Goal: Task Accomplishment & Management: Use online tool/utility

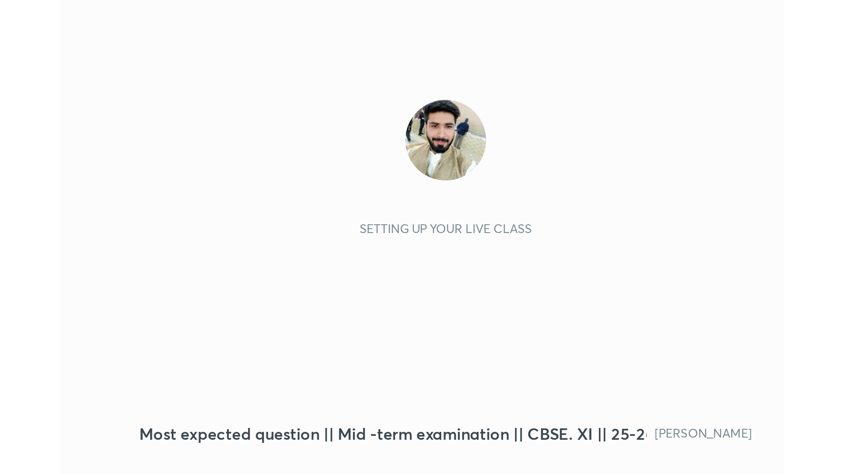
scroll to position [150, 280]
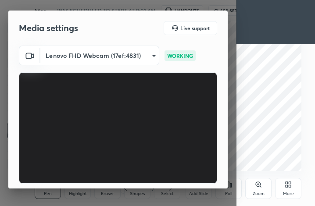
click at [172, 183] on video at bounding box center [118, 128] width 199 height 112
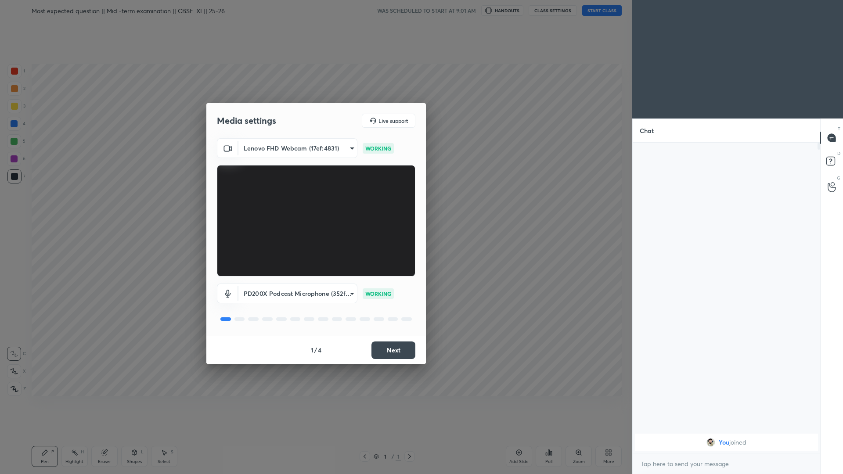
scroll to position [0, 0]
click at [315, 206] on button "Next" at bounding box center [394, 351] width 44 height 18
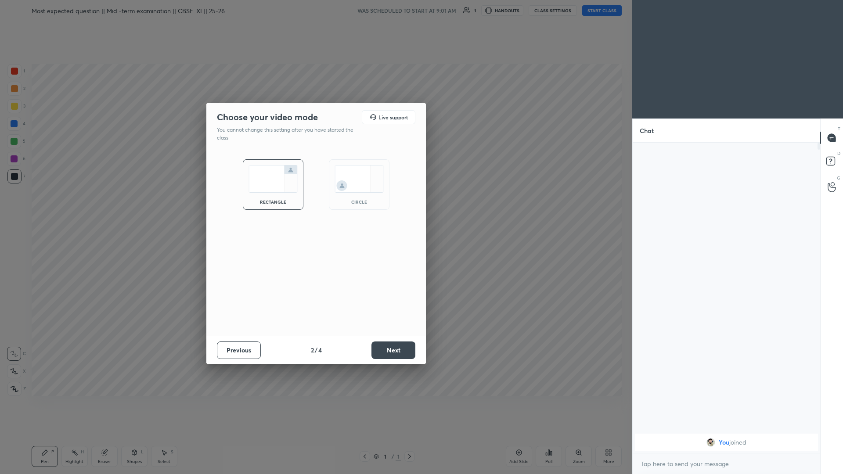
click at [315, 206] on button "Next" at bounding box center [394, 351] width 44 height 18
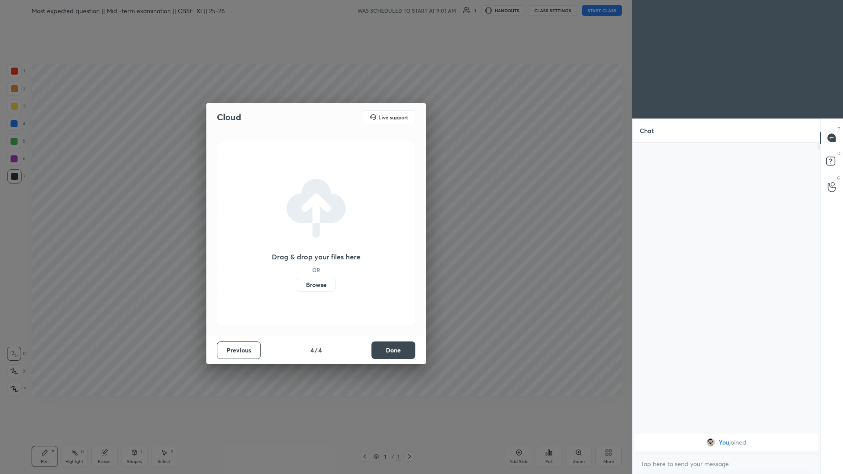
click at [315, 206] on button "Done" at bounding box center [394, 351] width 44 height 18
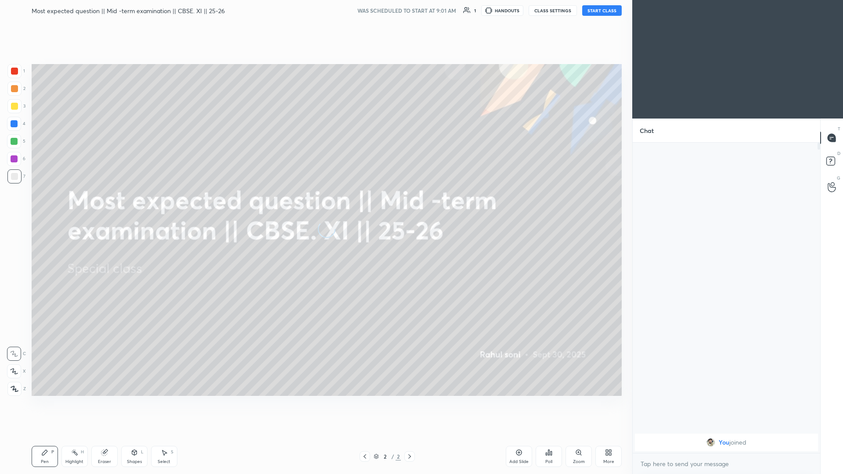
click at [315, 5] on button "START CLASS" at bounding box center [602, 10] width 40 height 11
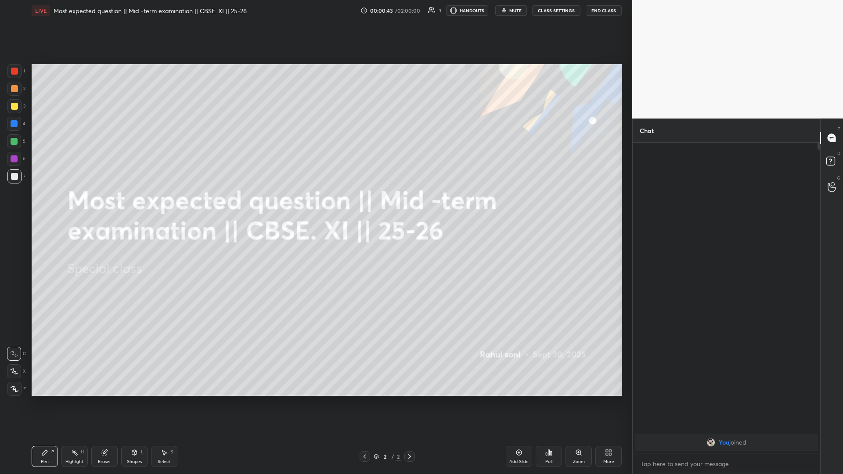
click at [13, 206] on icon at bounding box center [14, 388] width 7 height 5
click at [315, 206] on div "Add Slide" at bounding box center [519, 456] width 26 height 21
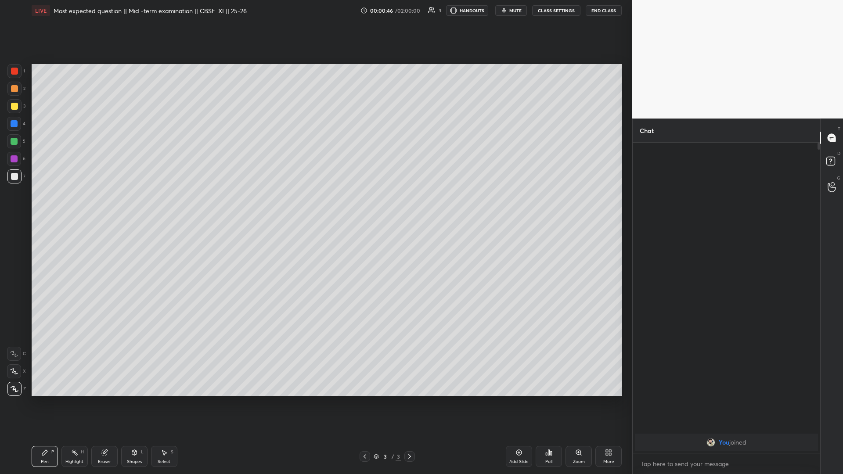
drag, startPoint x: 365, startPoint y: 458, endPoint x: 376, endPoint y: 457, distance: 10.6
click at [315, 206] on icon at bounding box center [364, 456] width 7 height 7
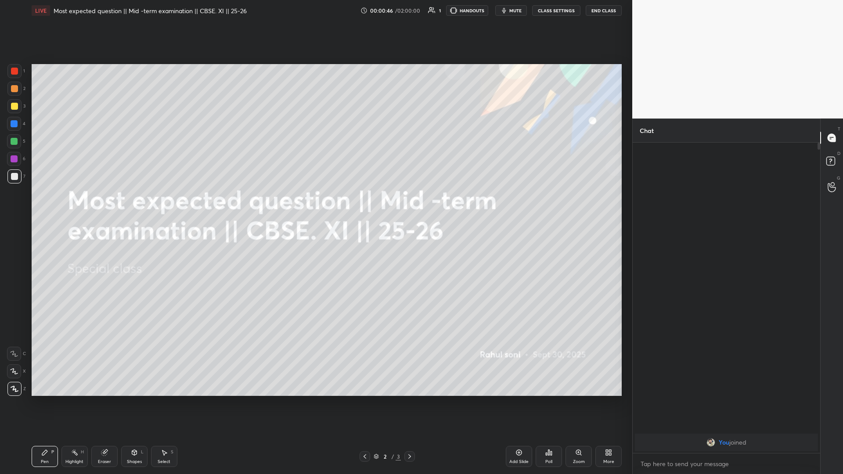
click at [315, 206] on icon at bounding box center [608, 452] width 7 height 7
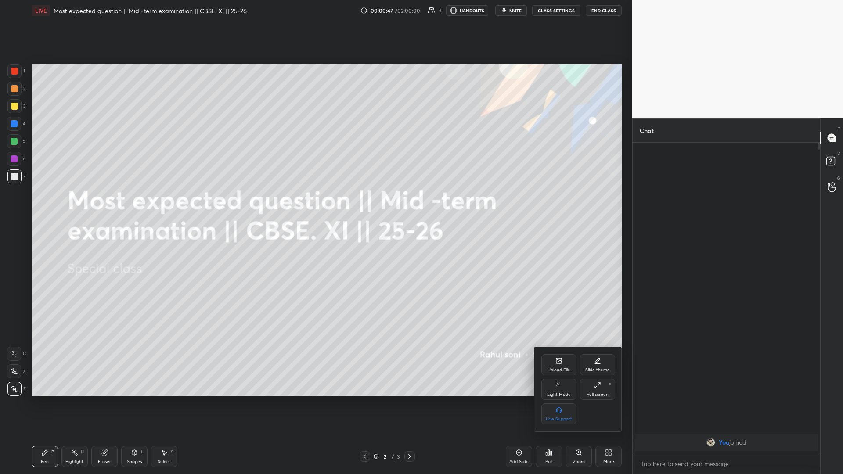
click at [315, 206] on div "Slide theme" at bounding box center [597, 364] width 35 height 21
click at [315, 206] on div "Dark Ruled" at bounding box center [597, 414] width 35 height 21
click at [315, 206] on div at bounding box center [421, 237] width 843 height 474
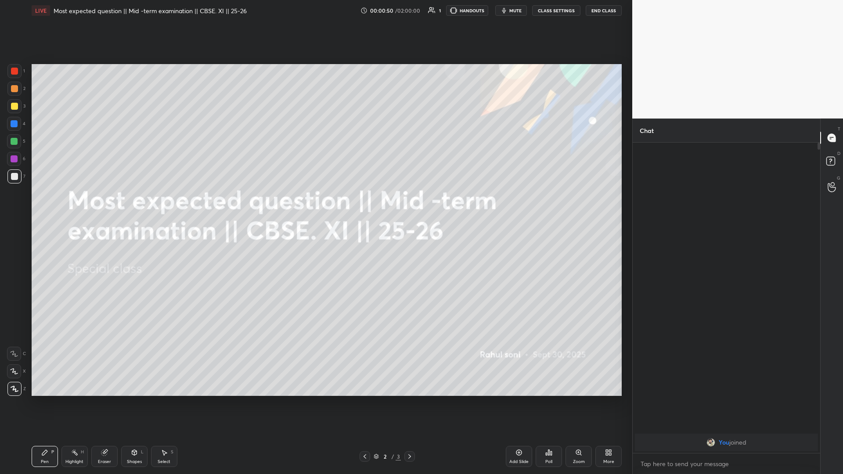
click at [315, 206] on div "Add Slide" at bounding box center [519, 456] width 26 height 21
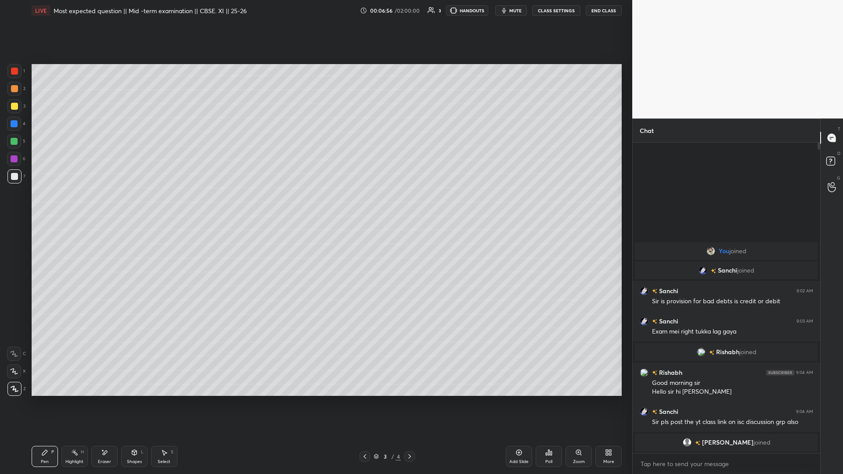
click at [315, 206] on div "Add Slide" at bounding box center [519, 456] width 26 height 21
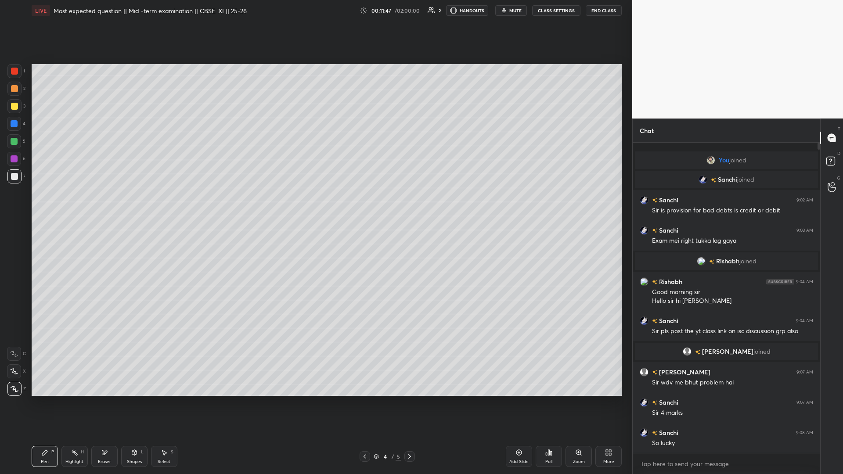
click at [315, 206] on div "Add Slide" at bounding box center [519, 456] width 26 height 21
click at [315, 206] on div "More" at bounding box center [609, 456] width 26 height 21
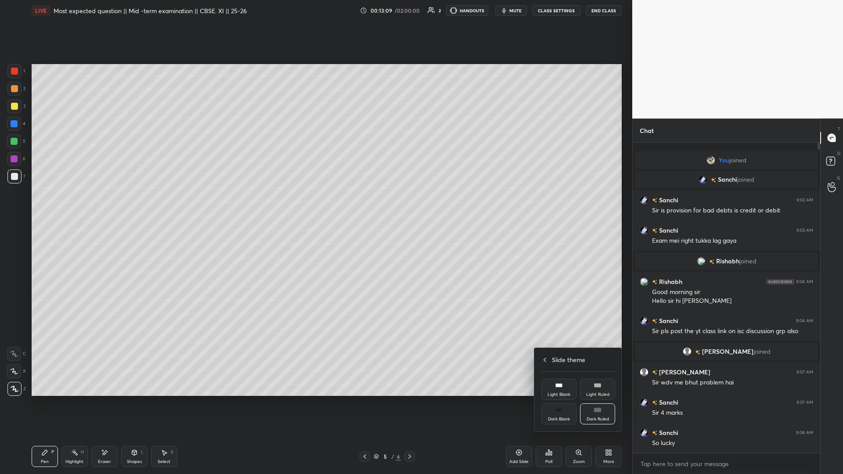
click at [315, 206] on div "Slide theme" at bounding box center [579, 359] width 74 height 9
click at [315, 206] on div "Upload File" at bounding box center [559, 364] width 35 height 21
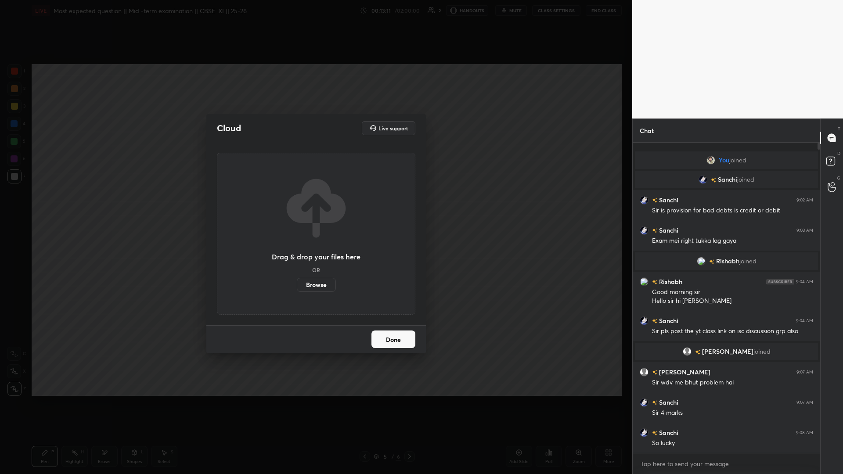
click at [315, 206] on label "Browse" at bounding box center [316, 285] width 39 height 14
click at [297, 206] on input "Browse" at bounding box center [297, 285] width 0 height 14
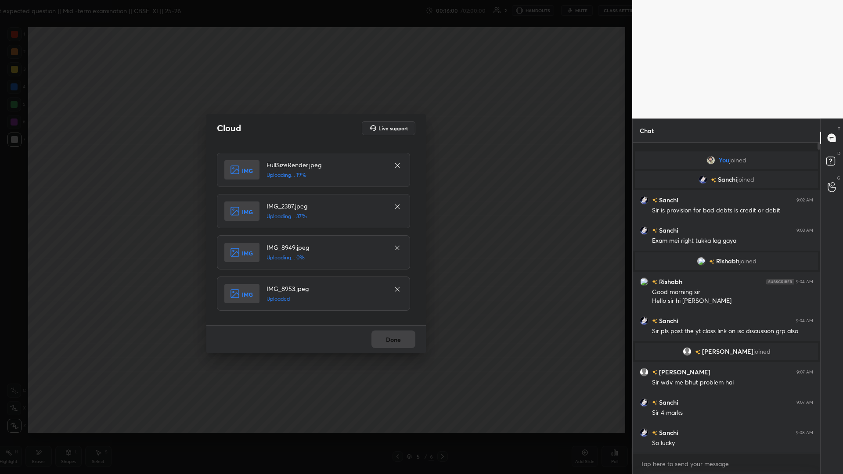
scroll to position [329, 185]
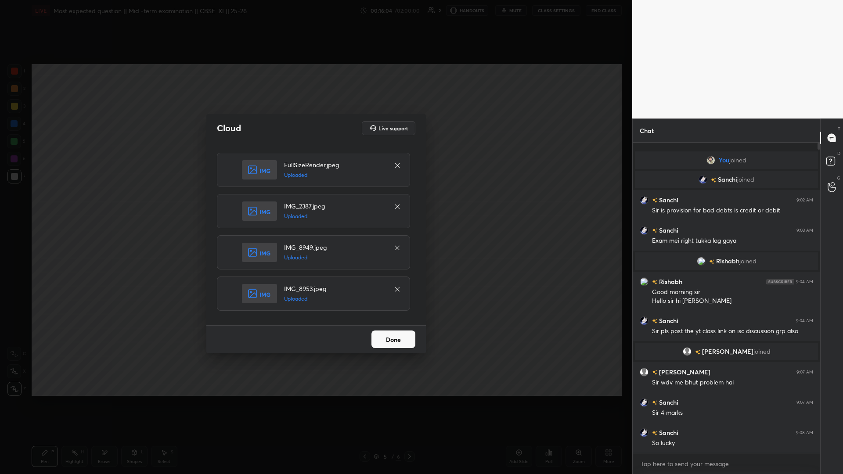
click at [315, 206] on button "Done" at bounding box center [394, 340] width 44 height 18
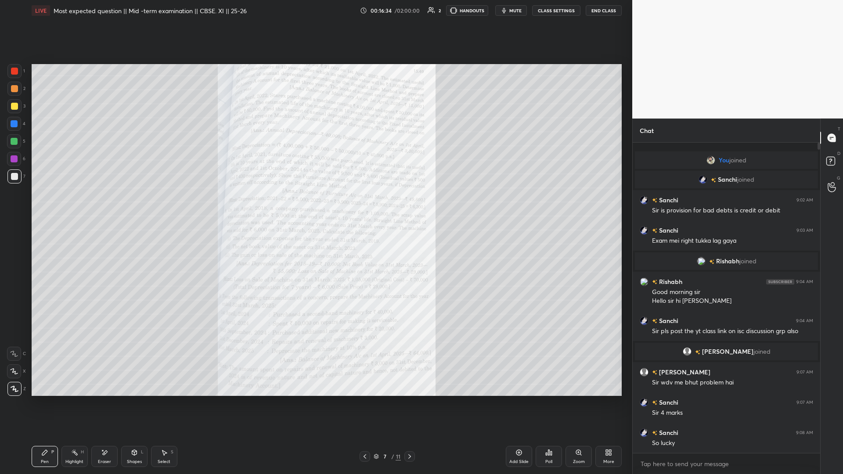
click at [315, 206] on icon at bounding box center [578, 452] width 7 height 7
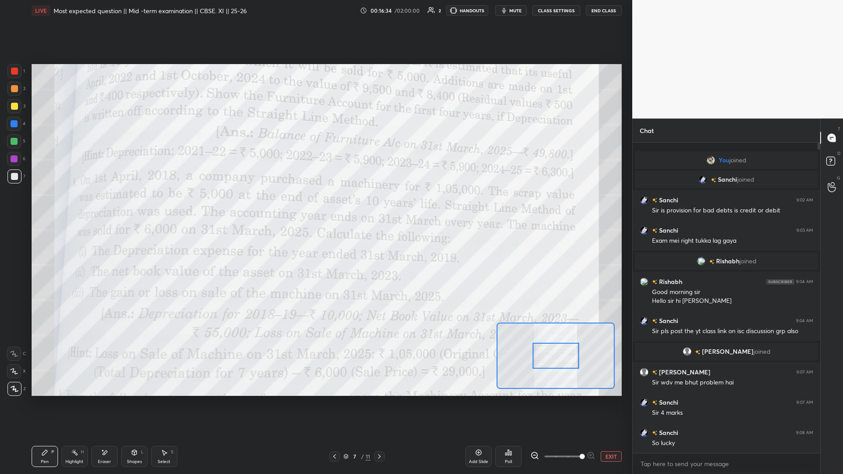
click at [315, 206] on span at bounding box center [582, 456] width 5 height 5
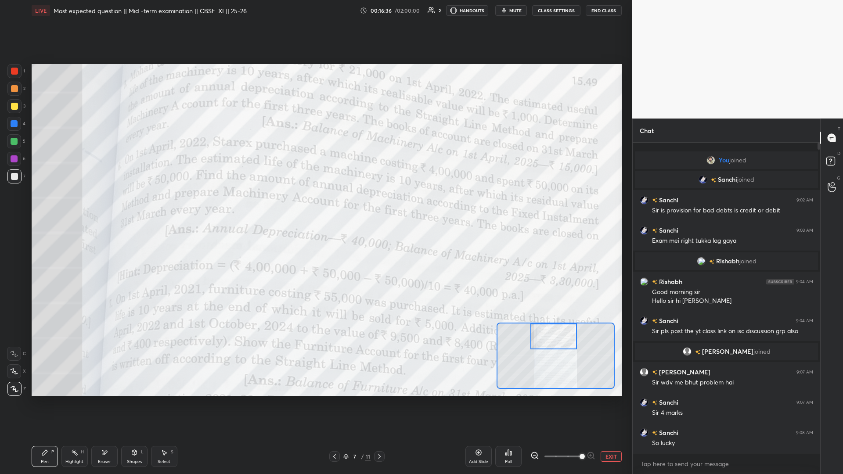
drag, startPoint x: 548, startPoint y: 329, endPoint x: 548, endPoint y: 324, distance: 5.7
click at [315, 206] on div at bounding box center [554, 337] width 47 height 26
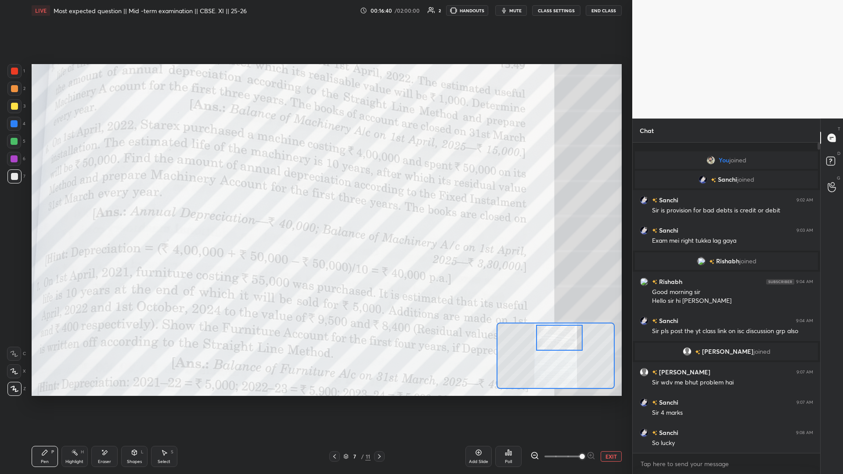
drag, startPoint x: 542, startPoint y: 341, endPoint x: 553, endPoint y: 341, distance: 11.4
click at [315, 206] on div at bounding box center [559, 338] width 47 height 26
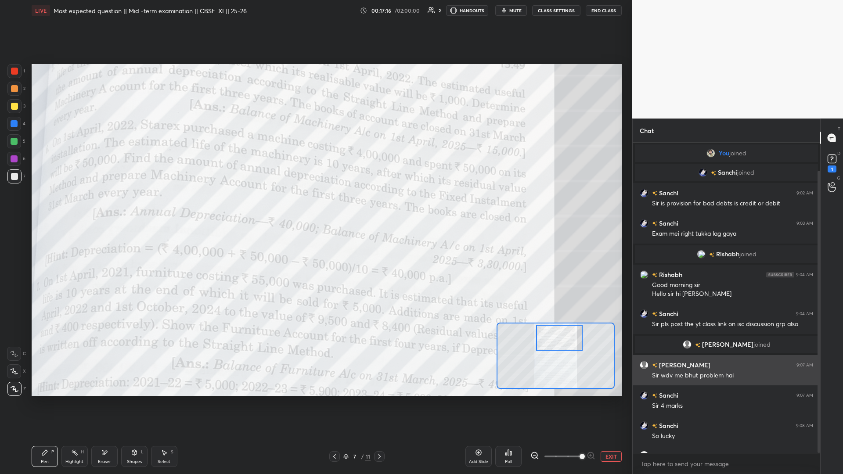
scroll to position [31, 0]
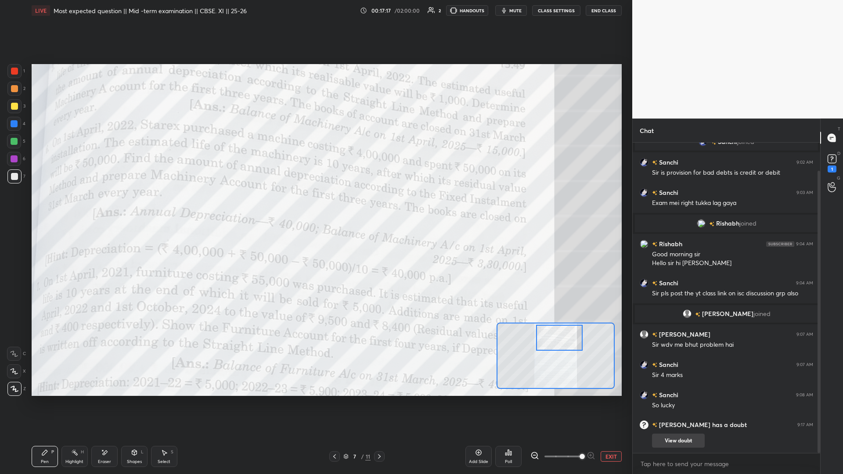
click at [315, 206] on button "View doubt" at bounding box center [678, 441] width 53 height 14
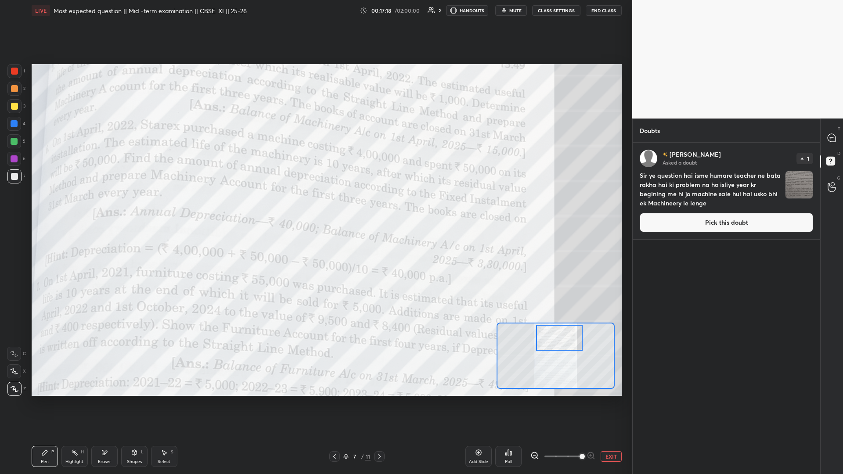
click at [315, 206] on button "Pick this doubt" at bounding box center [726, 222] width 173 height 19
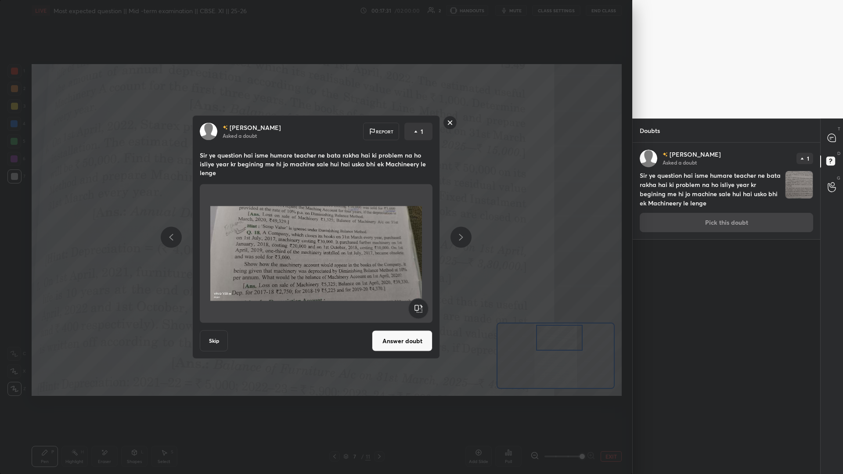
click at [315, 122] on rect at bounding box center [451, 123] width 14 height 14
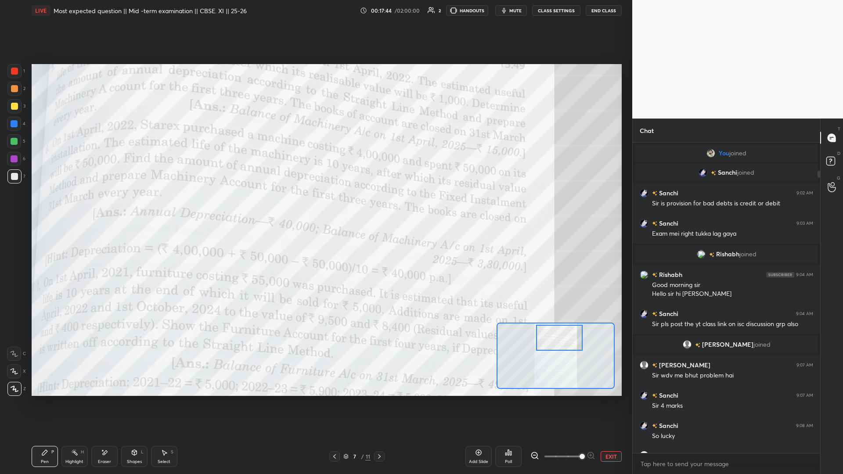
scroll to position [308, 185]
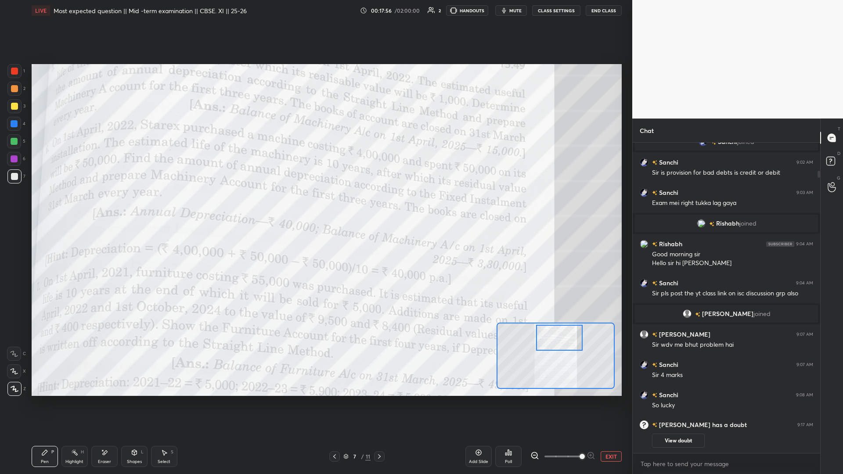
click at [315, 206] on div "Add Slide Poll EXIT" at bounding box center [544, 456] width 156 height 49
click at [315, 206] on button "EXIT" at bounding box center [611, 456] width 21 height 11
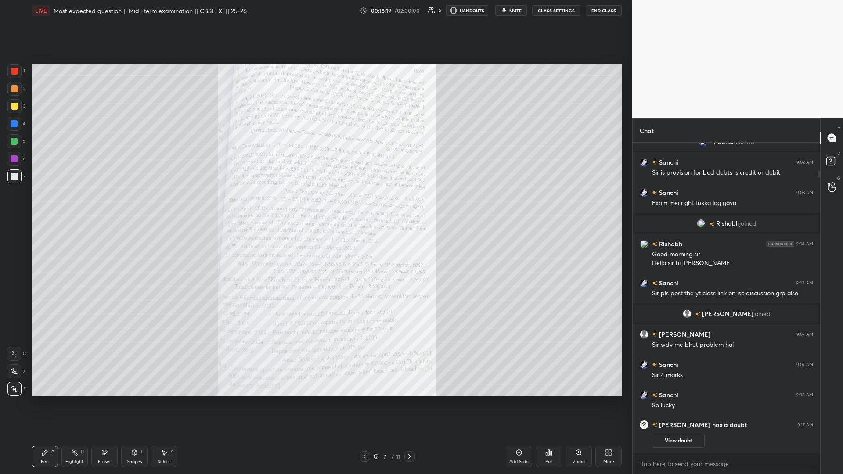
click at [315, 206] on icon at bounding box center [519, 452] width 7 height 7
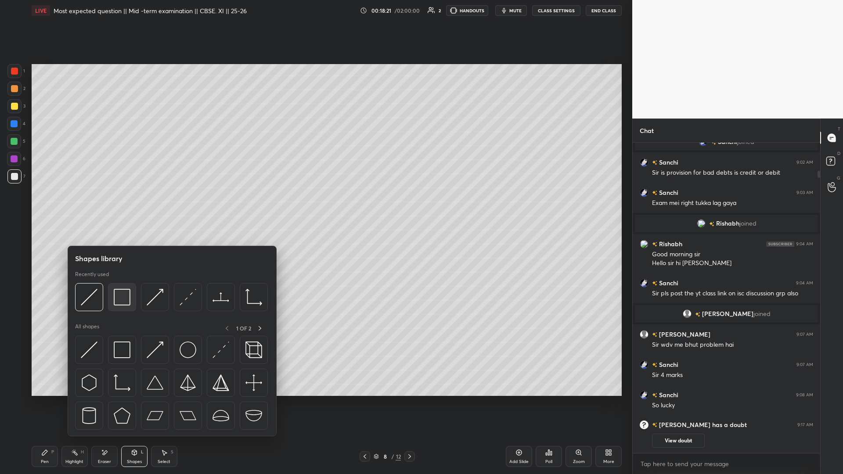
click at [122, 206] on img at bounding box center [122, 297] width 17 height 17
click at [126, 206] on img at bounding box center [122, 297] width 17 height 17
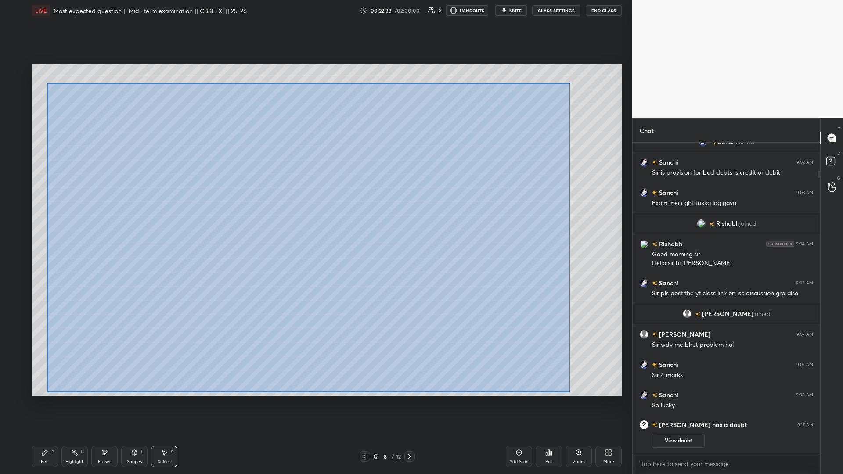
drag, startPoint x: 47, startPoint y: 83, endPoint x: 571, endPoint y: 392, distance: 608.3
click at [315, 206] on div "0 ° Undo Copy Duplicate Duplicate to new slide Delete" at bounding box center [327, 230] width 590 height 332
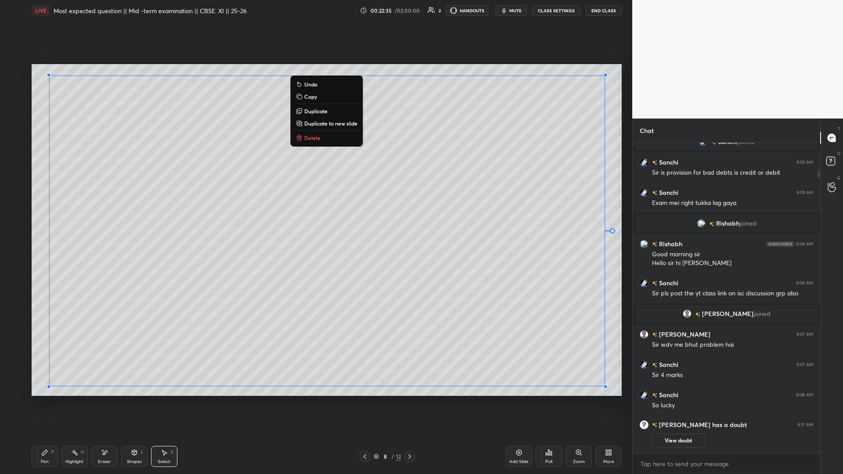
click at [315, 95] on button "Copy" at bounding box center [326, 96] width 65 height 11
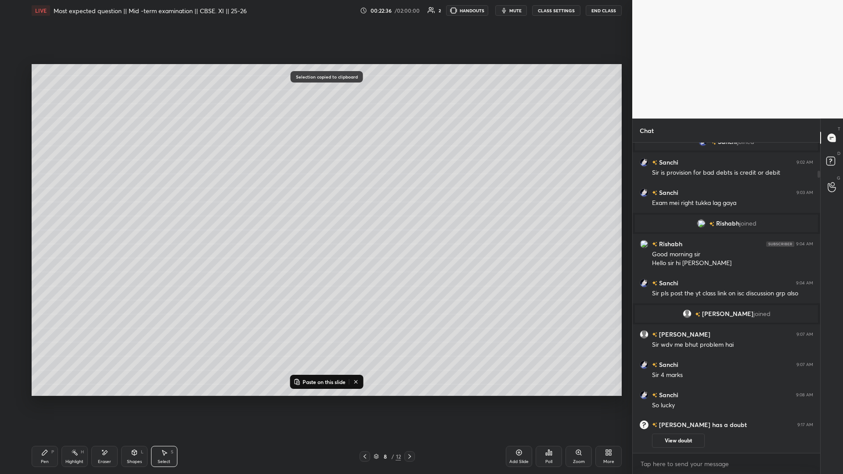
click at [315, 206] on div "Add Slide" at bounding box center [519, 456] width 26 height 21
click at [315, 206] on div "0 ° Undo Copy Paste here Duplicate Duplicate to new slide Delete" at bounding box center [327, 230] width 590 height 332
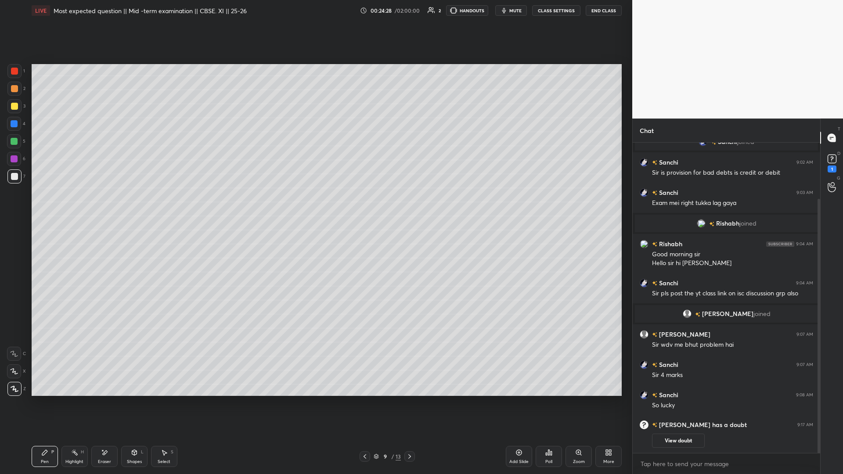
scroll to position [69, 0]
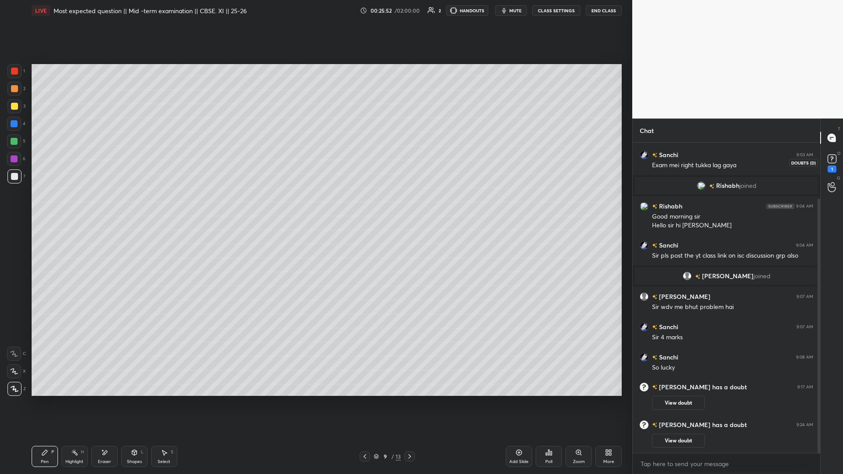
click at [315, 157] on icon at bounding box center [832, 159] width 3 height 4
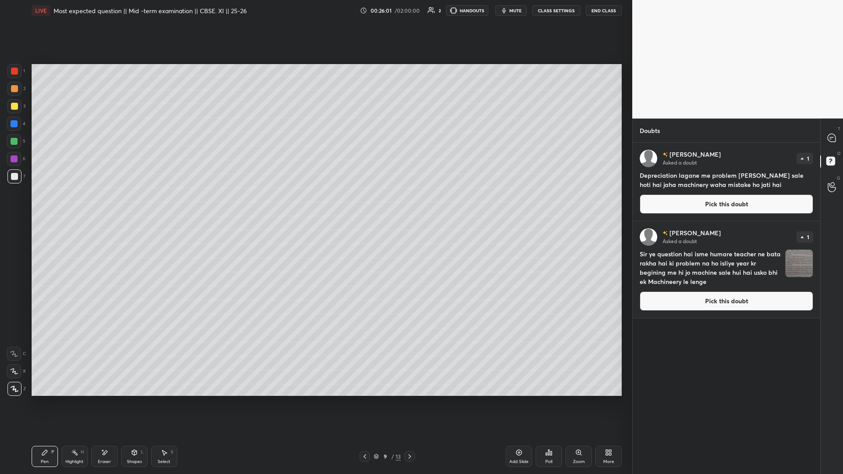
click at [315, 206] on button "Pick this doubt" at bounding box center [726, 301] width 173 height 19
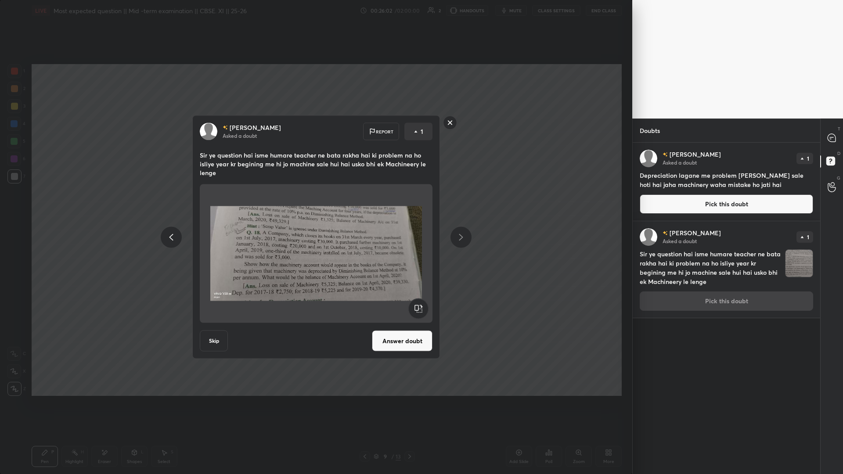
click at [315, 206] on button "Answer doubt" at bounding box center [402, 341] width 61 height 21
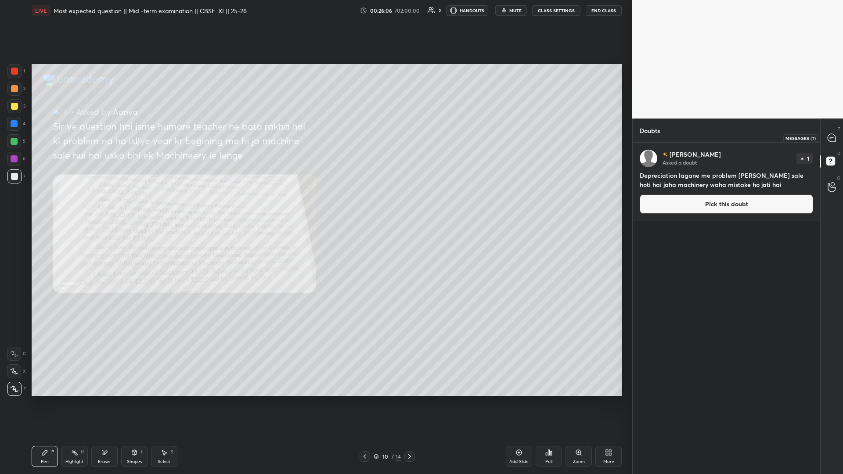
click at [315, 139] on div at bounding box center [832, 138] width 18 height 16
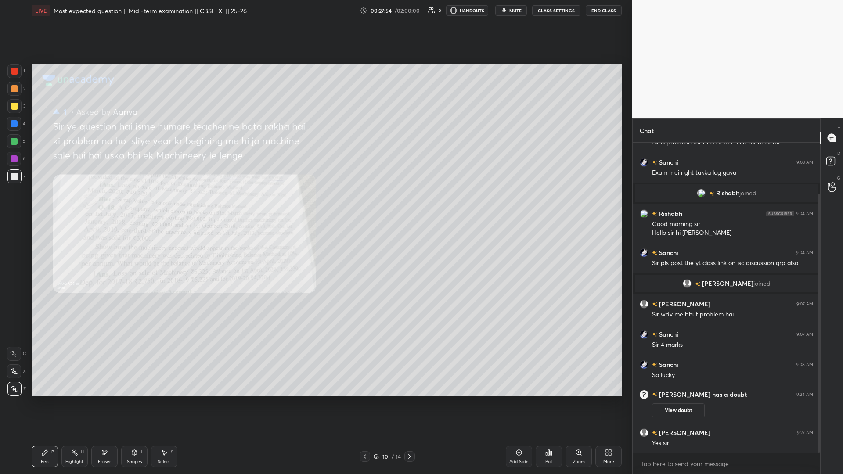
scroll to position [91, 0]
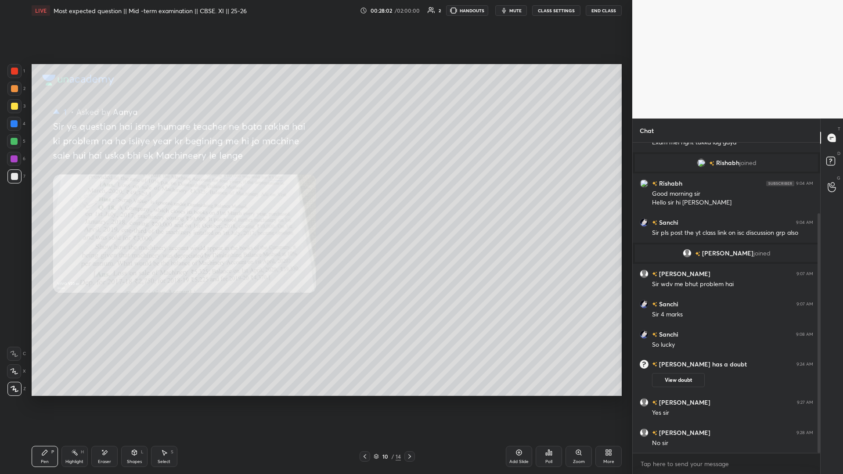
click at [315, 206] on icon at bounding box center [519, 452] width 7 height 7
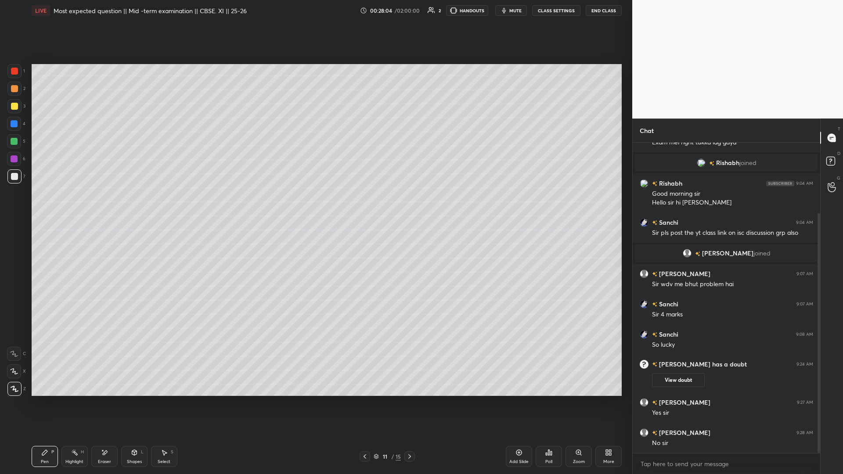
click at [140, 206] on div "Shapes L" at bounding box center [134, 456] width 26 height 21
drag, startPoint x: 329, startPoint y: 321, endPoint x: 319, endPoint y: 313, distance: 12.8
click at [315, 206] on div "0 ° Undo Copy Paste here Duplicate Duplicate to new slide Delete" at bounding box center [327, 230] width 590 height 332
click at [315, 206] on div at bounding box center [605, 382] width 4 height 4
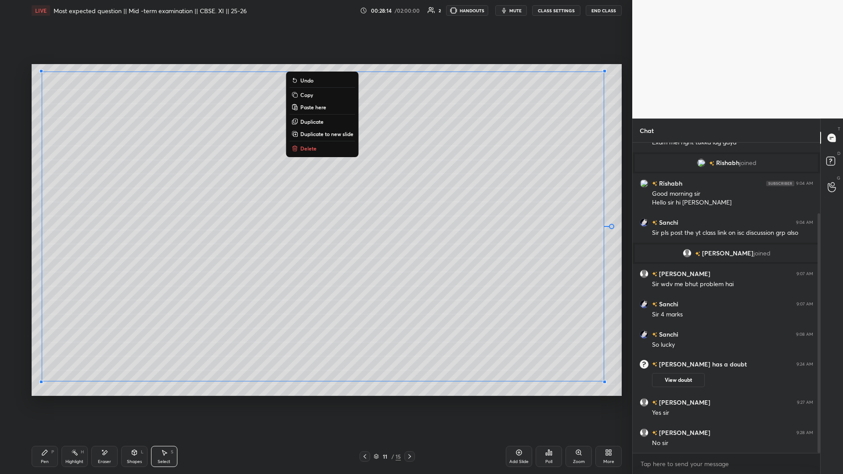
click at [278, 206] on div "0 ° Undo Copy Paste here Duplicate Duplicate to new slide Delete" at bounding box center [327, 230] width 590 height 332
drag, startPoint x: 152, startPoint y: 118, endPoint x: 614, endPoint y: 327, distance: 507.9
click at [315, 206] on div "0 ° Undo Copy Paste here Duplicate Duplicate to new slide Delete Setting up you…" at bounding box center [326, 230] width 597 height 418
click at [309, 94] on p "Copy" at bounding box center [305, 94] width 13 height 7
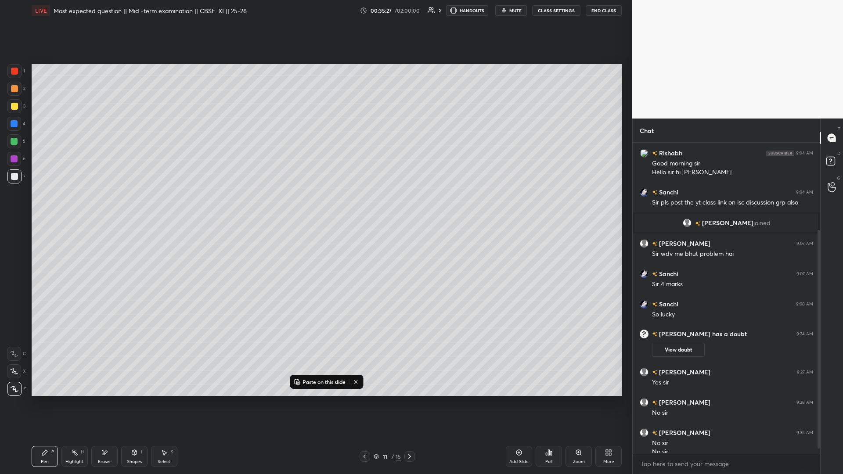
scroll to position [130, 0]
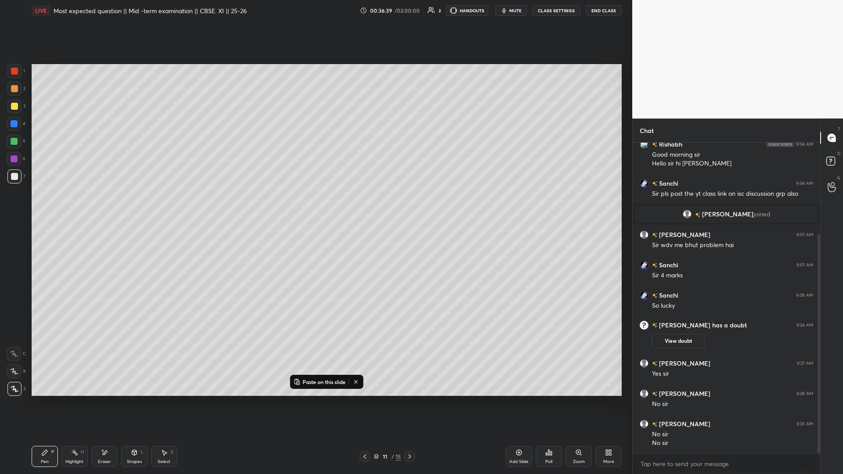
click at [315, 206] on div "Add Slide" at bounding box center [519, 456] width 26 height 21
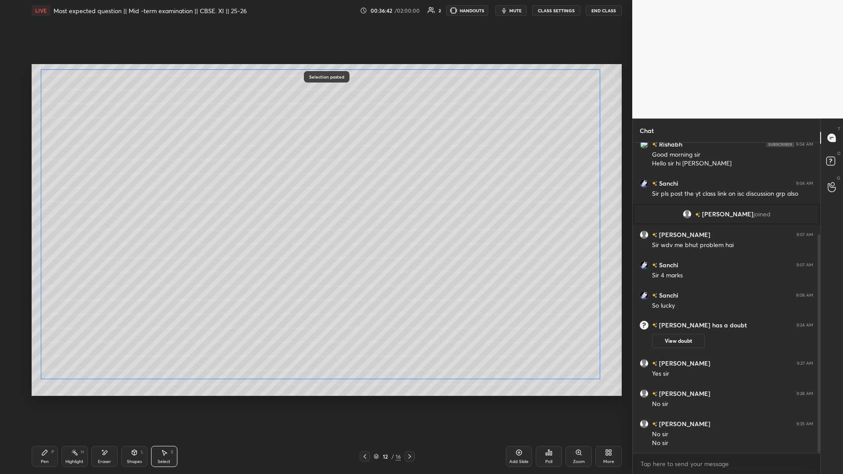
click at [315, 206] on div "0 ° Undo Copy Paste here Duplicate Duplicate to new slide Delete" at bounding box center [327, 230] width 590 height 332
click at [315, 206] on div "Add Slide" at bounding box center [519, 456] width 26 height 21
click at [315, 206] on icon at bounding box center [364, 456] width 7 height 7
click at [315, 206] on icon at bounding box center [519, 452] width 7 height 7
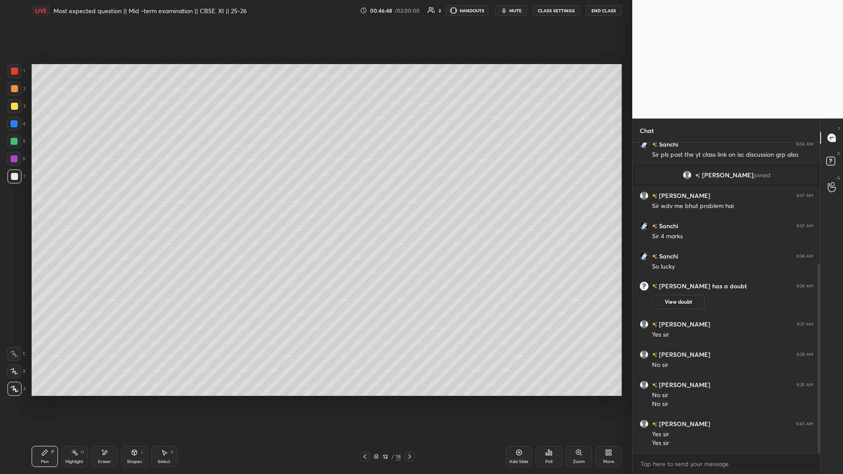
scroll to position [200, 0]
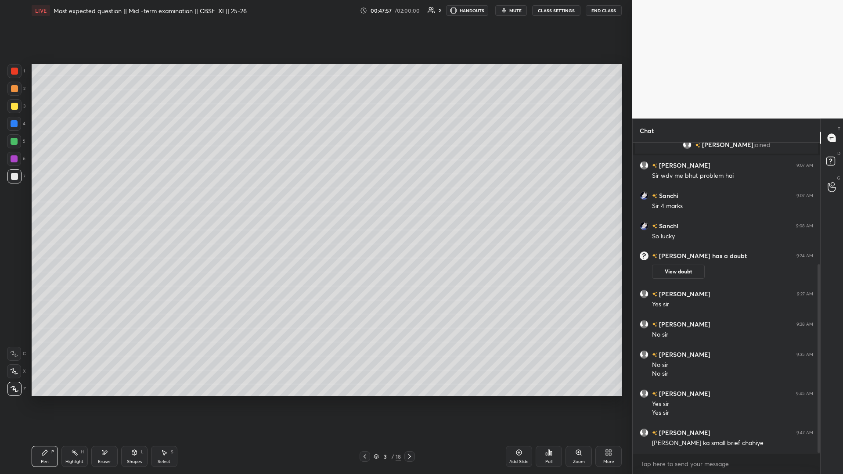
click at [315, 206] on icon at bounding box center [409, 456] width 7 height 7
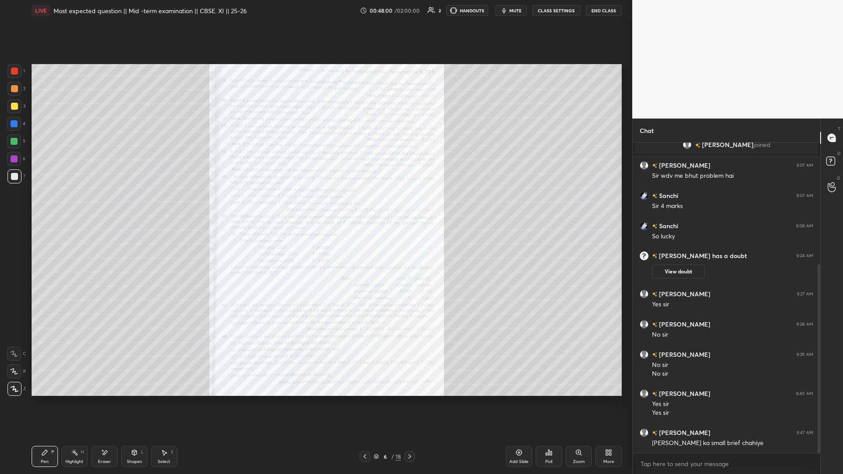
click at [315, 206] on icon at bounding box center [364, 456] width 7 height 7
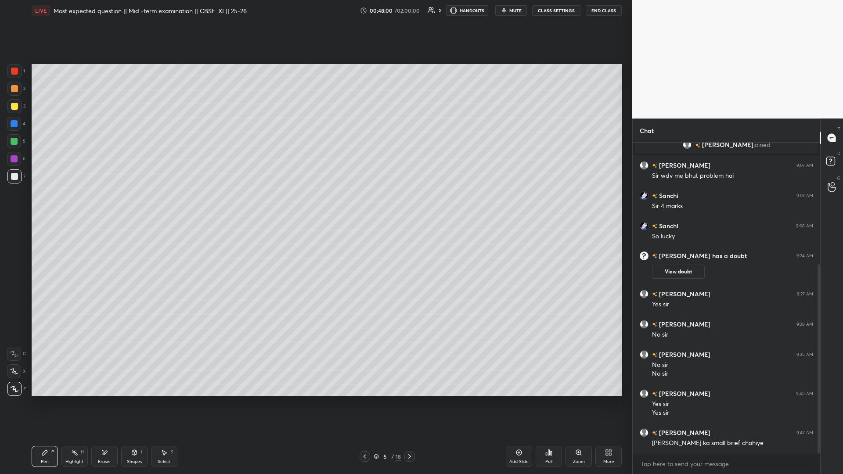
click at [315, 206] on icon at bounding box center [365, 457] width 3 height 4
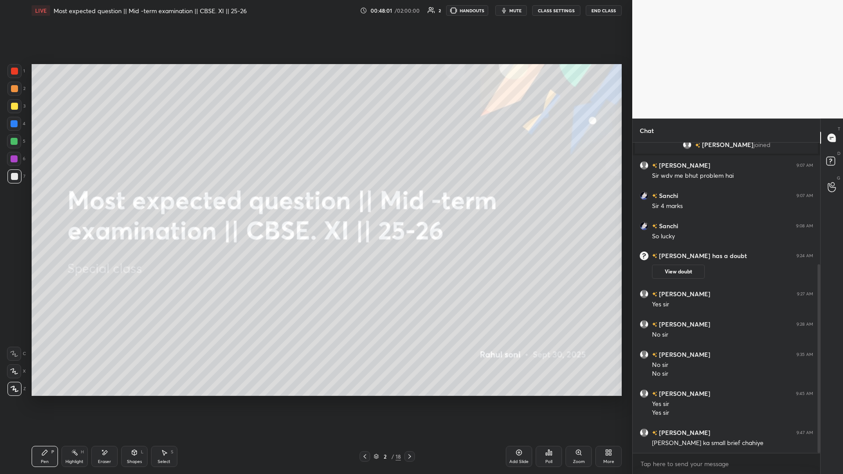
click at [315, 206] on icon at bounding box center [365, 457] width 3 height 4
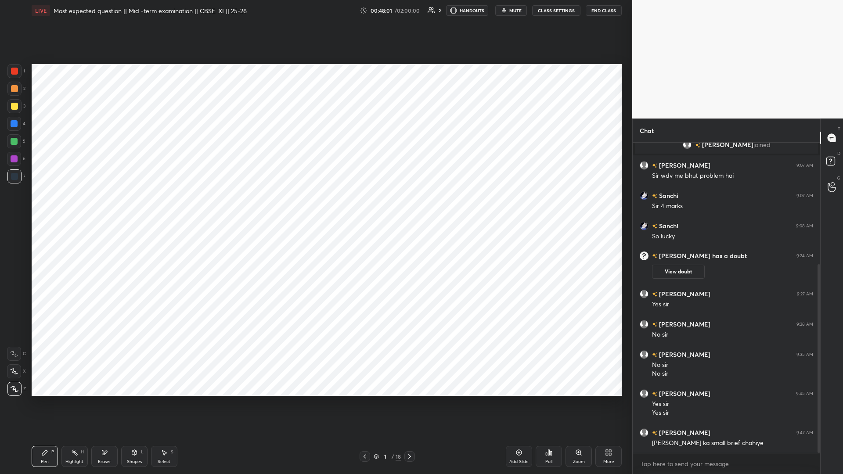
click at [315, 206] on icon at bounding box center [365, 457] width 3 height 4
click at [315, 206] on icon at bounding box center [409, 456] width 7 height 7
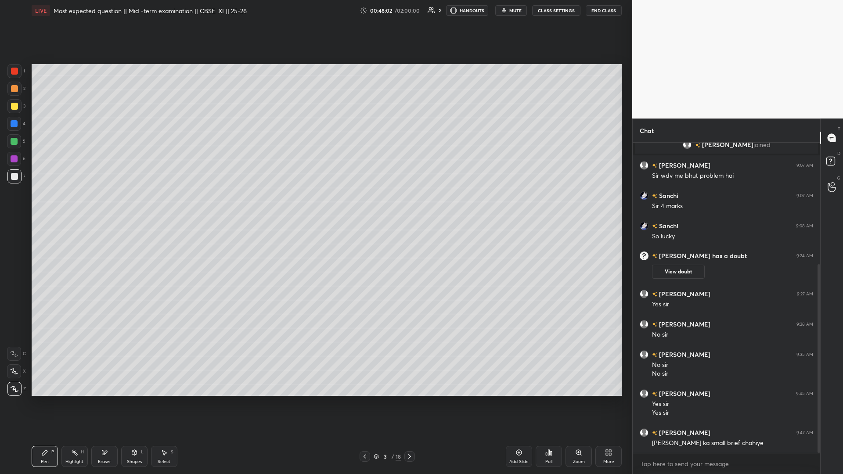
click at [315, 206] on icon at bounding box center [409, 457] width 3 height 4
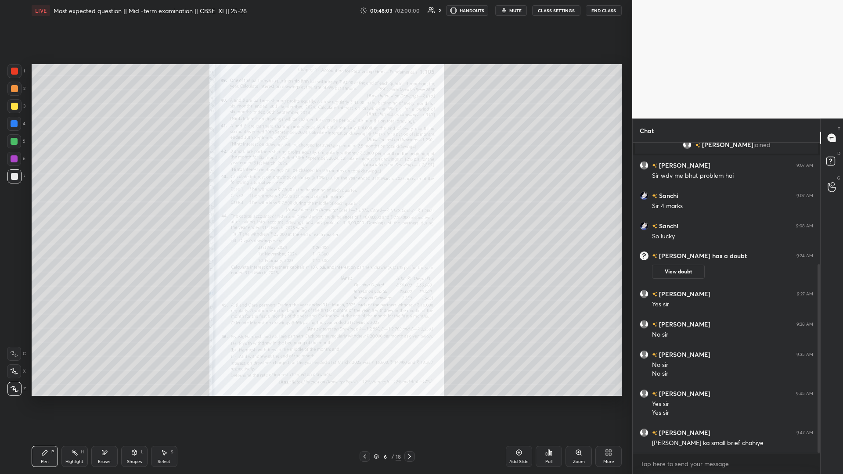
click at [315, 206] on icon at bounding box center [409, 456] width 7 height 7
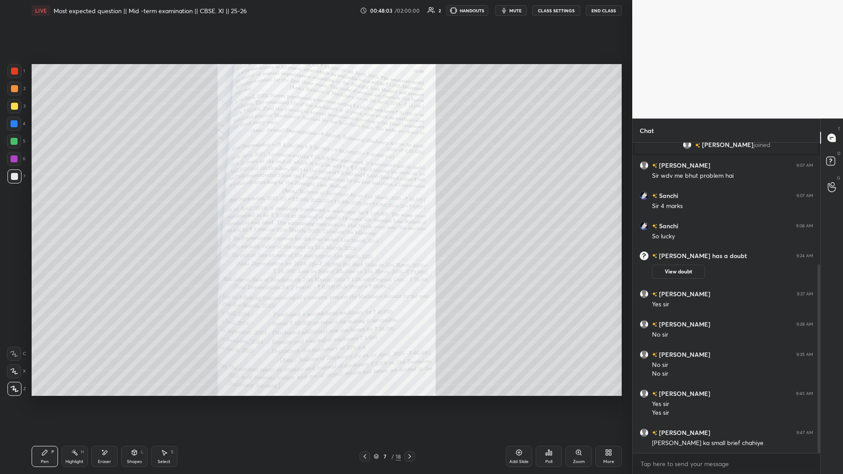
click at [315, 206] on icon at bounding box center [409, 457] width 3 height 4
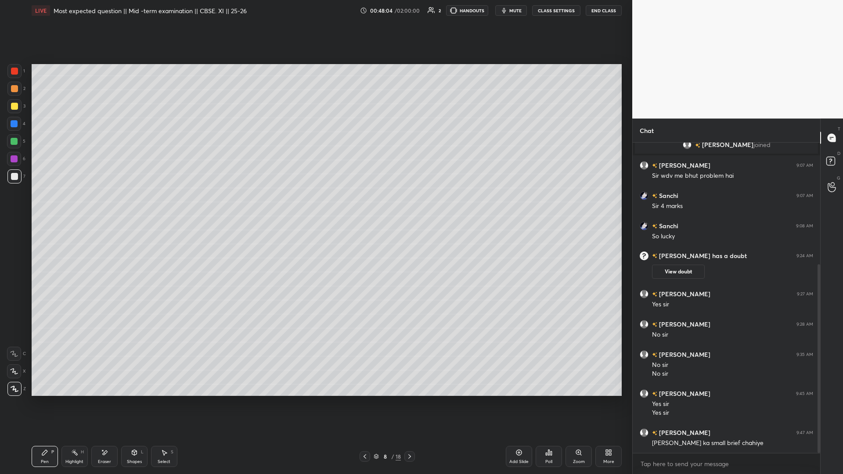
click at [315, 206] on icon at bounding box center [409, 457] width 3 height 4
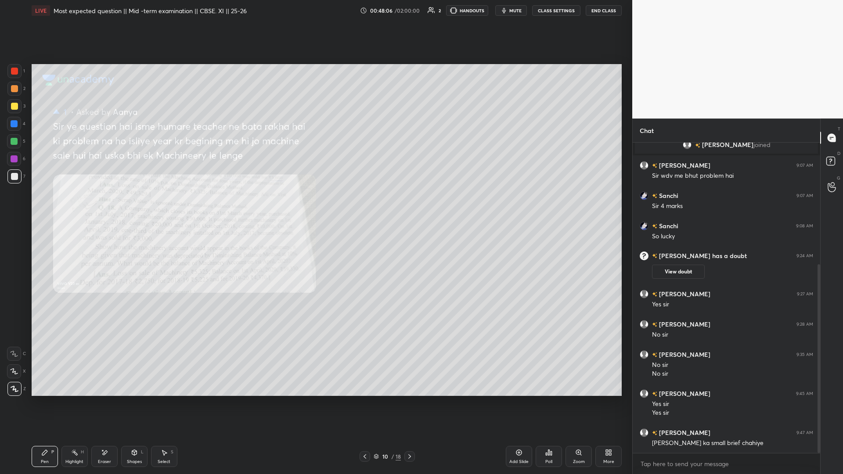
click at [315, 206] on icon at bounding box center [409, 456] width 7 height 7
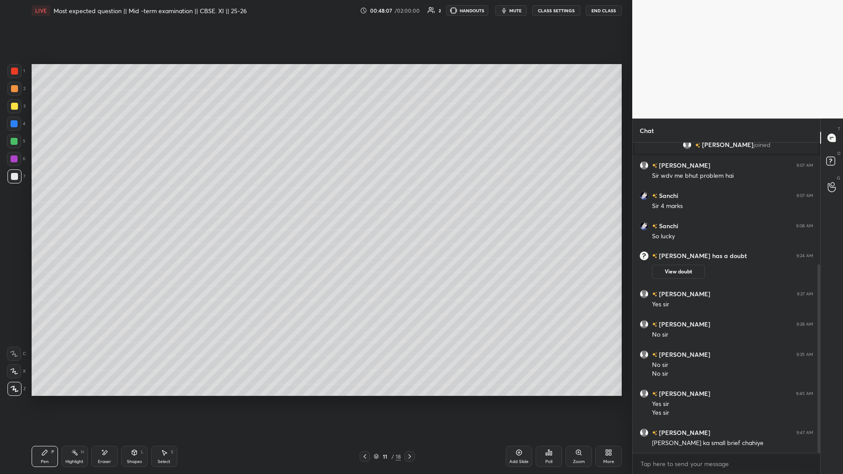
click at [315, 206] on icon at bounding box center [409, 456] width 7 height 7
click at [315, 206] on div "Add Slide" at bounding box center [519, 456] width 26 height 21
drag, startPoint x: 238, startPoint y: 193, endPoint x: 242, endPoint y: 207, distance: 14.4
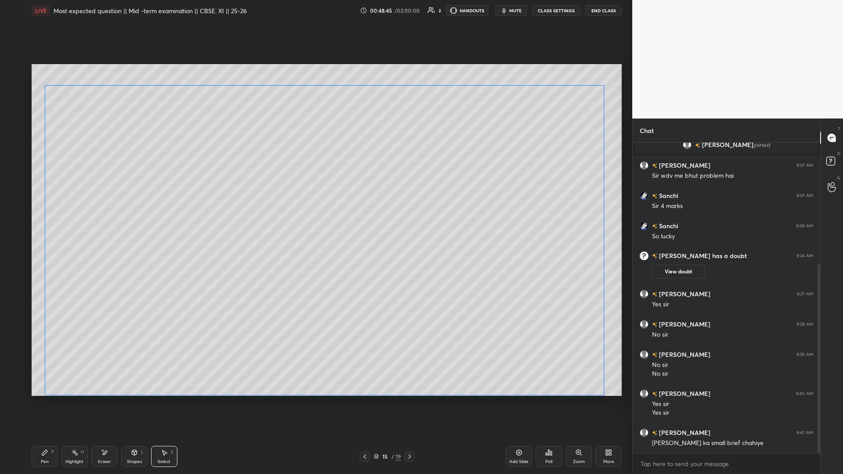
click at [242, 206] on div "0 ° Undo Copy Paste here Duplicate Duplicate to new slide Delete" at bounding box center [327, 230] width 590 height 332
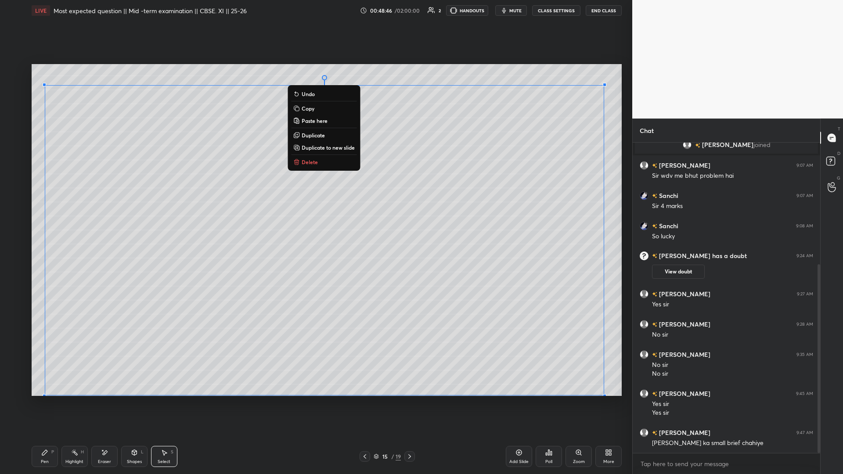
click at [315, 77] on div "0 ° Undo Copy Paste here Duplicate Duplicate to new slide Delete" at bounding box center [327, 230] width 590 height 332
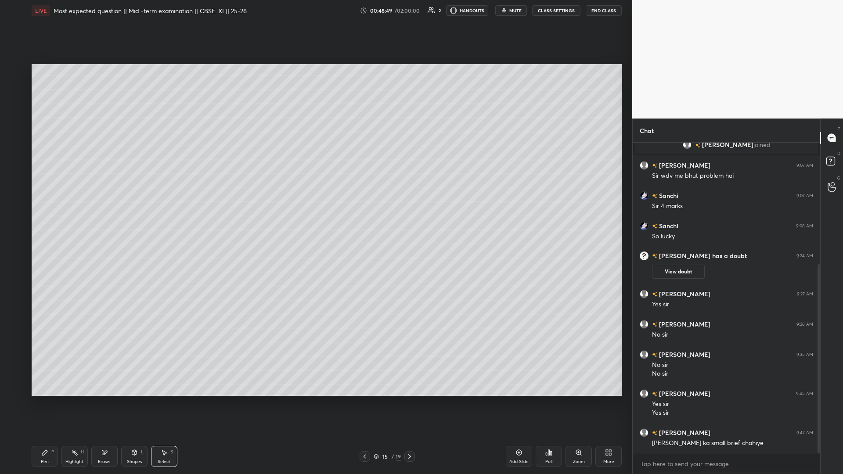
click at [315, 206] on div "Add Slide" at bounding box center [519, 456] width 26 height 21
click at [315, 206] on div "0 ° Undo Copy Paste here Duplicate Duplicate to new slide Delete" at bounding box center [327, 230] width 590 height 332
click at [315, 206] on icon at bounding box center [519, 452] width 7 height 7
click at [315, 206] on div "0 ° Undo Copy Paste here Duplicate Duplicate to new slide Delete" at bounding box center [327, 230] width 590 height 332
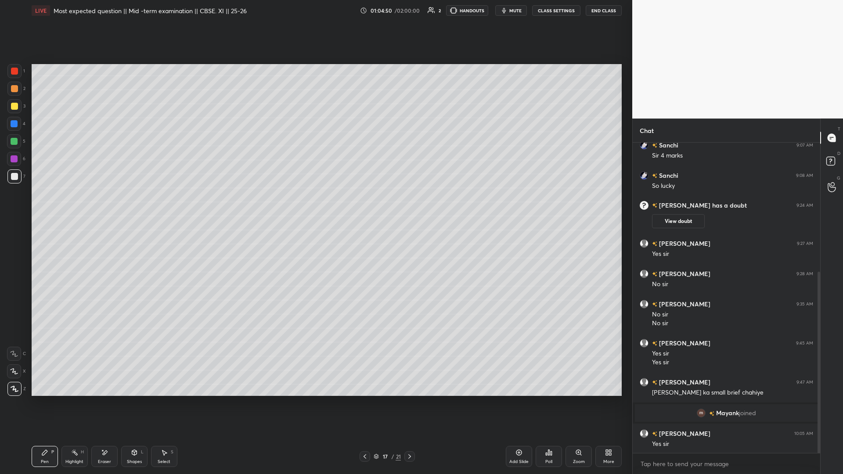
scroll to position [222, 0]
click at [315, 206] on div at bounding box center [365, 456] width 11 height 11
click at [315, 206] on div at bounding box center [409, 456] width 11 height 11
click at [315, 206] on icon at bounding box center [409, 456] width 7 height 7
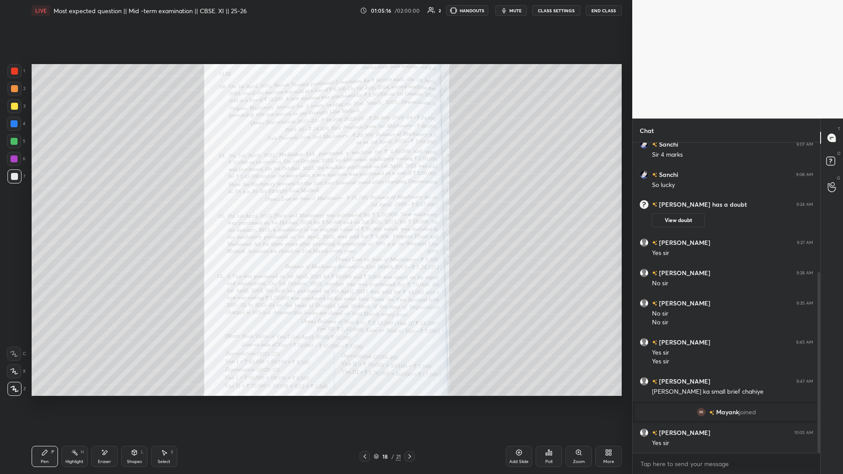
click at [315, 206] on div at bounding box center [365, 456] width 11 height 11
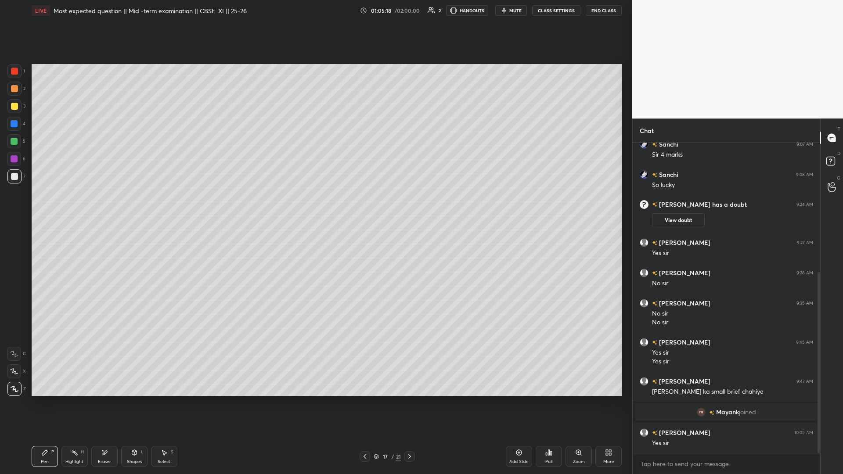
click at [315, 206] on icon at bounding box center [376, 456] width 5 height 5
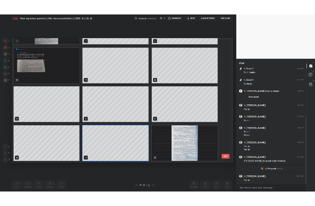
scroll to position [0, 0]
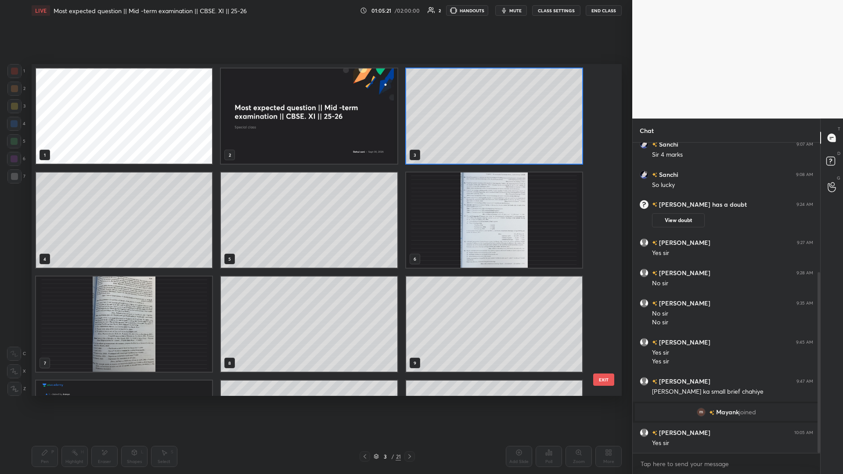
click at [315, 136] on img "grid" at bounding box center [309, 116] width 176 height 95
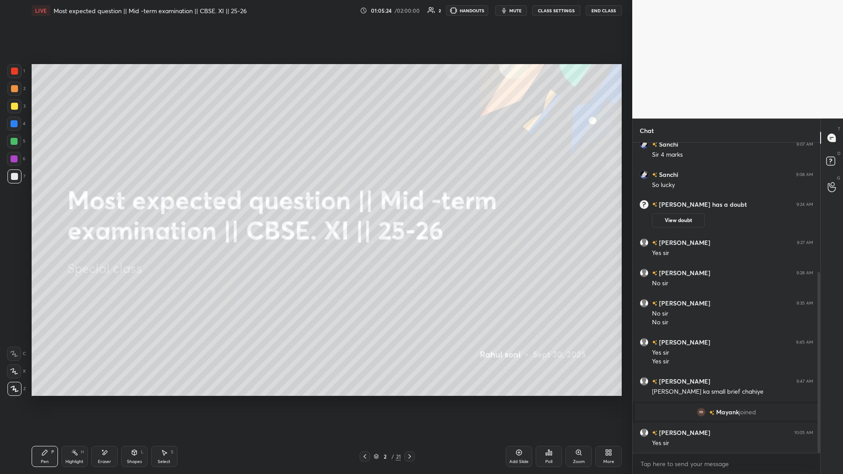
click at [315, 206] on div "More" at bounding box center [609, 456] width 26 height 21
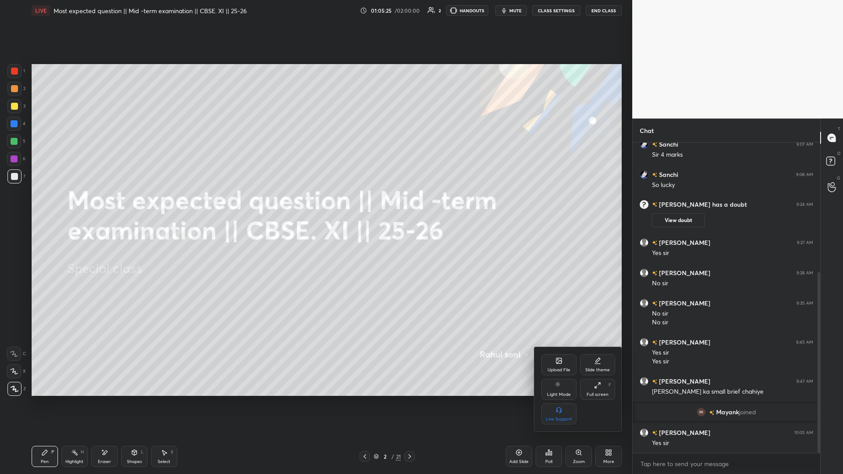
click at [315, 206] on div "Upload File" at bounding box center [559, 370] width 23 height 4
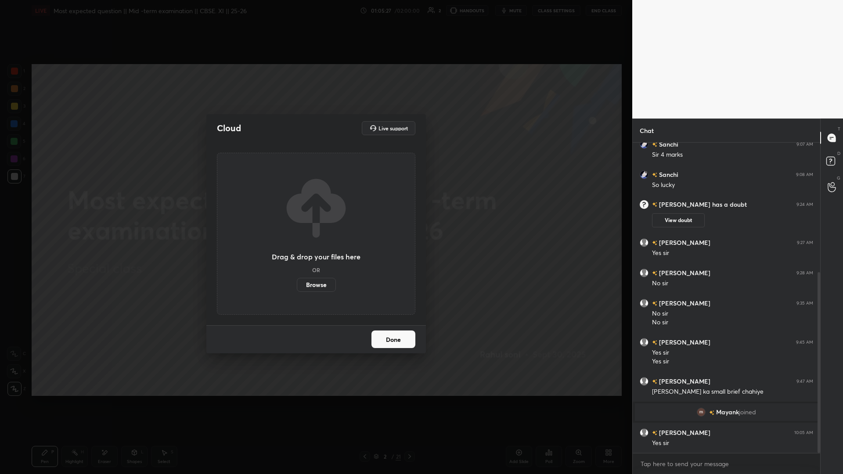
click at [315, 206] on label "Browse" at bounding box center [316, 285] width 39 height 14
click at [297, 206] on input "Browse" at bounding box center [297, 285] width 0 height 14
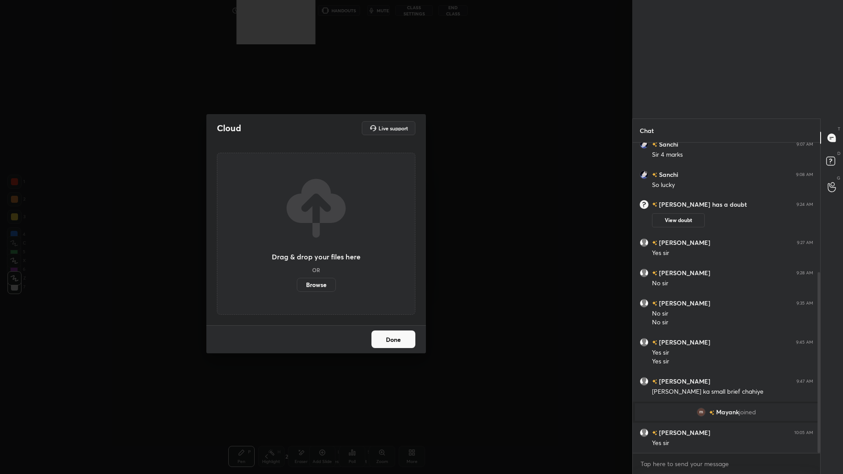
scroll to position [43769, 43639]
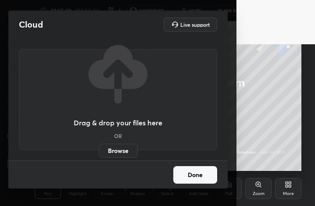
click at [119, 152] on label "Browse" at bounding box center [118, 151] width 39 height 14
click at [99, 152] on input "Browse" at bounding box center [99, 151] width 0 height 14
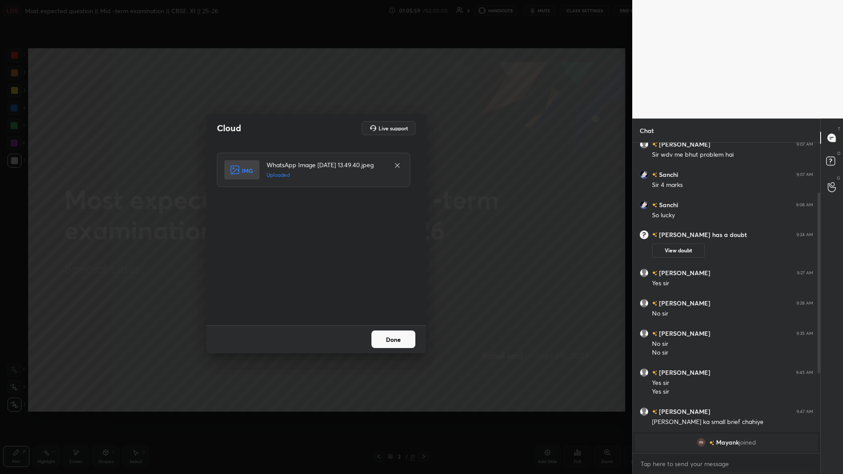
scroll to position [418, 646]
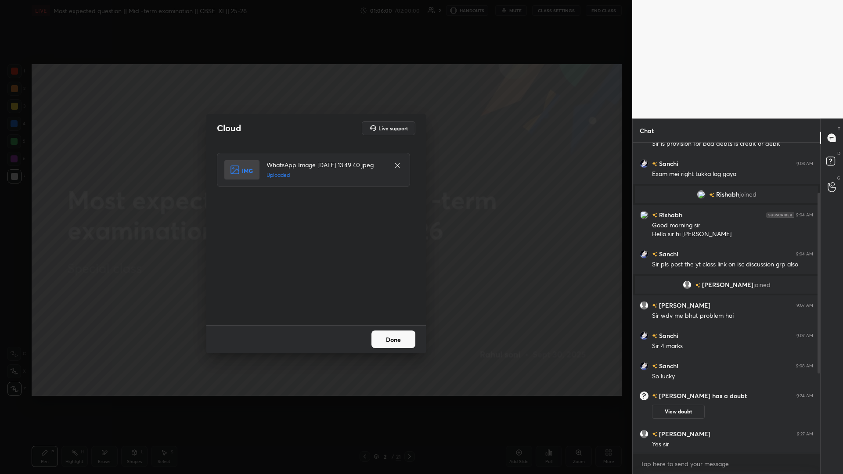
click at [315, 206] on button "Done" at bounding box center [394, 340] width 44 height 18
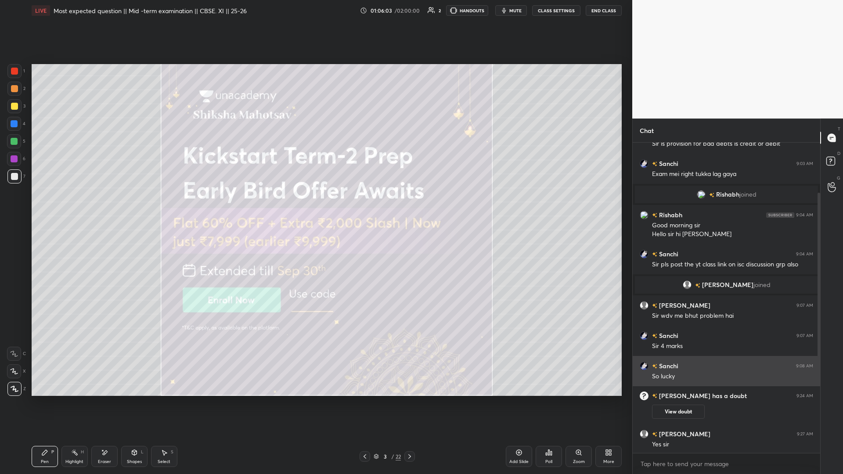
scroll to position [260, 0]
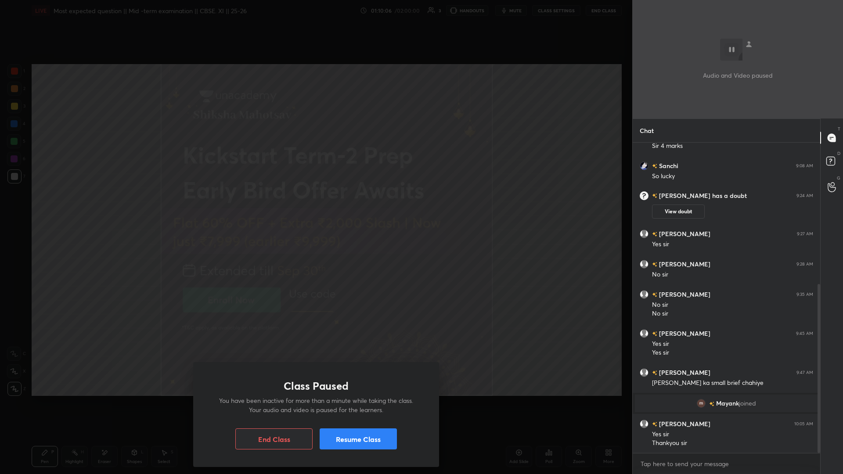
click at [315, 206] on button "Resume Class" at bounding box center [358, 439] width 77 height 21
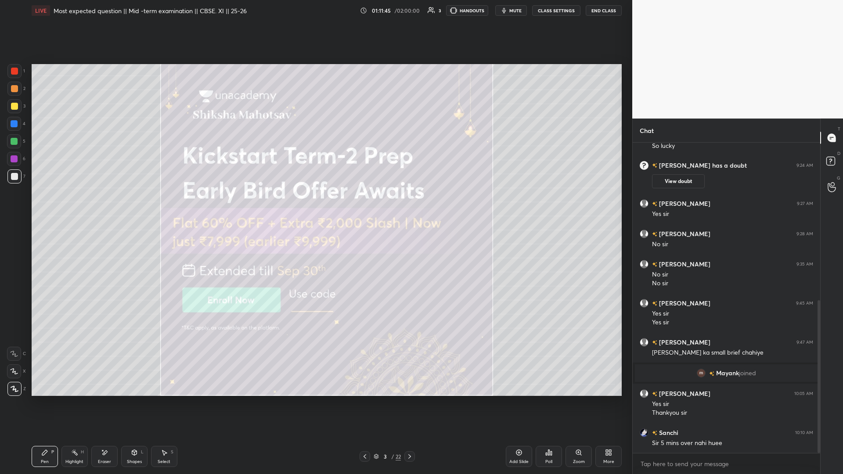
scroll to position [321, 0]
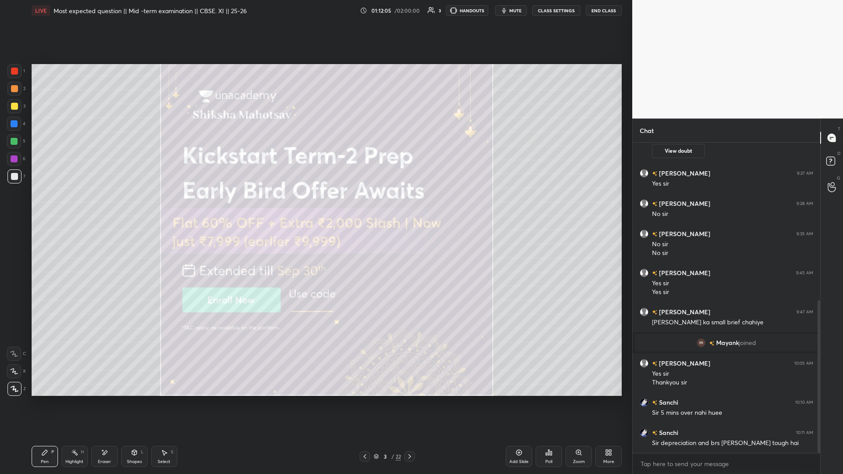
click at [315, 206] on body "1 2 3 4 5 6 7 C X Z E E Erase all H H LIVE Most expected question || Mid -term …" at bounding box center [421, 237] width 843 height 474
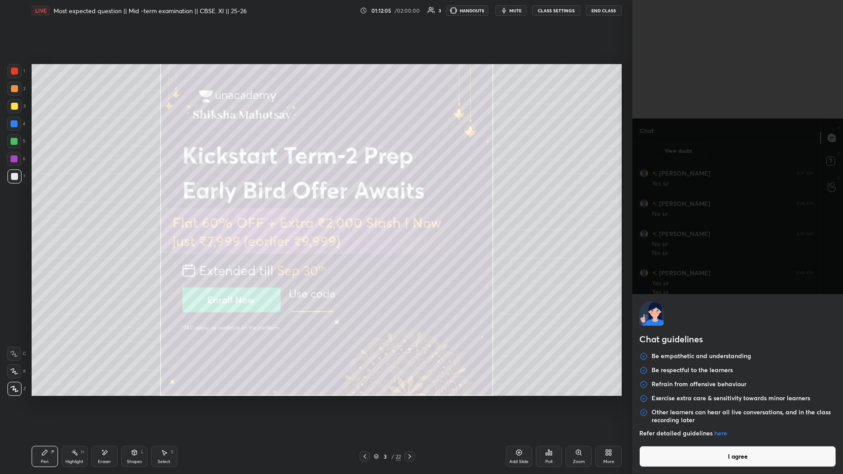
click at [315, 206] on div "Chat guidelines Be empathetic and understanding Be respectful to the learners R…" at bounding box center [737, 237] width 211 height 474
click at [315, 206] on button "I agree" at bounding box center [737, 456] width 197 height 21
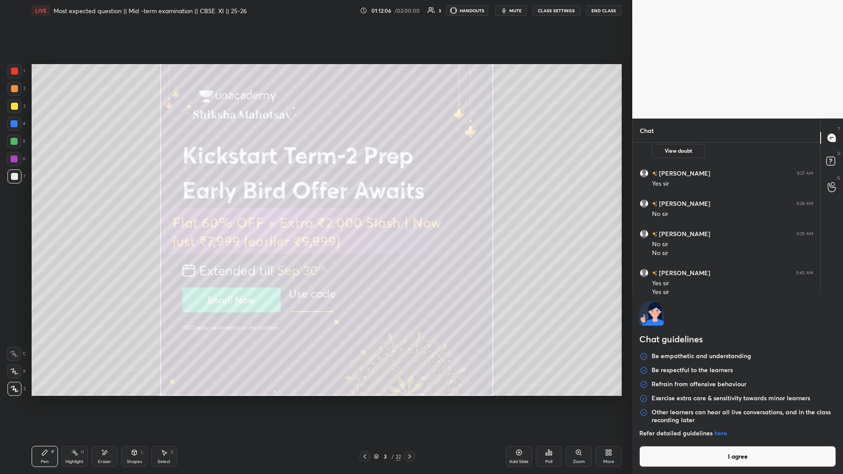
type textarea "x"
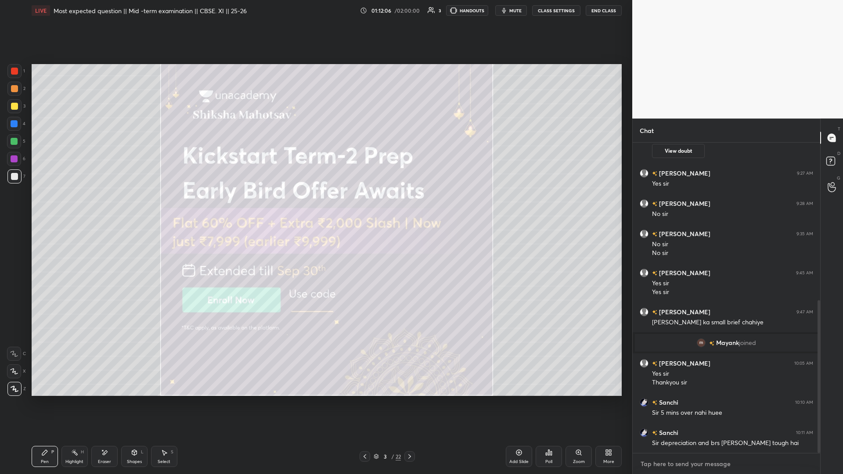
click at [315, 206] on textarea at bounding box center [726, 464] width 173 height 14
type textarea "f"
type textarea "x"
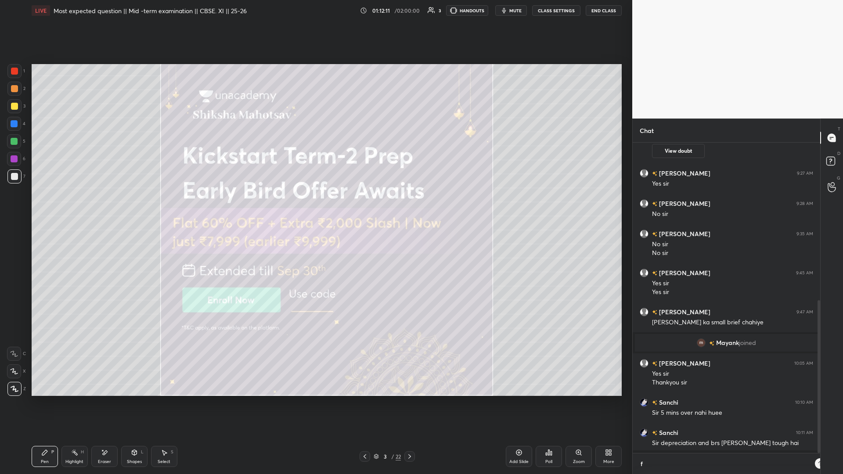
scroll to position [3, 3]
type textarea "x"
type textarea "d"
type textarea "x"
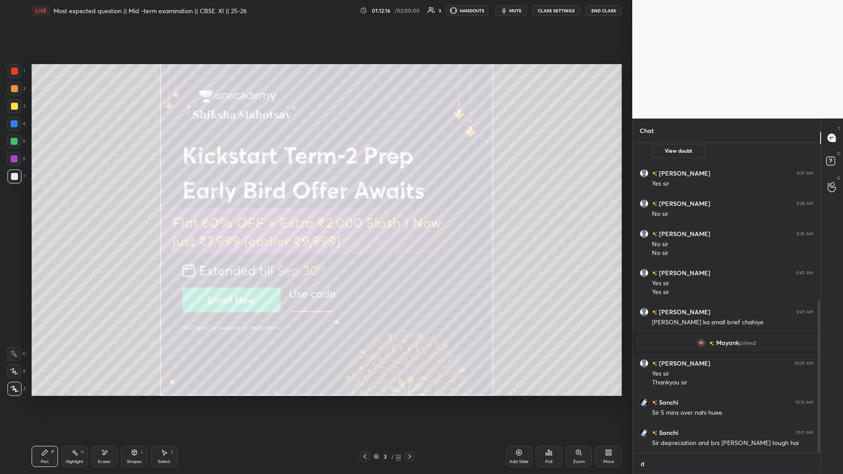
type textarea "do"
type textarea "x"
type textarea "don"
type textarea "x"
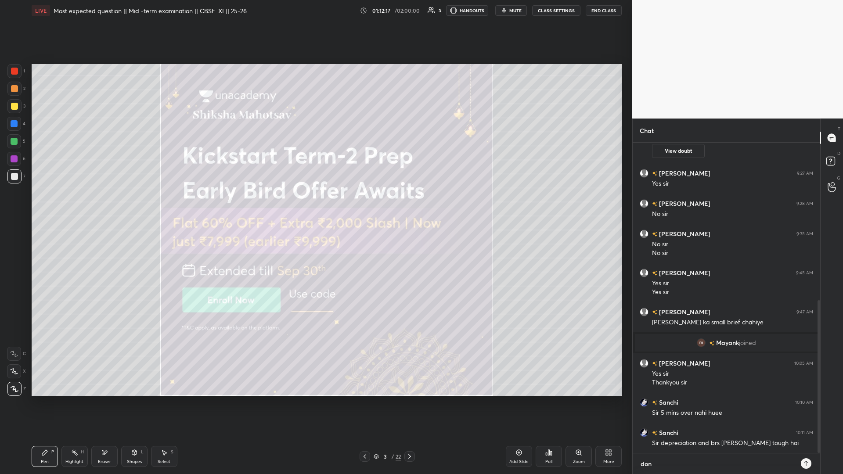
type textarea "dono"
type textarea "x"
type textarea "dono"
type textarea "x"
type textarea "dono"
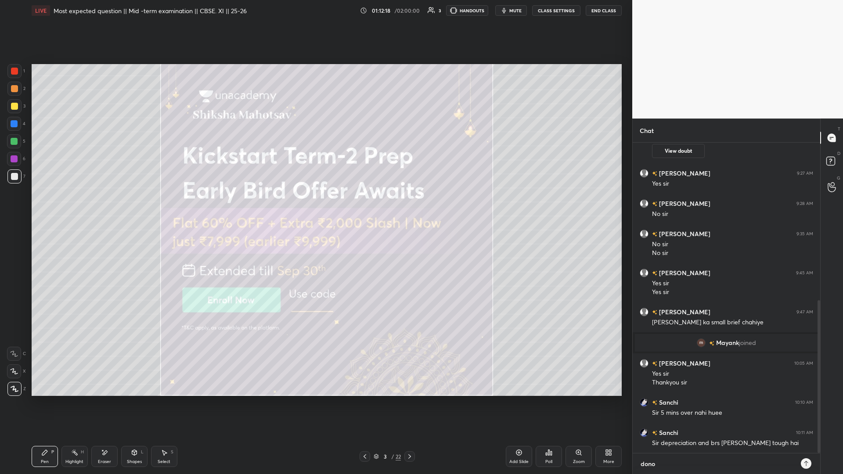
type textarea "x"
type textarea "don"
type textarea "x"
type textarea "do"
type textarea "x"
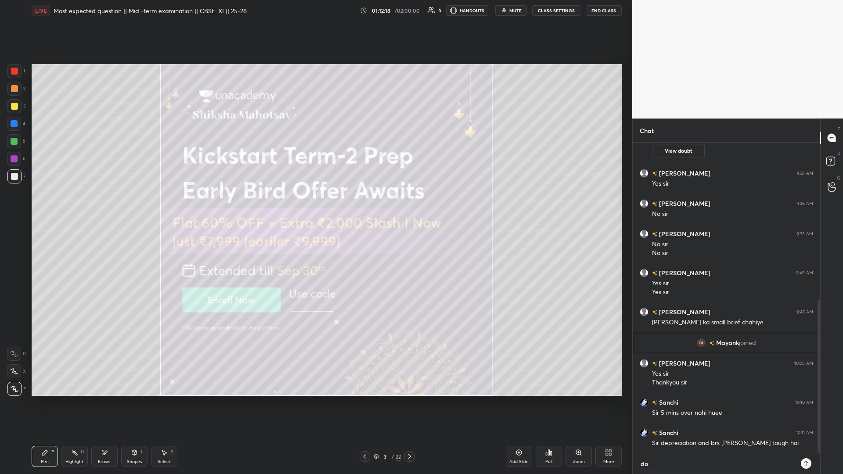
type textarea "d"
type textarea "x"
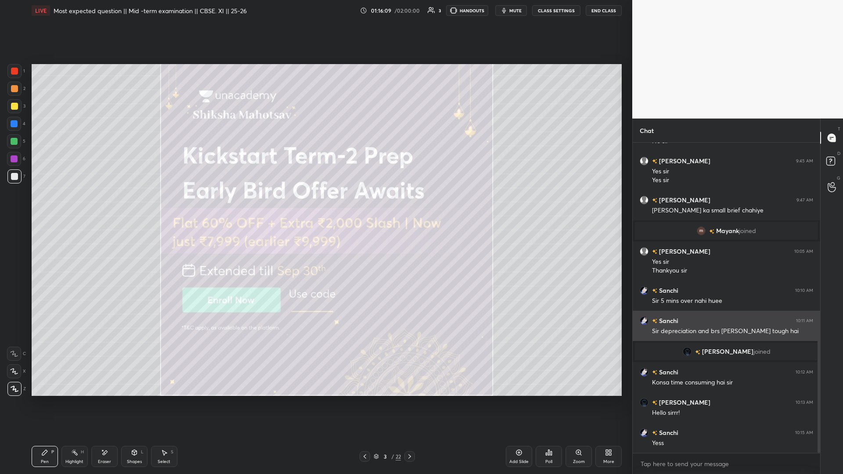
scroll to position [464, 0]
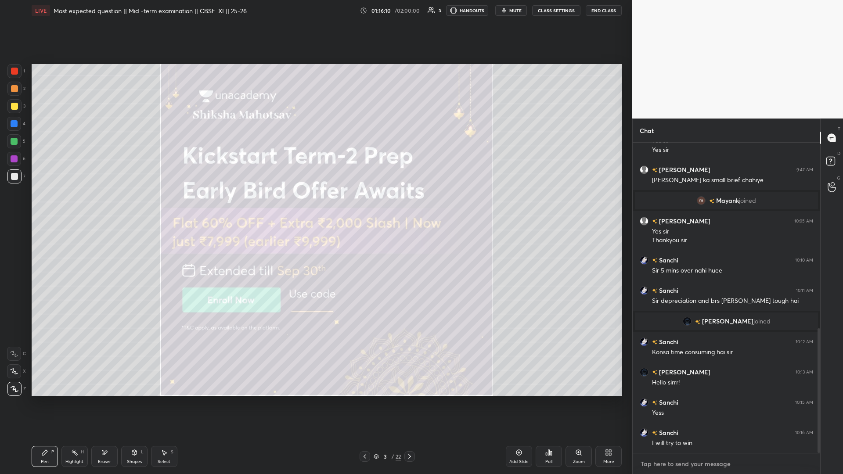
type textarea "x"
click at [315, 206] on textarea at bounding box center [726, 464] width 173 height 14
paste textarea "[URL][DOMAIN_NAME]"
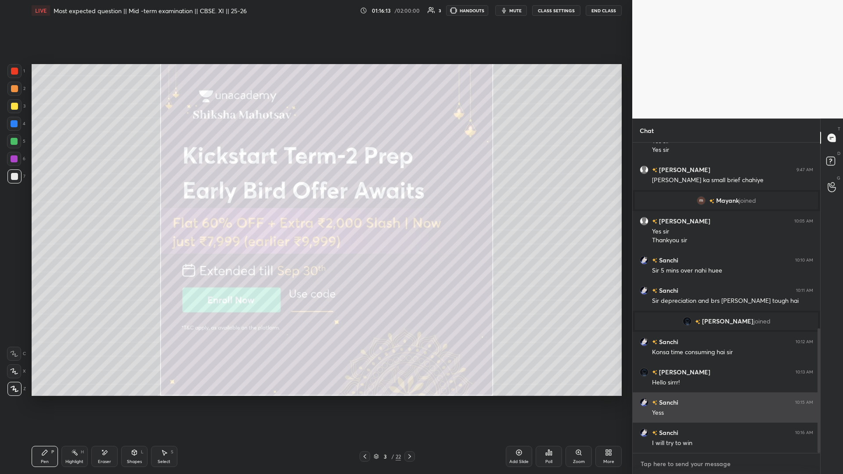
type textarea "[URL][DOMAIN_NAME]"
type textarea "x"
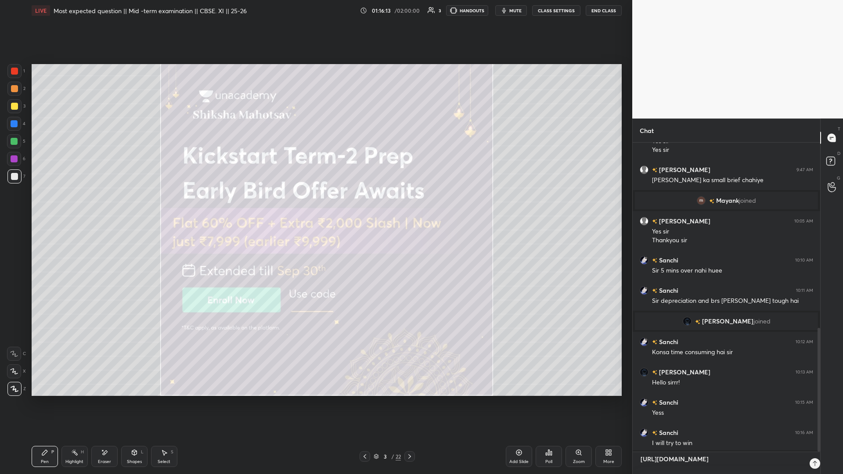
scroll to position [329, 185]
type textarea "[URL][DOMAIN_NAME]"
type textarea "x"
click at [315, 206] on icon at bounding box center [806, 463] width 7 height 7
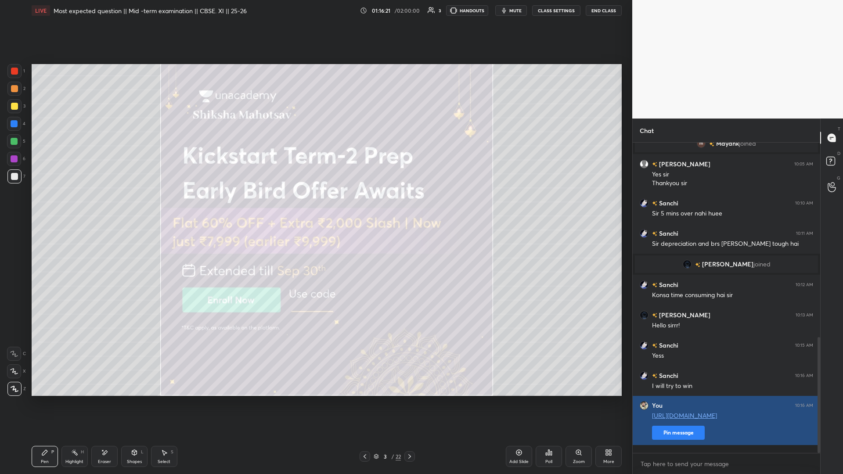
click at [315, 206] on button "Pin message" at bounding box center [678, 433] width 53 height 14
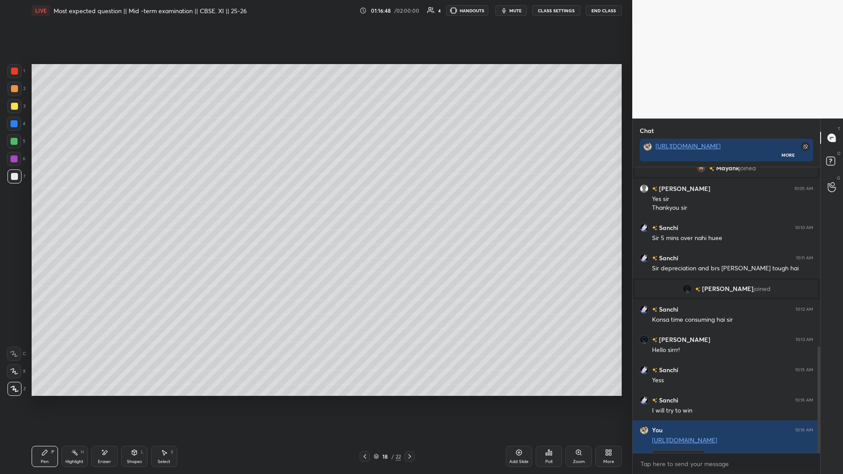
click at [315, 206] on icon at bounding box center [409, 456] width 7 height 7
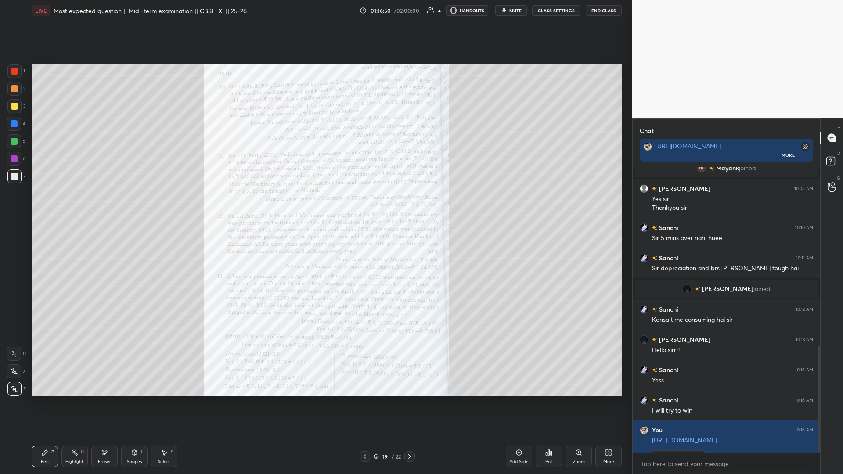
click at [315, 206] on icon at bounding box center [364, 456] width 7 height 7
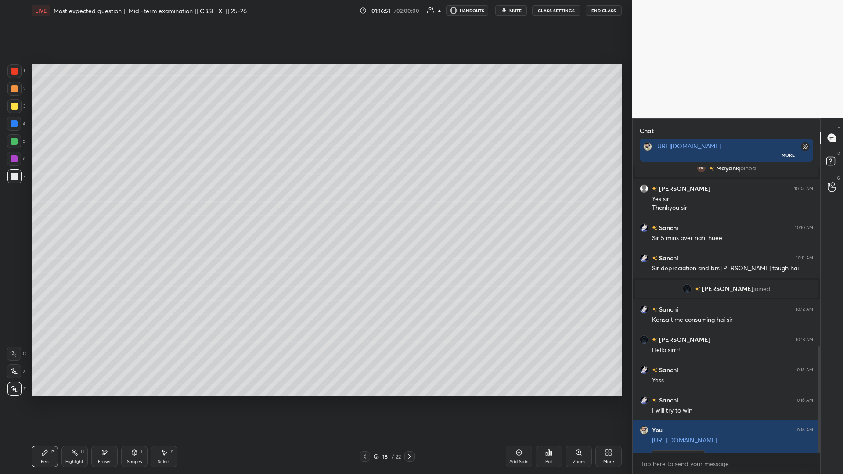
click at [315, 206] on div "Add Slide" at bounding box center [519, 456] width 26 height 21
click at [315, 206] on icon at bounding box center [364, 456] width 7 height 7
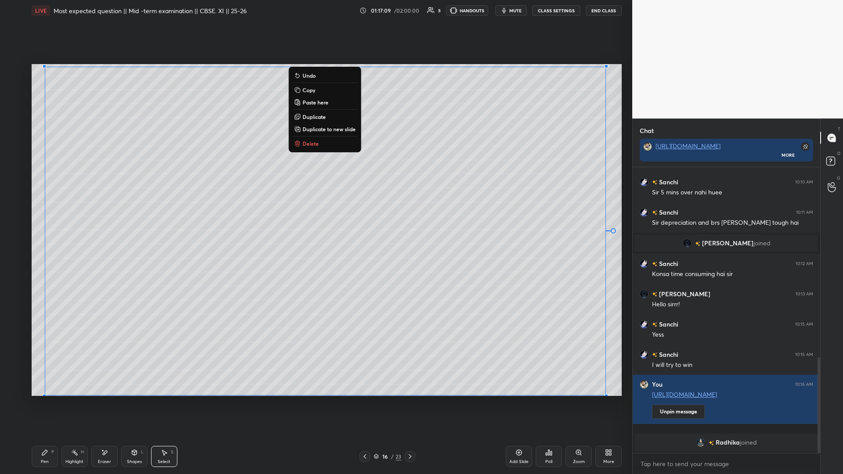
click at [308, 90] on p "Copy" at bounding box center [309, 90] width 13 height 7
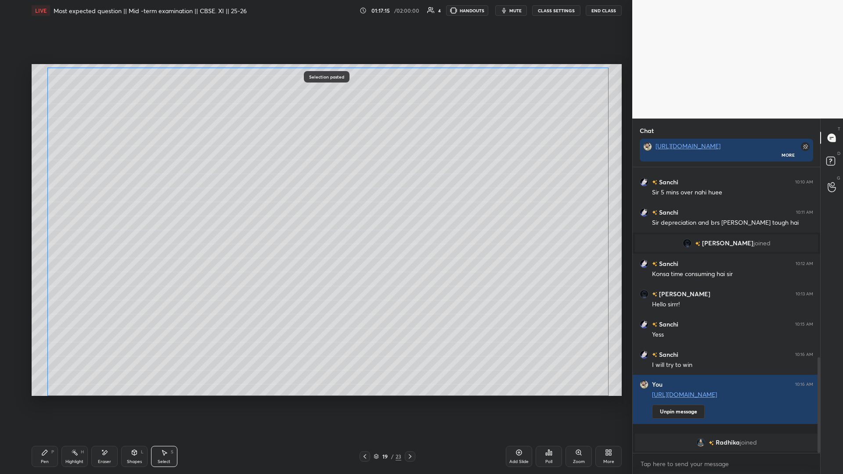
click at [315, 206] on div "0 ° Undo Copy Paste here Duplicate Duplicate to new slide Delete" at bounding box center [327, 230] width 591 height 332
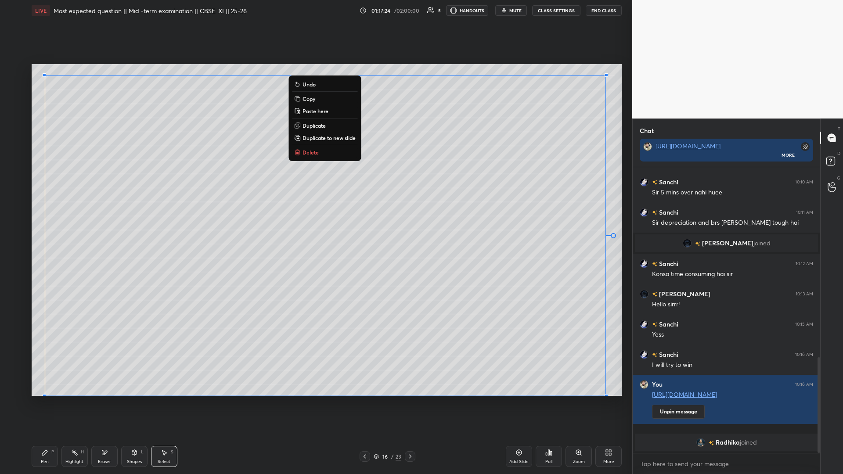
drag, startPoint x: 40, startPoint y: 94, endPoint x: 613, endPoint y: 344, distance: 625.3
click at [315, 206] on div "1 2 3 4 5 6 7 C X Z E E Erase all H H LIVE Most expected question || Mid -term …" at bounding box center [421, 237] width 843 height 474
click at [305, 100] on p "Copy" at bounding box center [309, 98] width 13 height 7
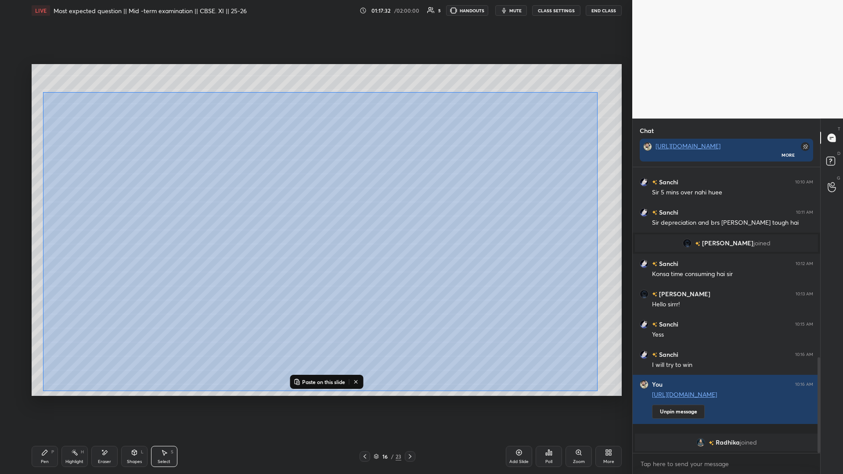
drag, startPoint x: 43, startPoint y: 93, endPoint x: 602, endPoint y: 392, distance: 633.5
click at [315, 206] on div "0 ° Undo Copy Paste here Duplicate Duplicate to new slide Delete" at bounding box center [327, 230] width 591 height 332
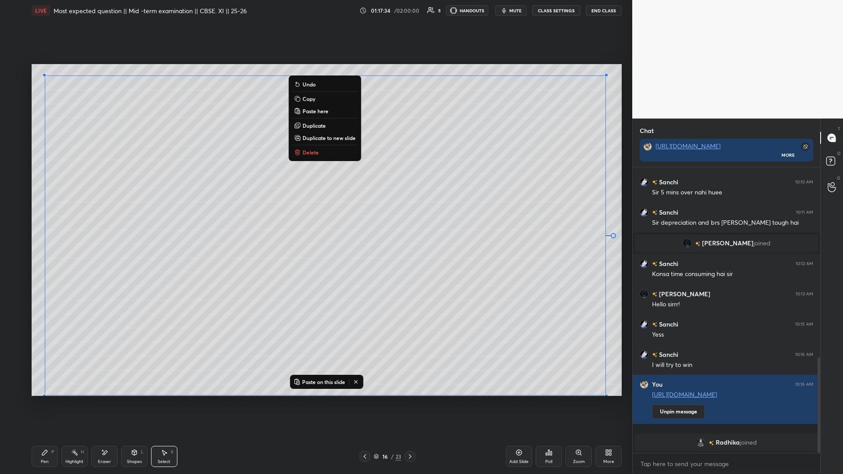
click at [304, 97] on p "Copy" at bounding box center [309, 98] width 13 height 7
click at [315, 132] on div "0 ° Undo Copy Paste here Duplicate Duplicate to new slide Delete" at bounding box center [327, 230] width 591 height 332
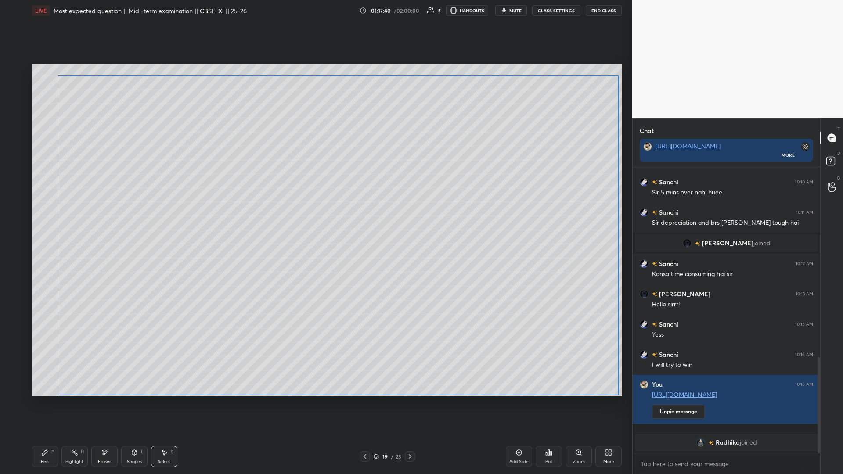
click at [315, 182] on div "0 ° Undo Copy Paste here Duplicate Duplicate to new slide Delete" at bounding box center [327, 230] width 591 height 332
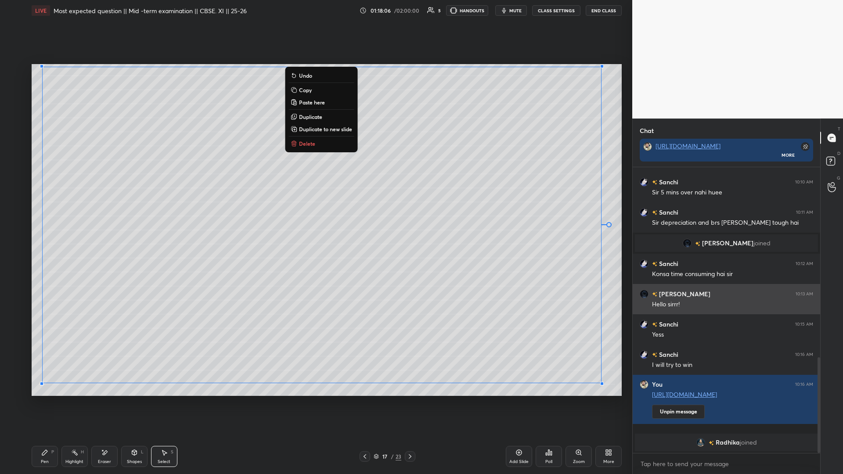
drag, startPoint x: 40, startPoint y: 76, endPoint x: 650, endPoint y: 314, distance: 654.8
click at [315, 206] on div "1 2 3 4 5 6 7 C X Z E E Erase all H H LIVE Most expected question || Mid -term …" at bounding box center [421, 237] width 843 height 474
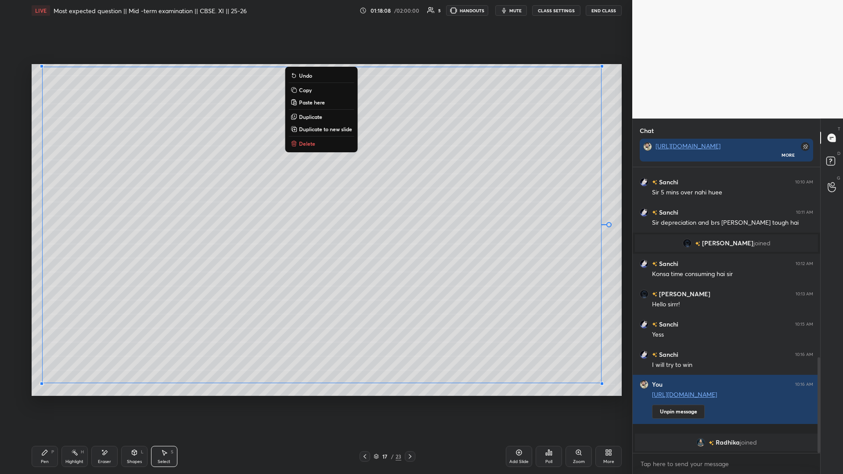
click at [303, 85] on button "Copy" at bounding box center [321, 90] width 65 height 11
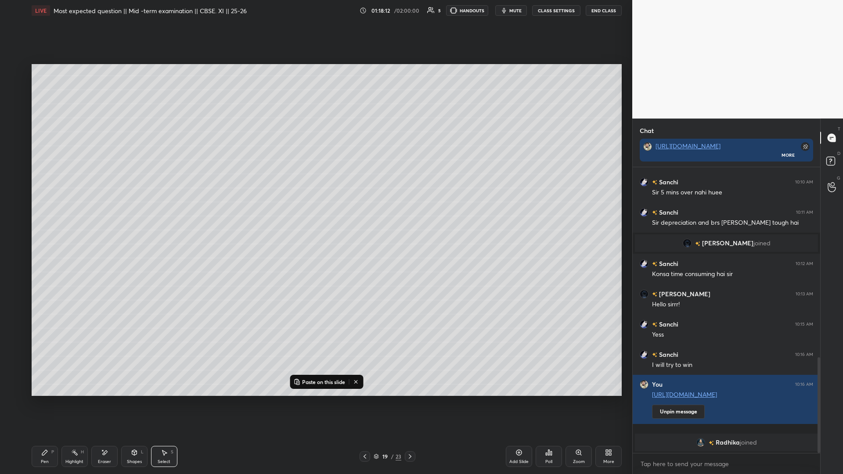
click at [315, 206] on div "Add Slide" at bounding box center [518, 462] width 19 height 4
click at [315, 206] on div "Pen P Highlight H Eraser Shapes L Select S 20 / 24 Add Slide Poll Zoom More" at bounding box center [327, 456] width 591 height 35
click at [315, 206] on icon at bounding box center [364, 456] width 7 height 7
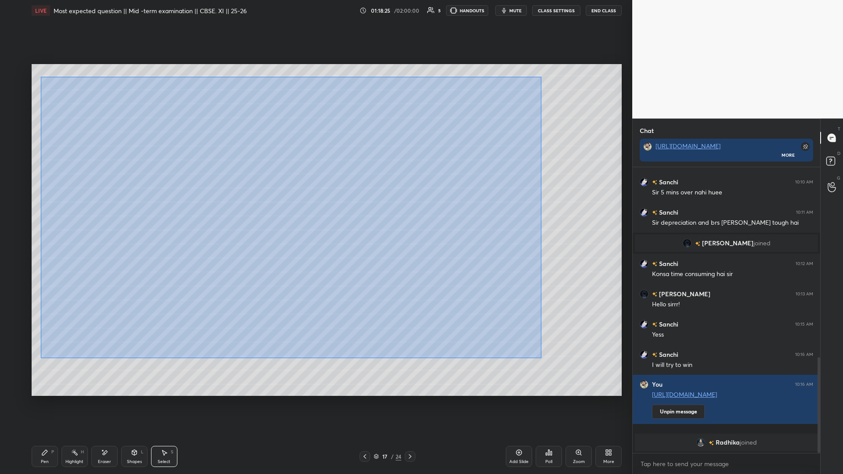
drag, startPoint x: 41, startPoint y: 77, endPoint x: 548, endPoint y: 361, distance: 581.4
click at [315, 206] on div "0 ° Undo Copy Paste here Duplicate Duplicate to new slide Delete" at bounding box center [327, 230] width 591 height 332
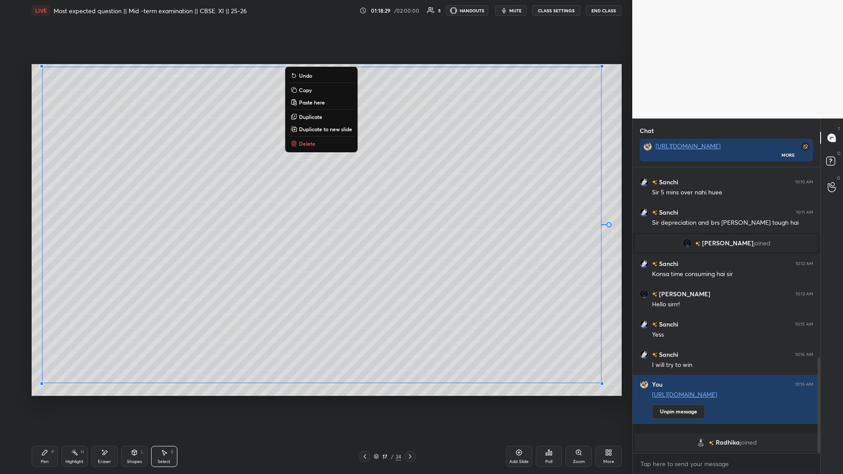
click at [59, 77] on div "0 ° Undo Copy Paste here Duplicate Duplicate to new slide Delete" at bounding box center [327, 230] width 591 height 332
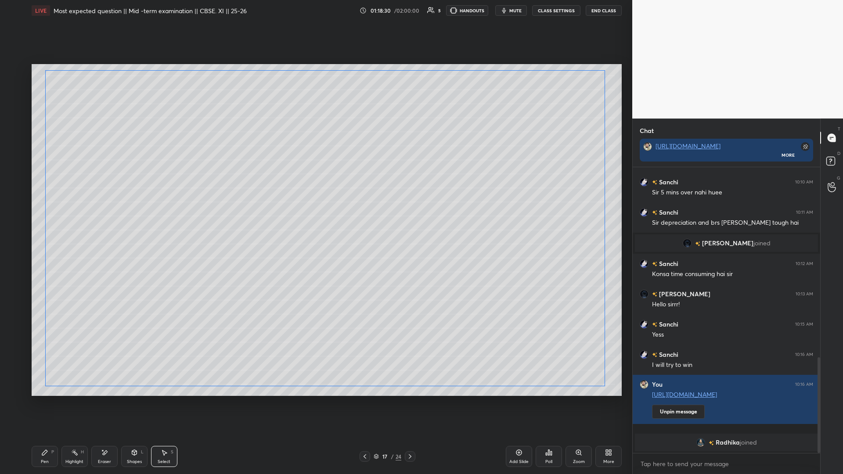
click at [50, 77] on div "0 ° Undo Copy Paste here Duplicate Duplicate to new slide Delete" at bounding box center [327, 230] width 591 height 332
type textarea "x"
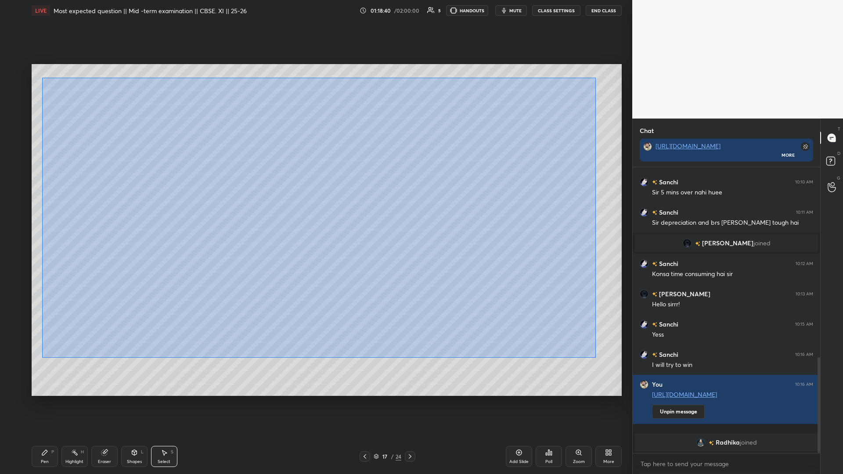
drag, startPoint x: 41, startPoint y: 78, endPoint x: 603, endPoint y: 376, distance: 636.5
click at [315, 206] on div "0 ° Undo Copy Paste here Duplicate Duplicate to new slide Delete" at bounding box center [327, 230] width 591 height 332
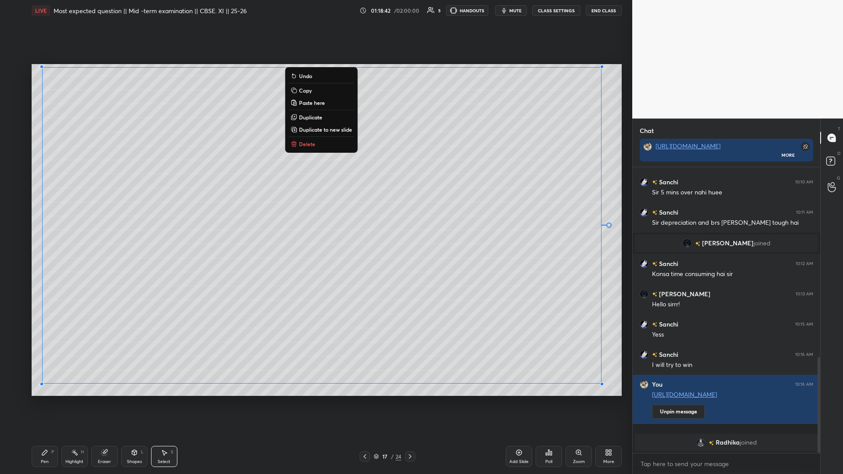
click at [306, 90] on p "Copy" at bounding box center [305, 90] width 13 height 7
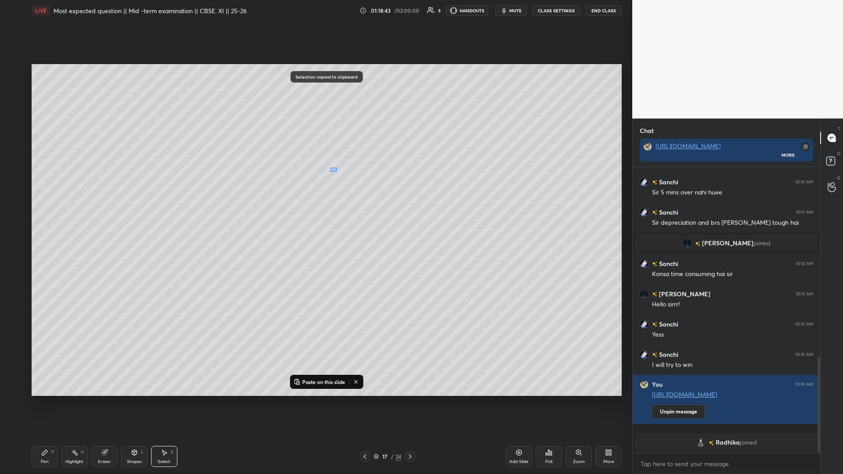
drag, startPoint x: 331, startPoint y: 171, endPoint x: 336, endPoint y: 168, distance: 5.4
click at [315, 168] on div "0 ° Undo Copy Paste here Duplicate Duplicate to new slide Delete" at bounding box center [327, 230] width 591 height 332
click at [315, 206] on div "0 ° Undo Copy Paste here Duplicate Duplicate to new slide Delete" at bounding box center [327, 230] width 591 height 332
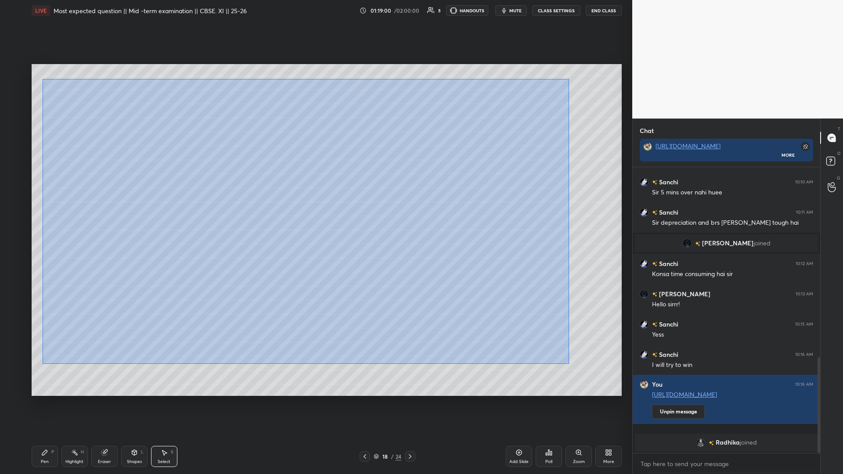
drag, startPoint x: 43, startPoint y: 79, endPoint x: 575, endPoint y: 368, distance: 605.5
click at [315, 206] on div "0 ° Undo Copy Paste here Duplicate Duplicate to new slide Delete" at bounding box center [327, 230] width 591 height 332
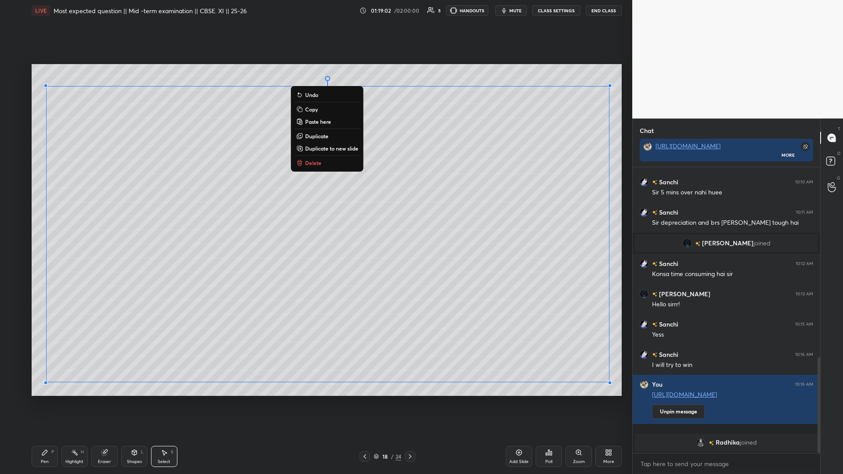
click at [302, 108] on icon at bounding box center [299, 109] width 7 height 7
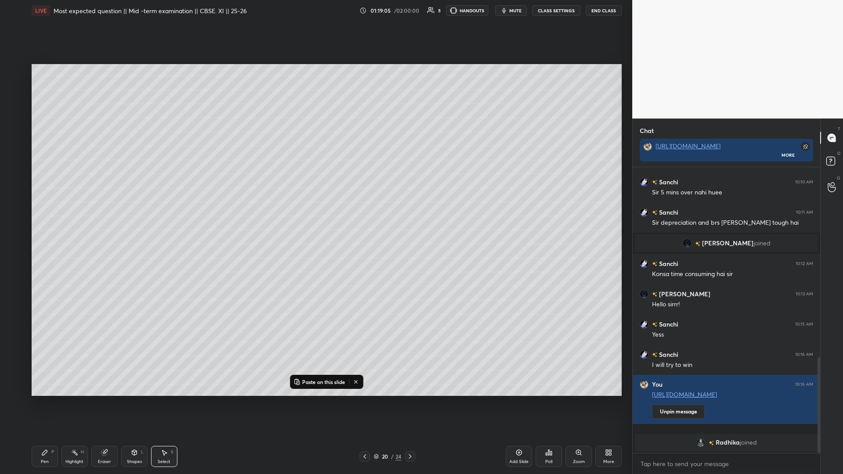
click at [315, 206] on icon at bounding box center [519, 452] width 7 height 7
drag, startPoint x: 517, startPoint y: 464, endPoint x: 516, endPoint y: 456, distance: 8.1
click at [315, 206] on div "Add Slide" at bounding box center [518, 462] width 19 height 4
click at [315, 206] on div "Add Slide Poll Zoom More" at bounding box center [564, 456] width 116 height 49
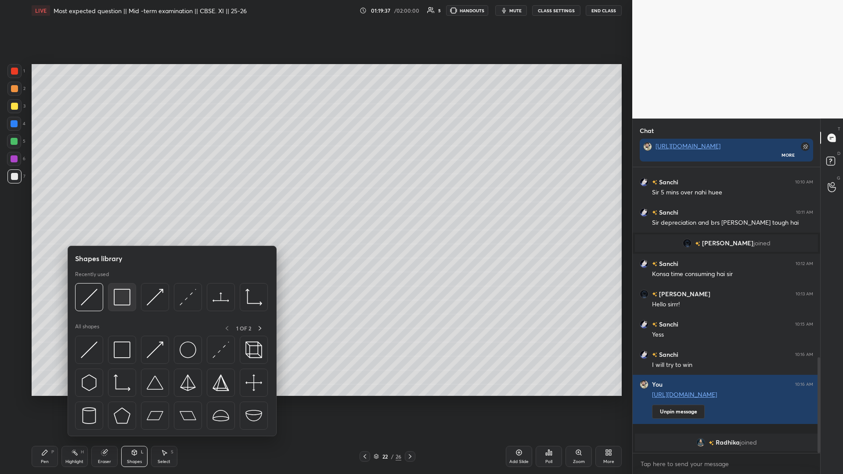
click at [131, 206] on div at bounding box center [122, 297] width 28 height 28
click at [128, 206] on img at bounding box center [122, 297] width 17 height 17
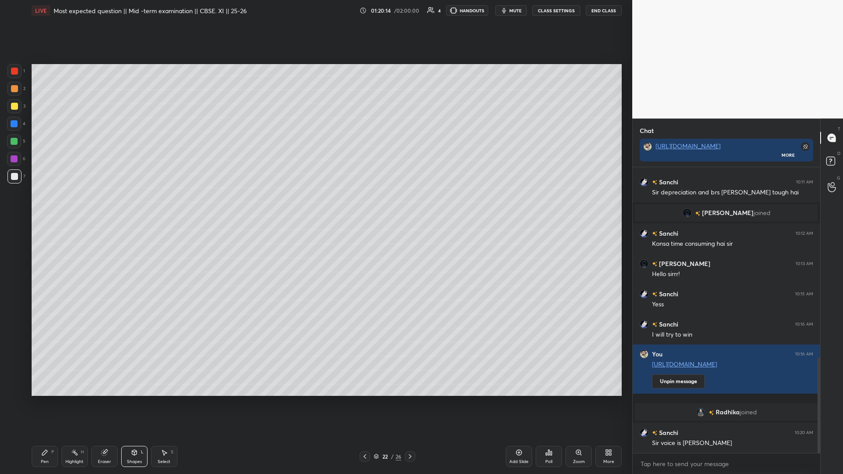
scroll to position [575, 0]
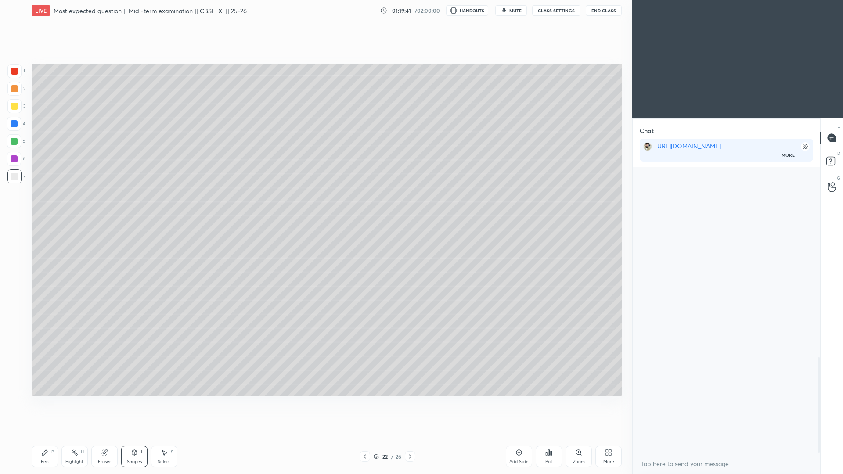
scroll to position [567, 0]
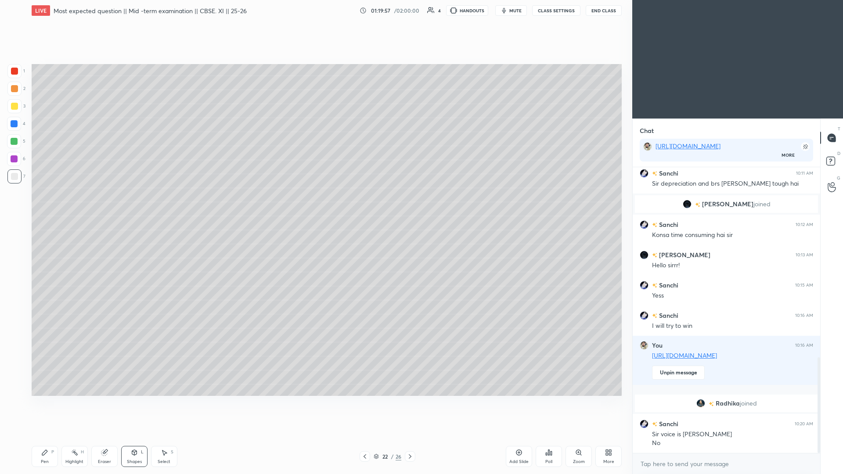
click at [315, 206] on div "More" at bounding box center [608, 462] width 11 height 4
click at [315, 206] on icon at bounding box center [558, 385] width 4 height 4
type textarea "x"
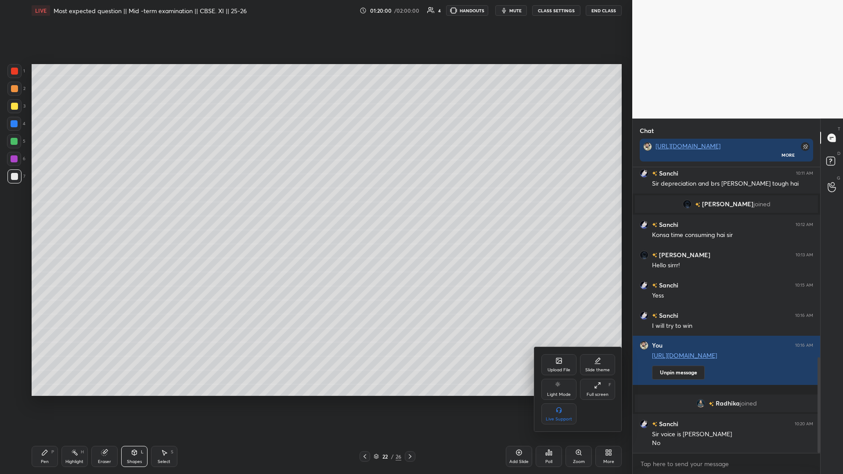
click at [315, 206] on div at bounding box center [421, 237] width 843 height 474
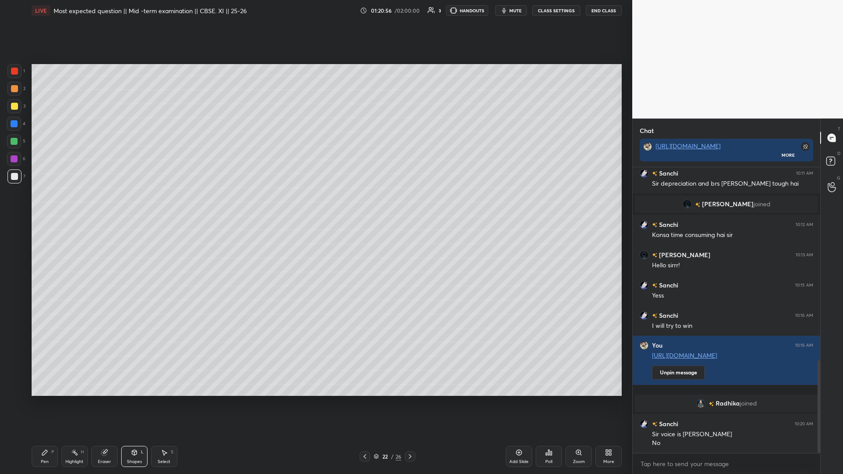
scroll to position [597, 0]
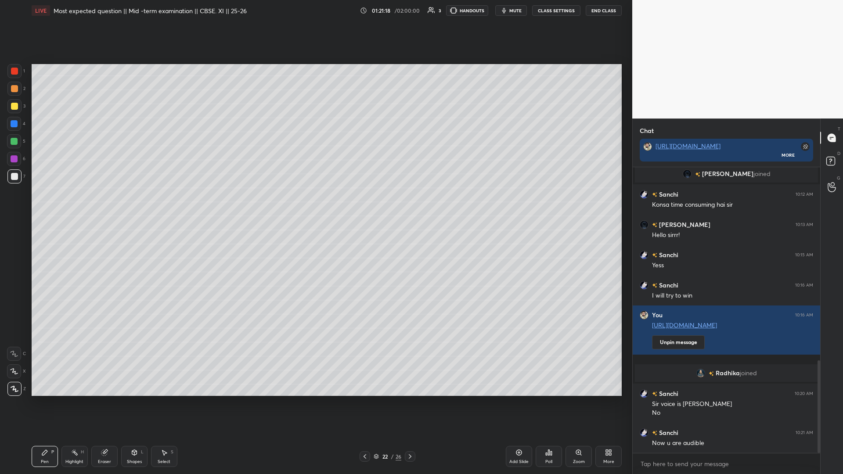
click at [315, 11] on button "mute" at bounding box center [511, 10] width 32 height 11
click at [315, 10] on icon "button" at bounding box center [500, 10] width 5 height 5
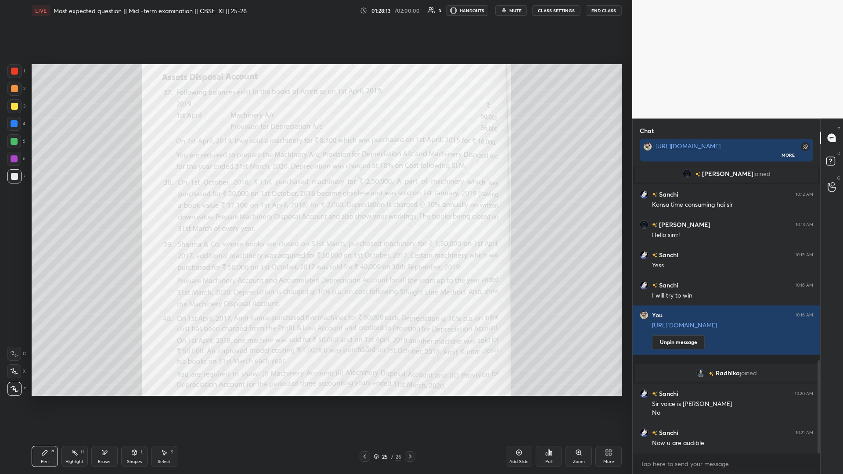
scroll to position [628, 0]
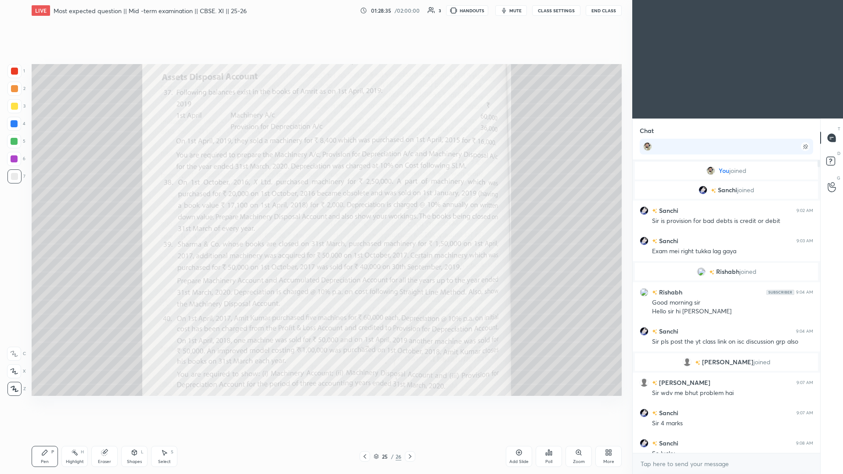
click at [315, 206] on div "More" at bounding box center [609, 456] width 26 height 21
click at [315, 206] on div "Dark Mode" at bounding box center [559, 389] width 35 height 21
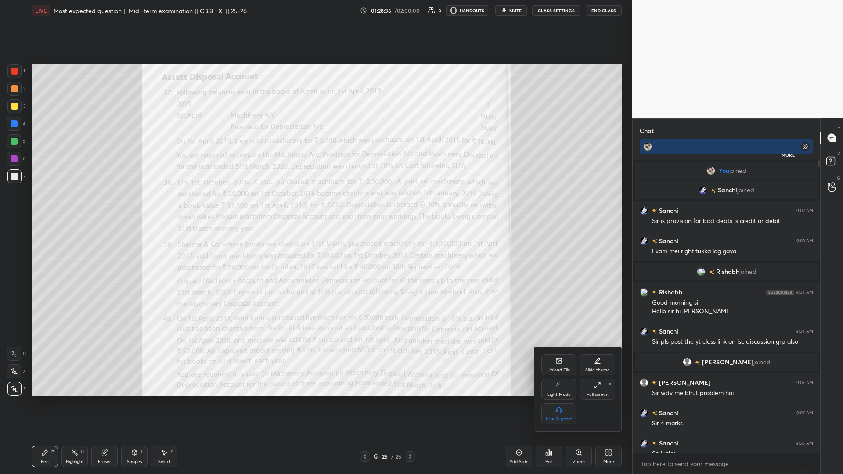
click at [315, 206] on div at bounding box center [421, 237] width 843 height 474
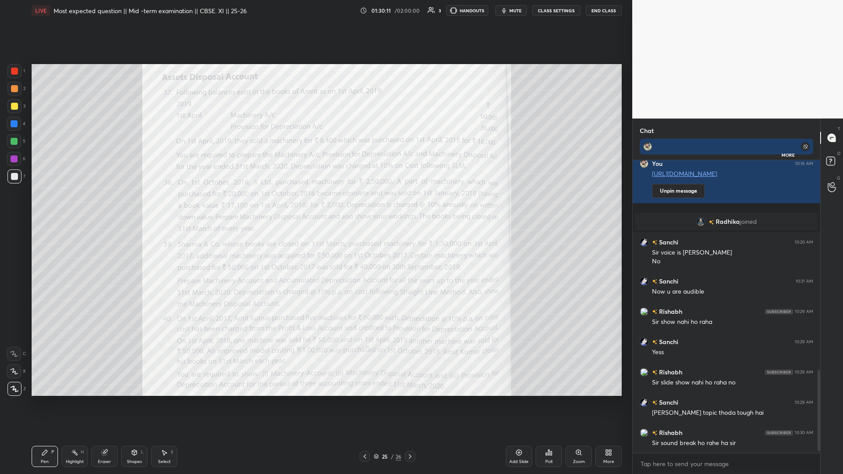
scroll to position [772, 0]
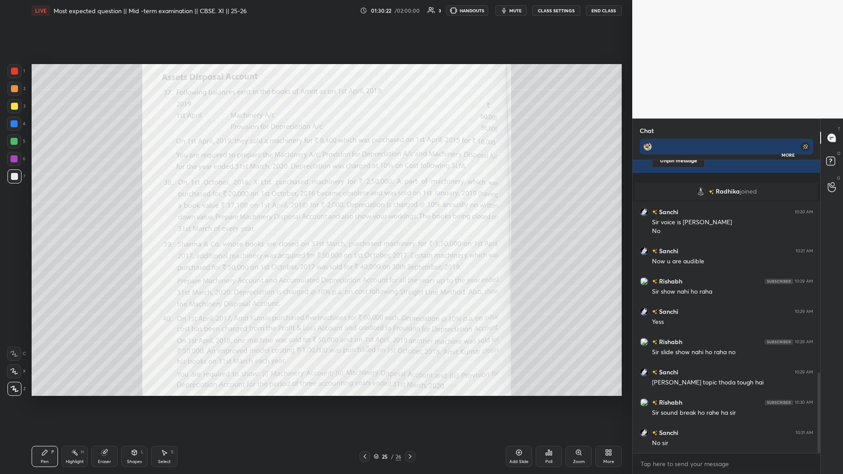
click at [315, 206] on icon at bounding box center [519, 453] width 6 height 6
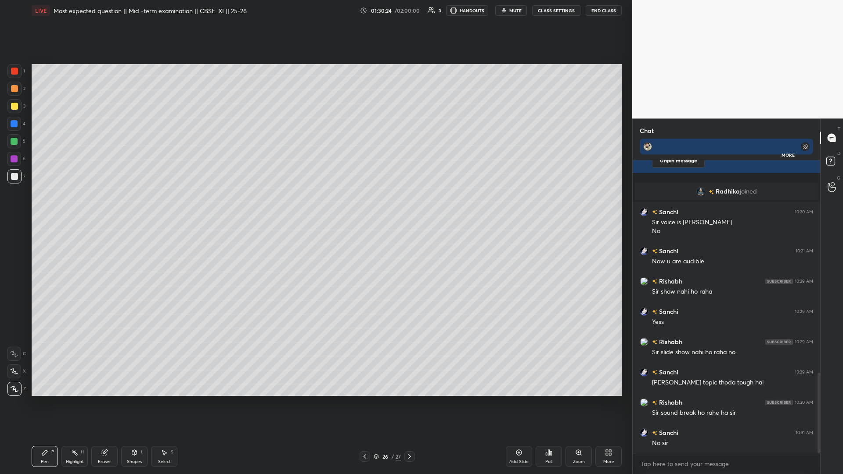
click at [135, 206] on div "Shapes" at bounding box center [134, 462] width 15 height 4
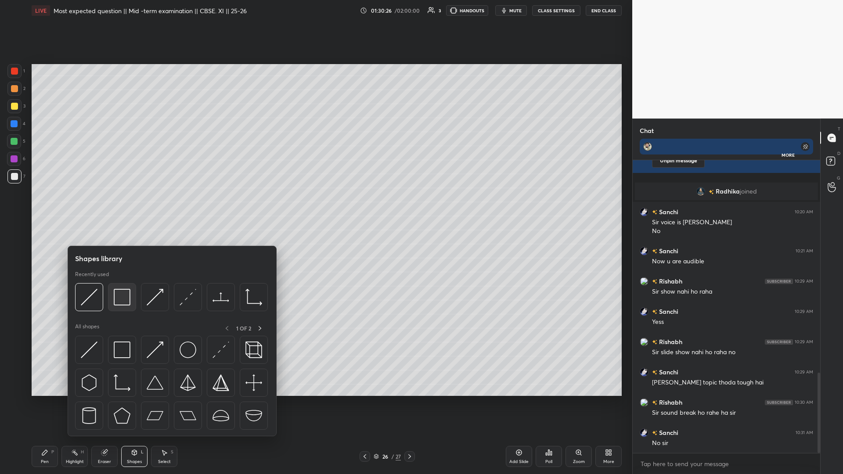
click at [126, 206] on img at bounding box center [122, 297] width 17 height 17
click at [119, 206] on img at bounding box center [122, 297] width 17 height 17
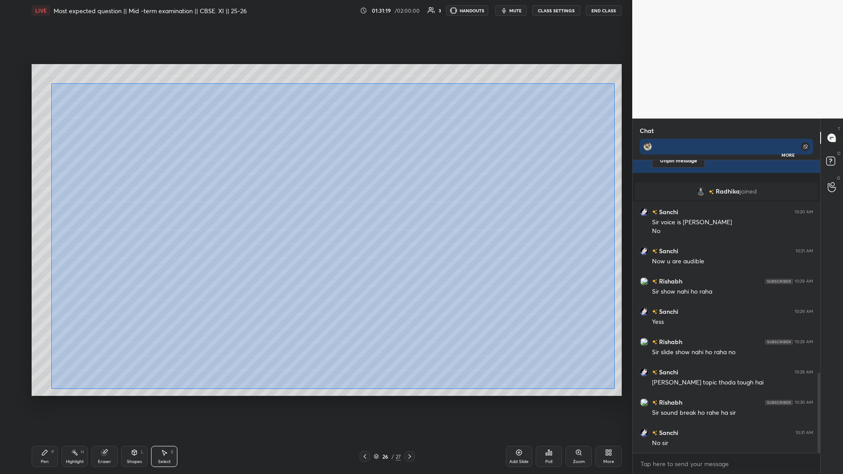
drag, startPoint x: 52, startPoint y: 83, endPoint x: 614, endPoint y: 389, distance: 640.5
click at [315, 206] on div "0 ° Undo Copy Duplicate Duplicate to new slide Delete" at bounding box center [327, 230] width 590 height 332
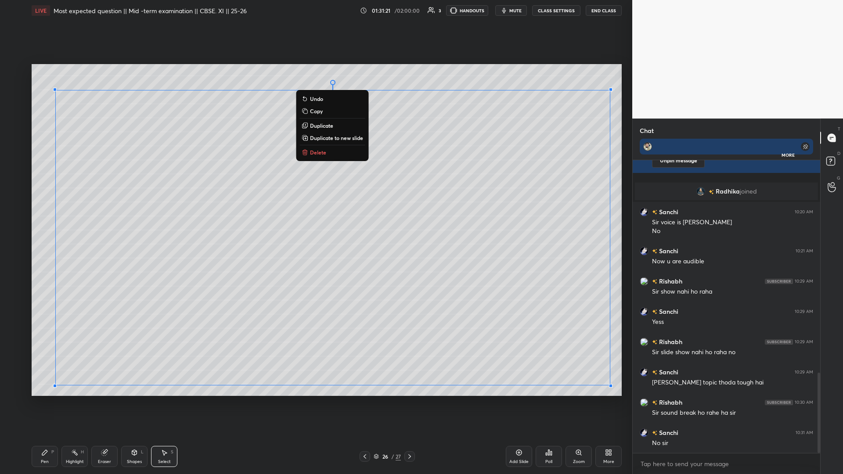
click at [315, 111] on p "Copy" at bounding box center [316, 111] width 13 height 7
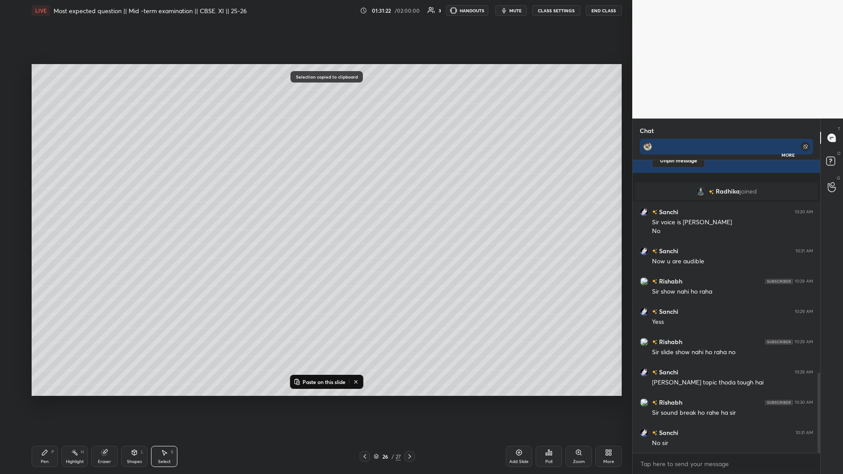
click at [315, 206] on div "Add Slide" at bounding box center [519, 456] width 26 height 21
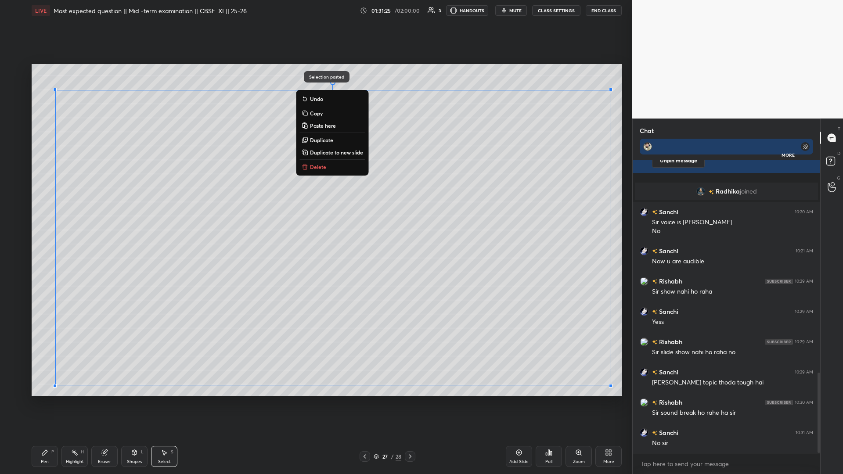
click at [315, 206] on div "Add Slide" at bounding box center [519, 456] width 26 height 21
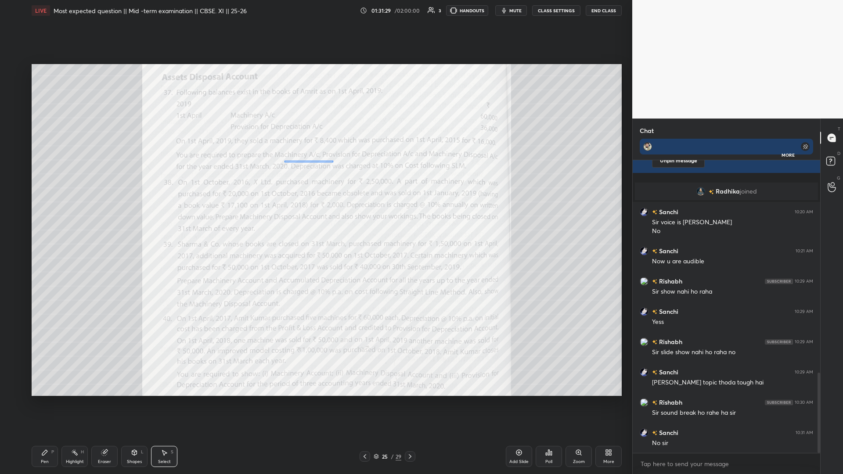
drag, startPoint x: 296, startPoint y: 162, endPoint x: 336, endPoint y: 160, distance: 39.1
click at [315, 161] on div "0 ° Undo Copy Paste here Duplicate Duplicate to new slide Delete" at bounding box center [327, 230] width 590 height 332
drag, startPoint x: 389, startPoint y: 158, endPoint x: 500, endPoint y: 158, distance: 111.6
click at [315, 159] on div "0 ° Undo Copy Paste here Duplicate Duplicate to new slide Delete" at bounding box center [327, 230] width 590 height 332
drag, startPoint x: 432, startPoint y: 149, endPoint x: 516, endPoint y: 159, distance: 84.1
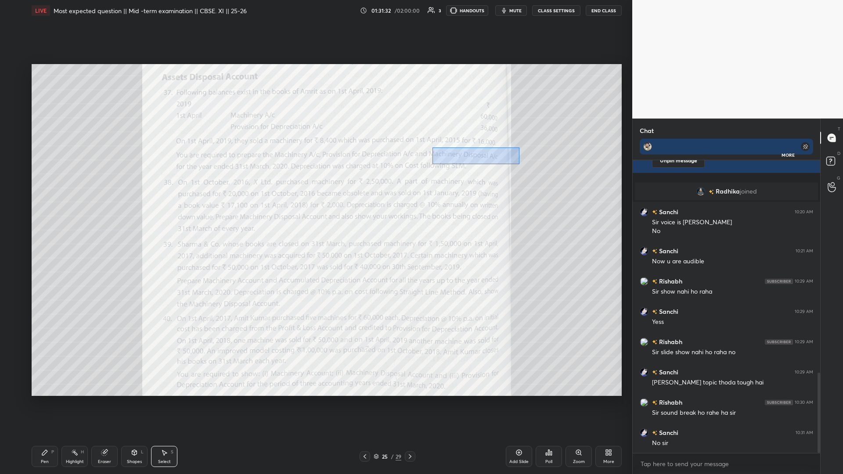
click at [315, 163] on div "0 ° Undo Copy Paste here Duplicate Duplicate to new slide Delete" at bounding box center [327, 230] width 590 height 332
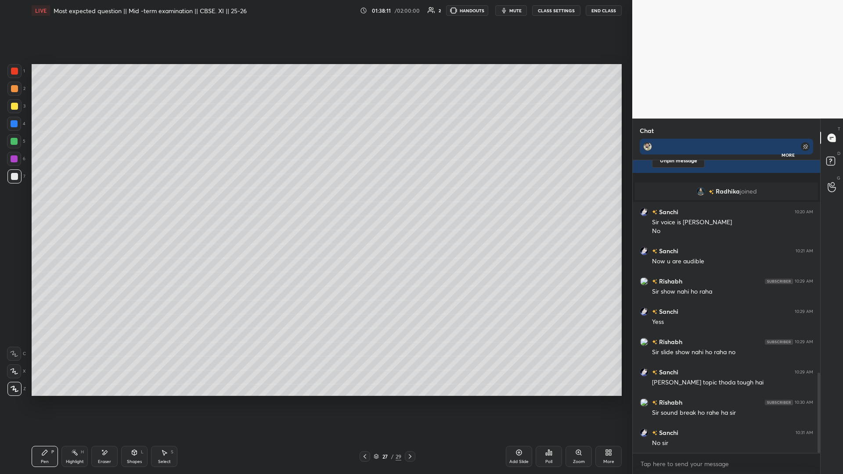
scroll to position [802, 0]
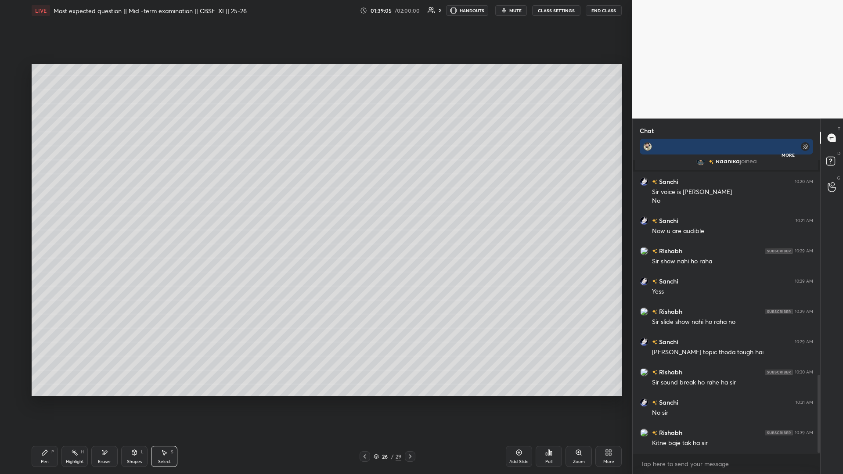
click at [46, 75] on div "0 ° Undo Copy Paste here Duplicate Duplicate to new slide Delete" at bounding box center [327, 230] width 590 height 332
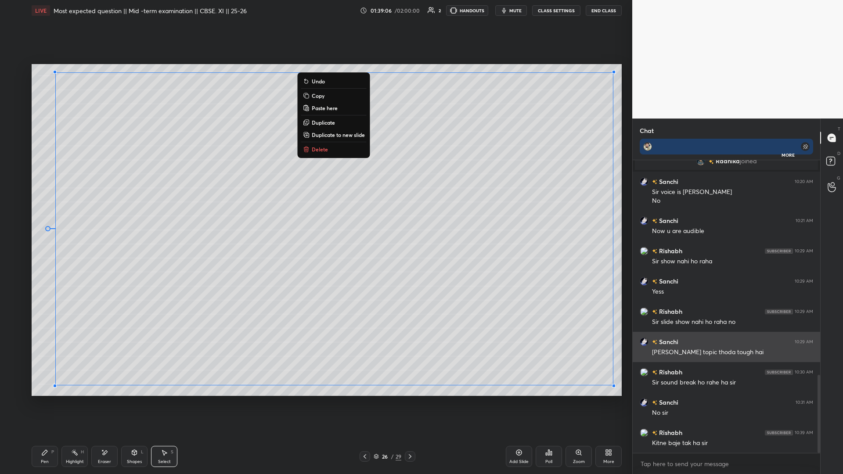
drag, startPoint x: 46, startPoint y: 76, endPoint x: 656, endPoint y: 340, distance: 665.3
click at [315, 206] on div "1 2 3 4 5 6 7 C X Z E E Erase all H H LIVE Most expected question || Mid -term …" at bounding box center [421, 237] width 843 height 474
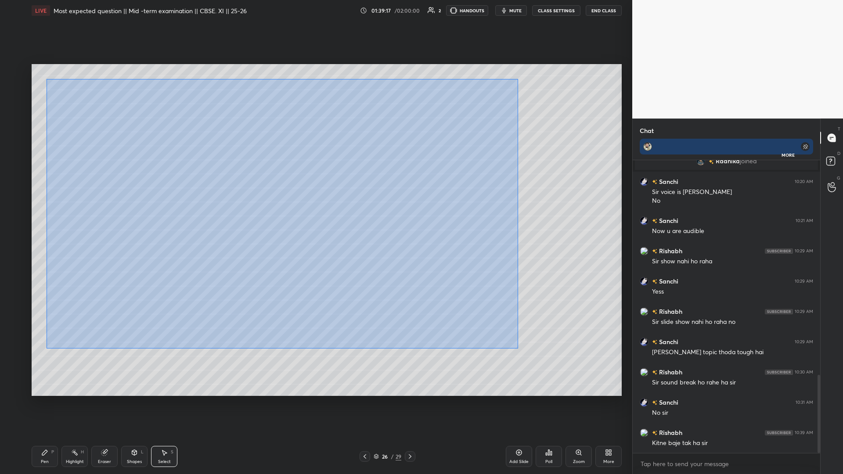
drag, startPoint x: 46, startPoint y: 79, endPoint x: 521, endPoint y: 348, distance: 546.2
click at [315, 206] on div "0 ° Undo Copy Paste here Duplicate Duplicate to new slide Delete" at bounding box center [327, 230] width 590 height 332
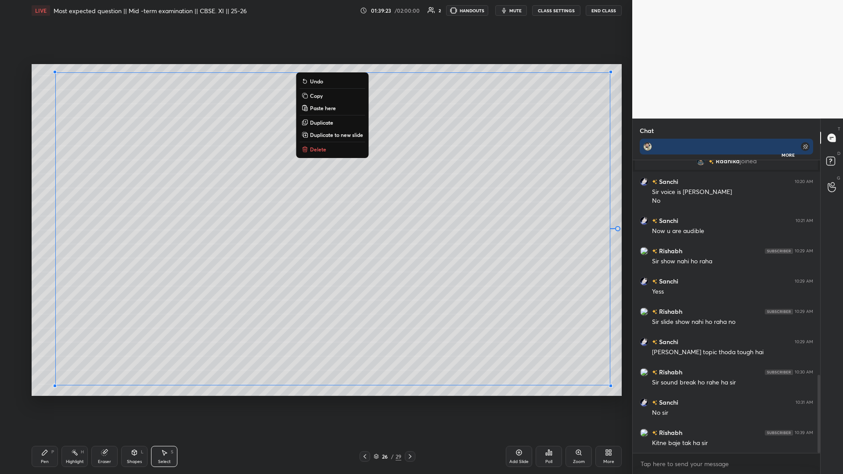
drag, startPoint x: 44, startPoint y: 85, endPoint x: 611, endPoint y: 151, distance: 570.4
click at [315, 151] on div "0 ° Undo Copy Paste here Duplicate Duplicate to new slide Delete" at bounding box center [327, 230] width 590 height 332
drag, startPoint x: 40, startPoint y: 84, endPoint x: 632, endPoint y: 372, distance: 657.4
click at [315, 206] on div "1 2 3 4 5 6 7 C X Z C X Z E E Erase all H H LIVE Most expected question || Mid …" at bounding box center [316, 237] width 632 height 474
click at [315, 98] on p "Copy" at bounding box center [318, 95] width 13 height 7
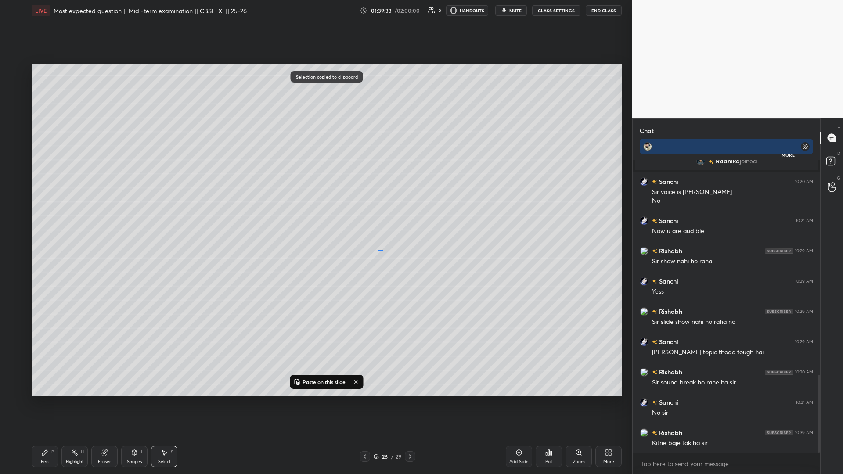
drag, startPoint x: 383, startPoint y: 250, endPoint x: 378, endPoint y: 249, distance: 5.6
click at [315, 206] on div "0 ° Undo Copy Paste here Duplicate Duplicate to new slide Delete" at bounding box center [327, 230] width 590 height 332
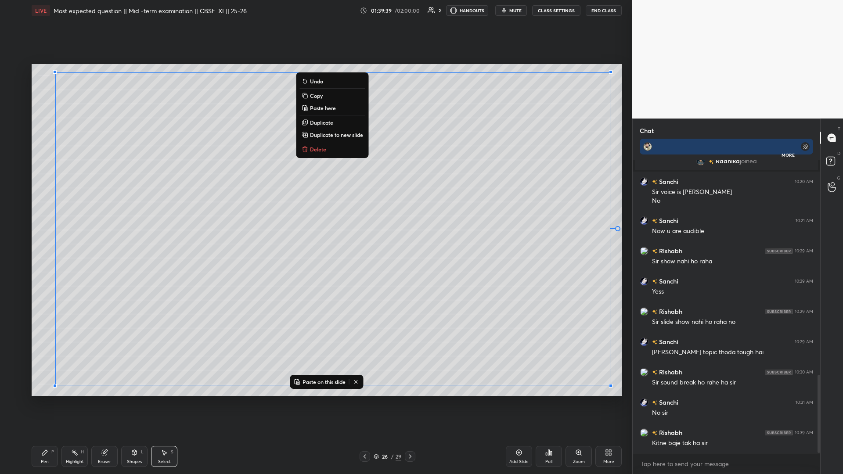
drag, startPoint x: 49, startPoint y: 79, endPoint x: 535, endPoint y: 385, distance: 574.9
click at [315, 206] on div "0 ° Undo Copy Paste here Duplicate Duplicate to new slide Delete Paste on this …" at bounding box center [326, 230] width 597 height 418
click at [313, 97] on p "Copy" at bounding box center [316, 95] width 13 height 7
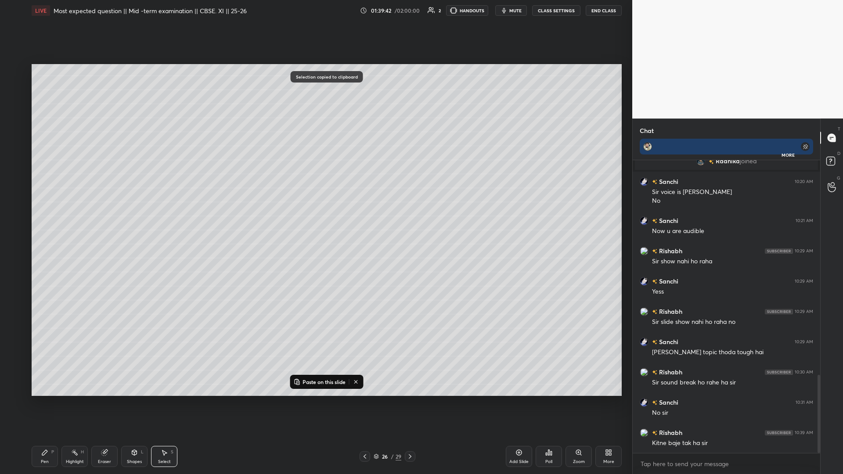
click at [315, 206] on icon at bounding box center [410, 456] width 7 height 7
click at [315, 206] on icon at bounding box center [519, 452] width 7 height 7
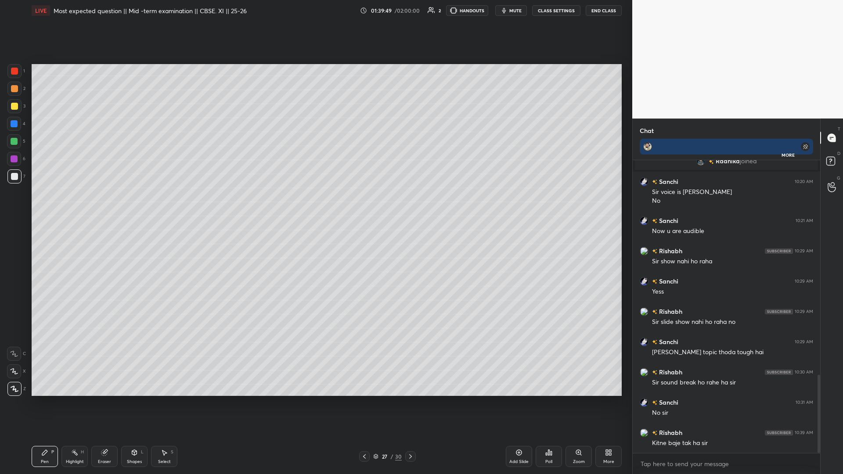
scroll to position [833, 0]
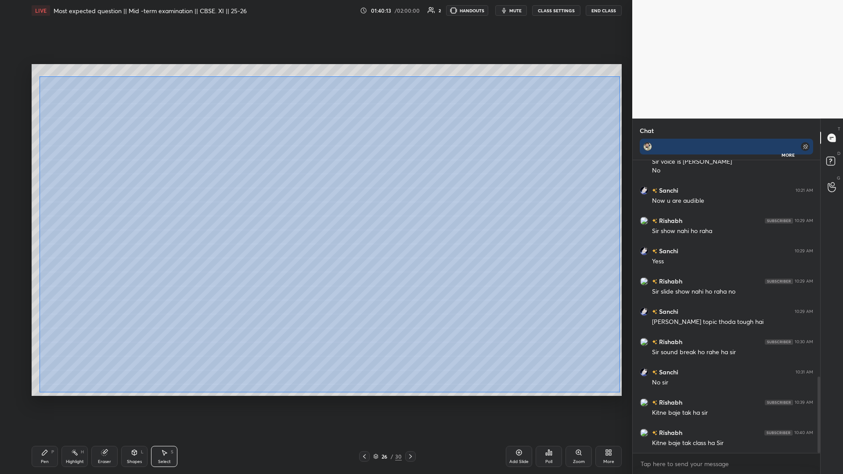
drag, startPoint x: 46, startPoint y: 82, endPoint x: 619, endPoint y: 390, distance: 651.2
click at [315, 206] on div "0 ° Undo Copy Paste here Duplicate Duplicate to new slide Delete" at bounding box center [327, 230] width 590 height 332
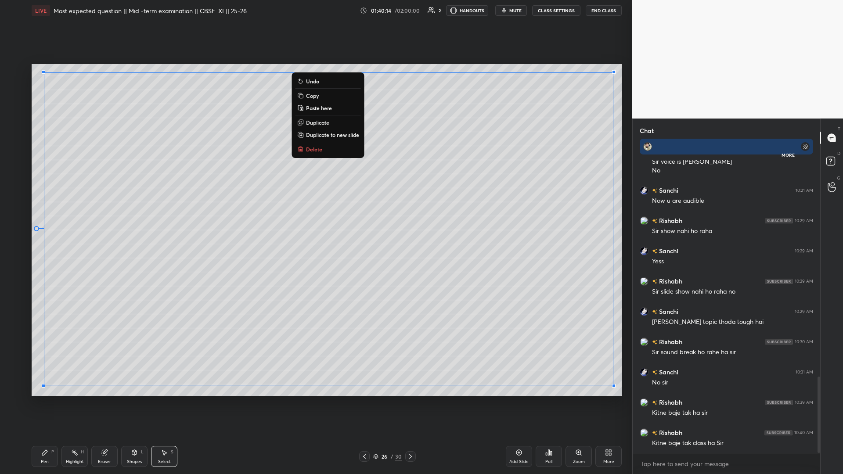
click at [315, 95] on p "Copy" at bounding box center [312, 95] width 13 height 7
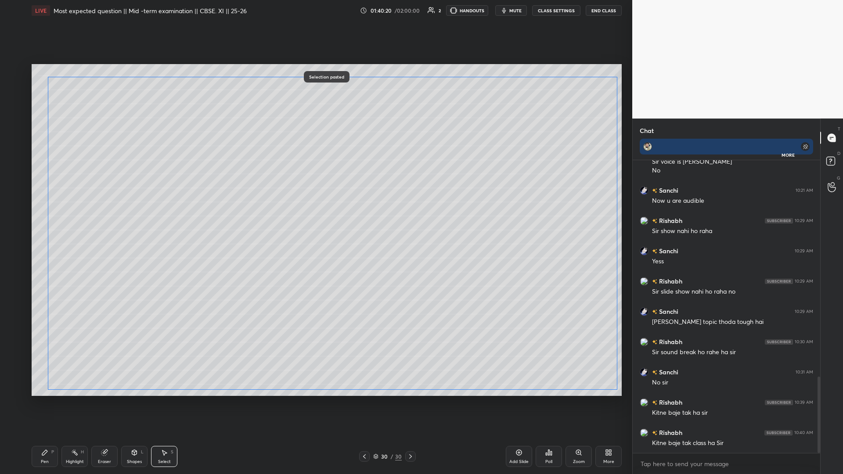
drag, startPoint x: 386, startPoint y: 226, endPoint x: 390, endPoint y: 231, distance: 5.9
click at [315, 206] on div "0 ° Undo Copy Paste here Duplicate Duplicate to new slide Delete" at bounding box center [327, 230] width 590 height 332
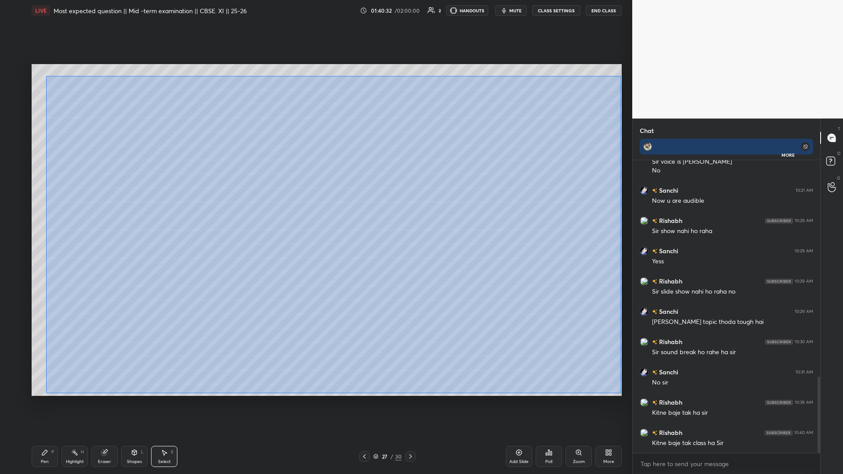
drag, startPoint x: 46, startPoint y: 76, endPoint x: 619, endPoint y: 390, distance: 653.3
click at [315, 206] on div "0 ° Undo Copy Paste here Duplicate Duplicate to new slide Delete" at bounding box center [327, 230] width 590 height 332
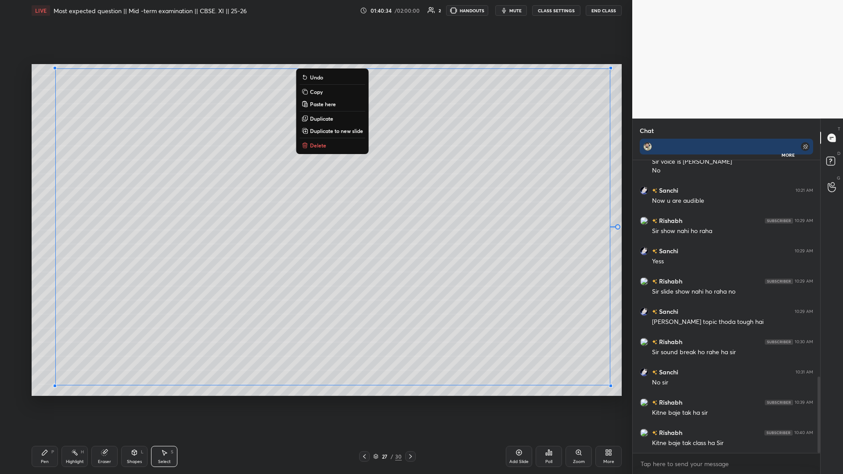
click at [315, 206] on icon at bounding box center [410, 456] width 7 height 7
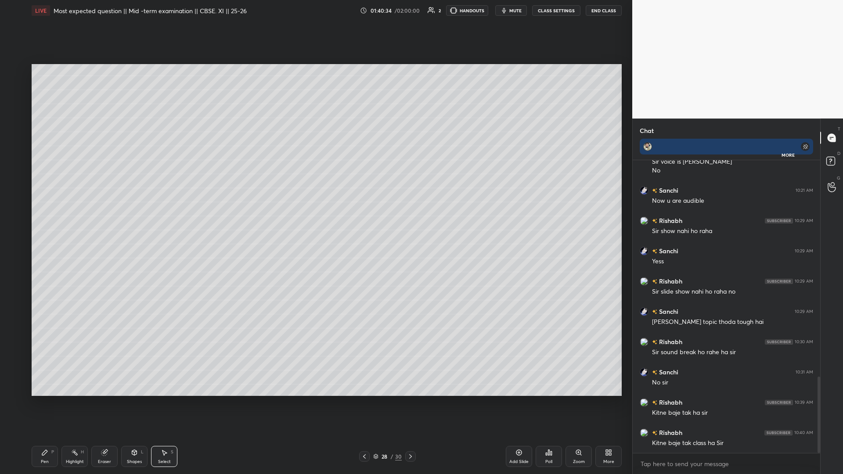
click at [315, 206] on icon at bounding box center [410, 456] width 7 height 7
click at [315, 206] on div "30 / 30" at bounding box center [387, 456] width 237 height 11
click at [315, 206] on div "Add Slide" at bounding box center [519, 456] width 26 height 21
click at [315, 206] on div "0 ° Undo Copy Paste here Duplicate Duplicate to new slide Delete" at bounding box center [327, 230] width 590 height 332
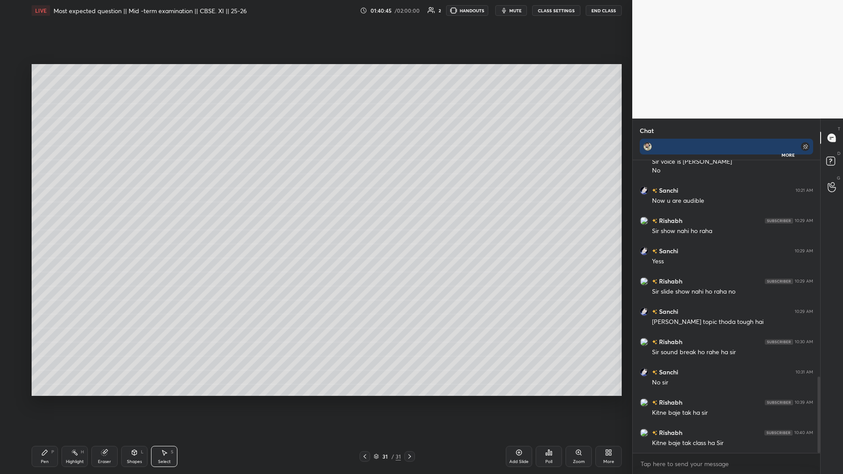
click at [315, 206] on icon at bounding box center [364, 456] width 7 height 7
click at [315, 206] on div "30 / 31" at bounding box center [387, 456] width 237 height 11
click at [315, 206] on icon at bounding box center [409, 456] width 7 height 7
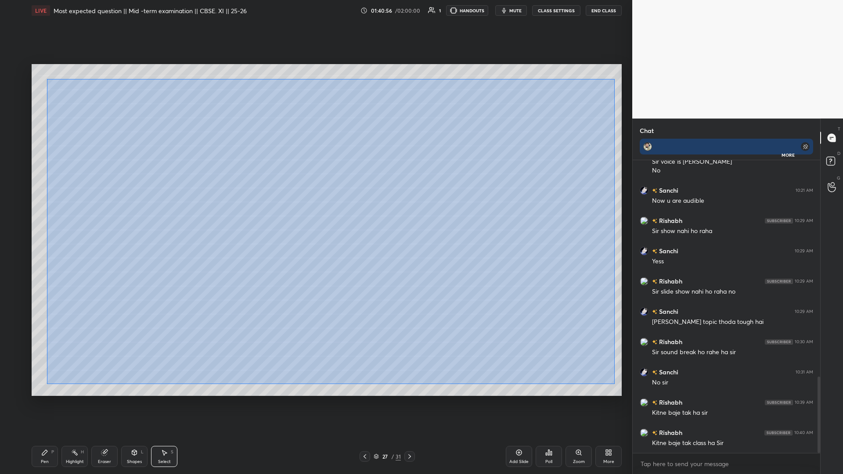
drag, startPoint x: 47, startPoint y: 79, endPoint x: 616, endPoint y: 384, distance: 645.9
click at [315, 206] on div "0 ° Undo Copy Paste here Duplicate Duplicate to new slide Delete" at bounding box center [327, 230] width 590 height 332
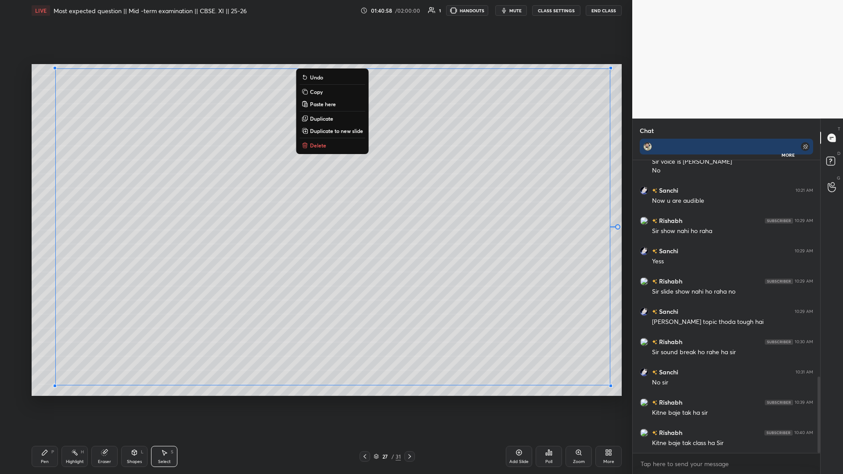
click at [315, 90] on p "Copy" at bounding box center [316, 91] width 13 height 7
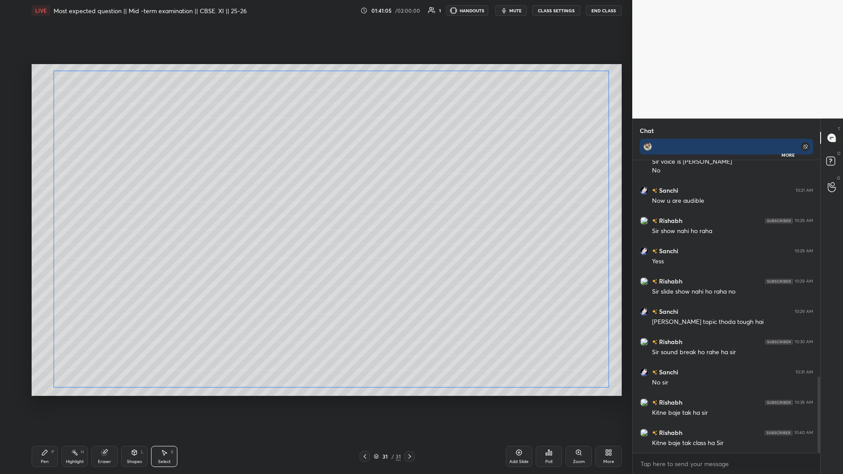
click at [306, 206] on div "0 ° Undo Copy Paste here Duplicate Duplicate to new slide Delete" at bounding box center [327, 230] width 590 height 332
click at [315, 206] on div "0 ° Undo Copy Paste here Duplicate Duplicate to new slide Delete" at bounding box center [327, 230] width 590 height 332
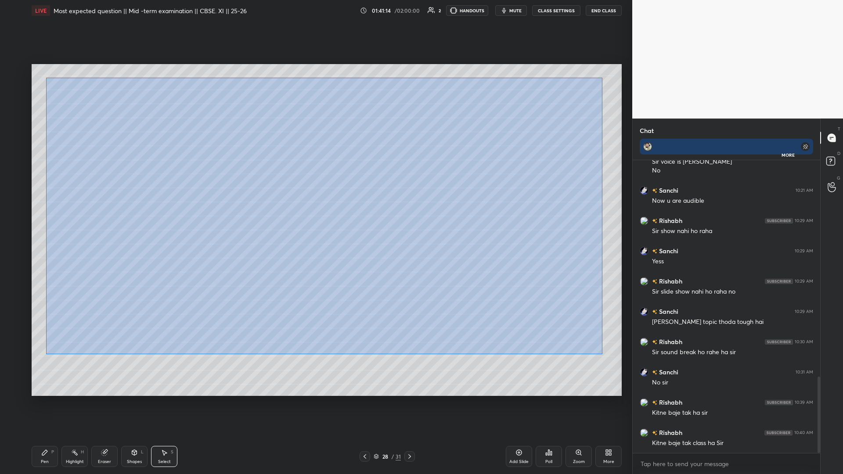
drag, startPoint x: 47, startPoint y: 78, endPoint x: 606, endPoint y: 355, distance: 624.2
click at [315, 206] on div "0 ° Undo Copy Paste here Duplicate Duplicate to new slide Delete" at bounding box center [327, 230] width 590 height 332
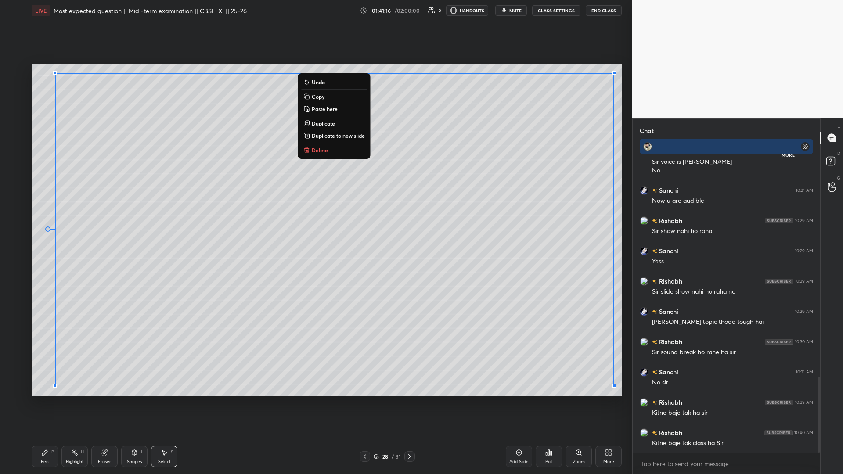
click at [315, 98] on p "Copy" at bounding box center [318, 96] width 13 height 7
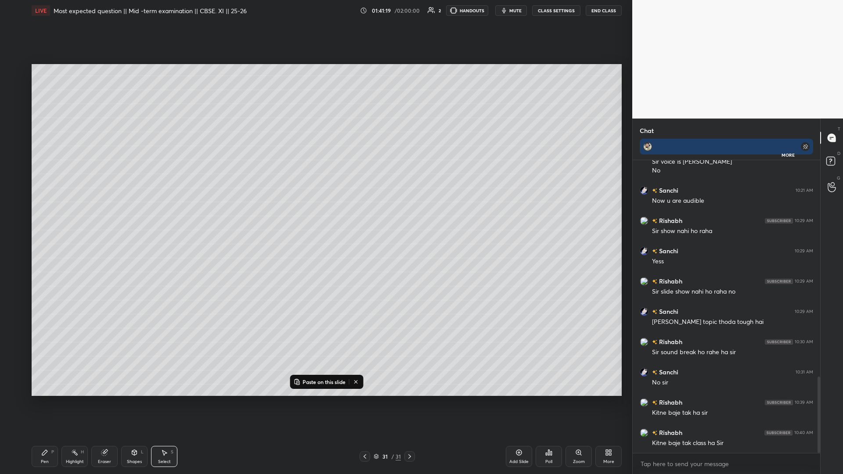
drag, startPoint x: 508, startPoint y: 454, endPoint x: 493, endPoint y: 444, distance: 18.4
click at [315, 206] on div "Add Slide" at bounding box center [519, 456] width 26 height 21
click at [315, 206] on p "Paste on this slide" at bounding box center [324, 382] width 43 height 7
click at [315, 206] on div "0 ° Undo Copy Paste here Duplicate Duplicate to new slide Delete" at bounding box center [327, 230] width 590 height 332
click at [315, 206] on icon at bounding box center [519, 452] width 7 height 7
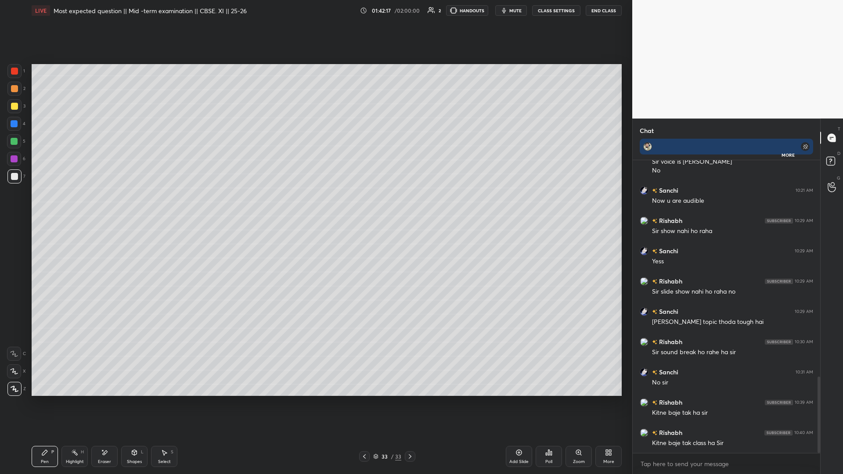
click at [315, 206] on div "Setting up your live class Poll for secs No correct answer Start poll" at bounding box center [326, 230] width 597 height 418
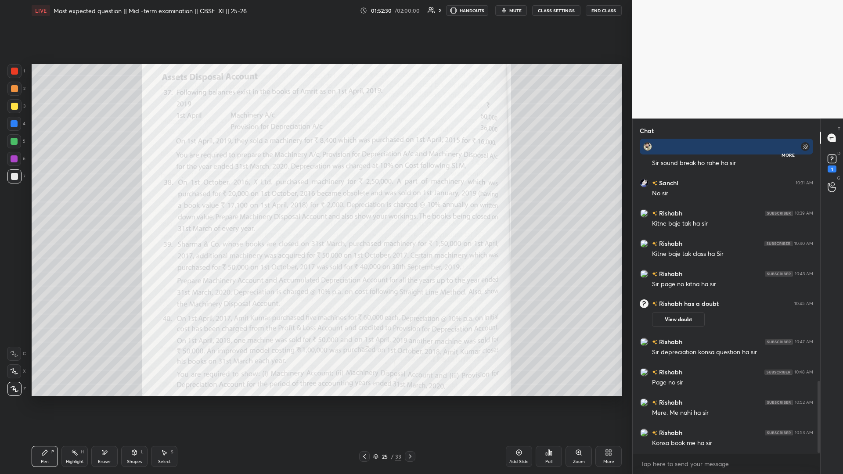
scroll to position [910, 0]
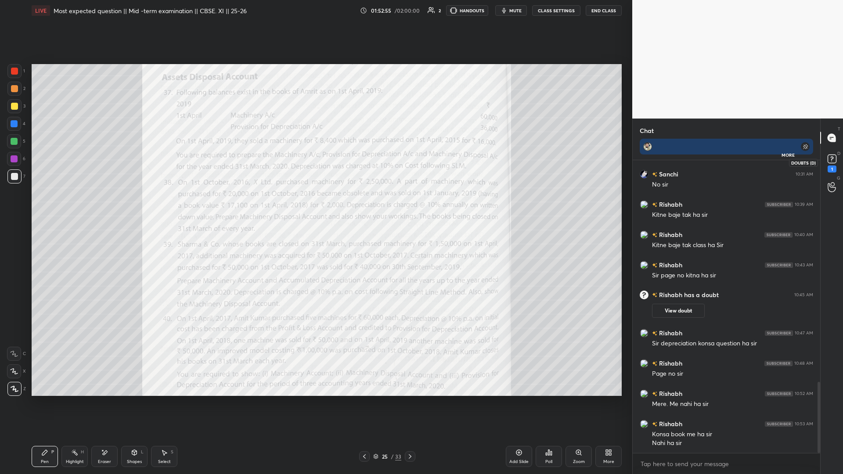
click at [315, 167] on div "1" at bounding box center [832, 162] width 13 height 20
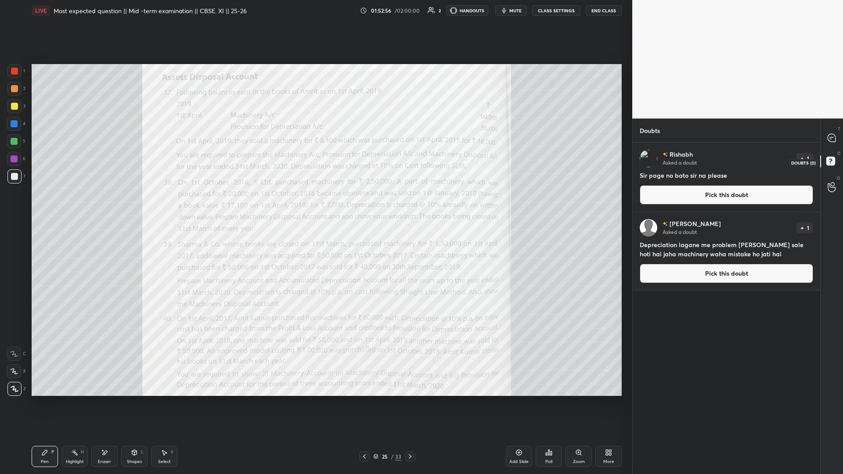
scroll to position [329, 185]
click at [315, 206] on button "Pick this doubt" at bounding box center [726, 273] width 173 height 19
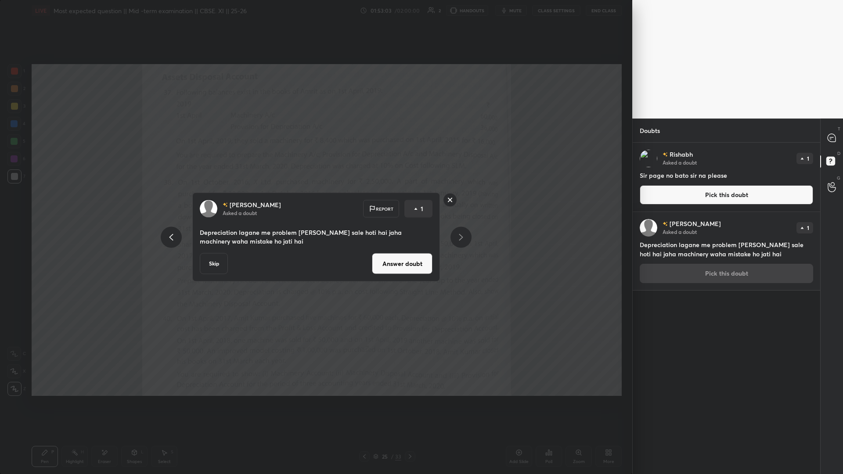
click at [315, 201] on rect at bounding box center [451, 200] width 14 height 14
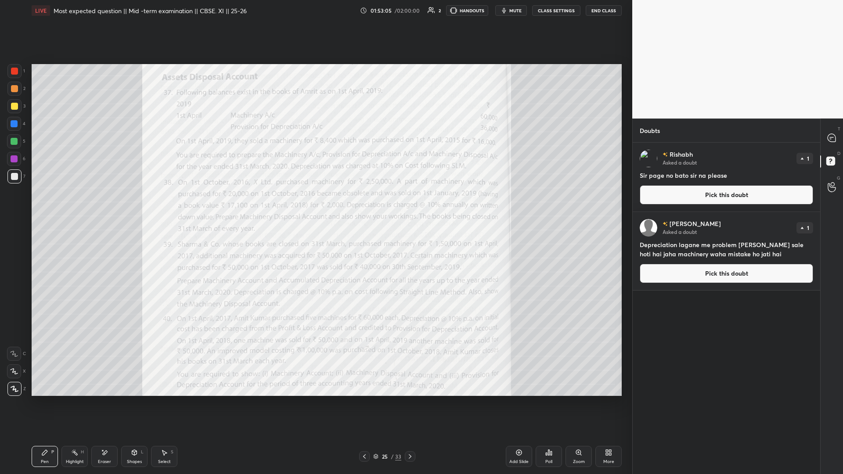
click at [315, 206] on icon at bounding box center [410, 456] width 7 height 7
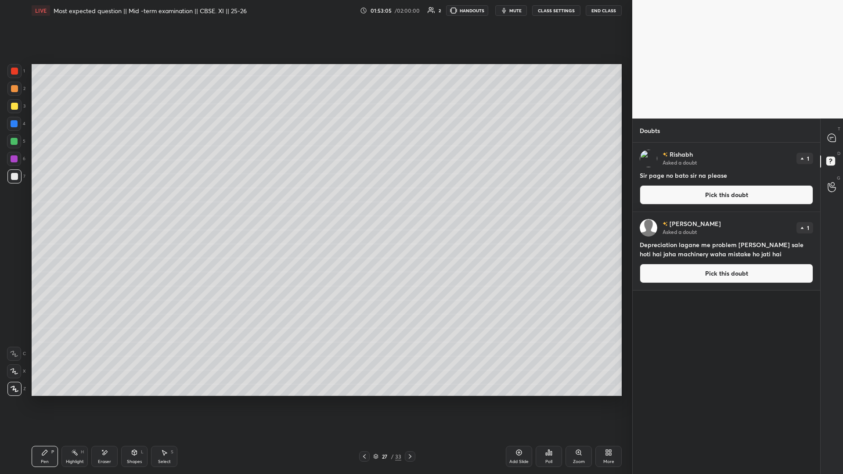
click at [315, 206] on icon at bounding box center [410, 456] width 7 height 7
click at [315, 206] on div at bounding box center [410, 456] width 11 height 11
click at [315, 206] on icon at bounding box center [410, 456] width 7 height 7
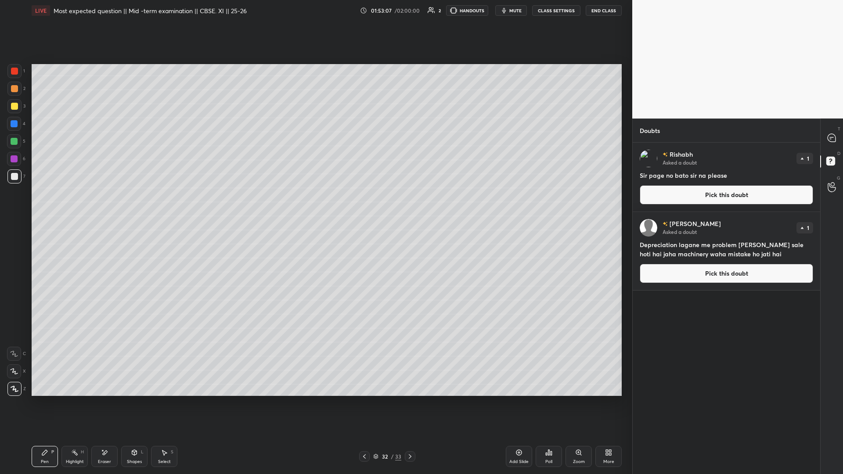
click at [315, 206] on icon at bounding box center [410, 456] width 7 height 7
click at [315, 206] on button "Pick this doubt" at bounding box center [726, 273] width 173 height 19
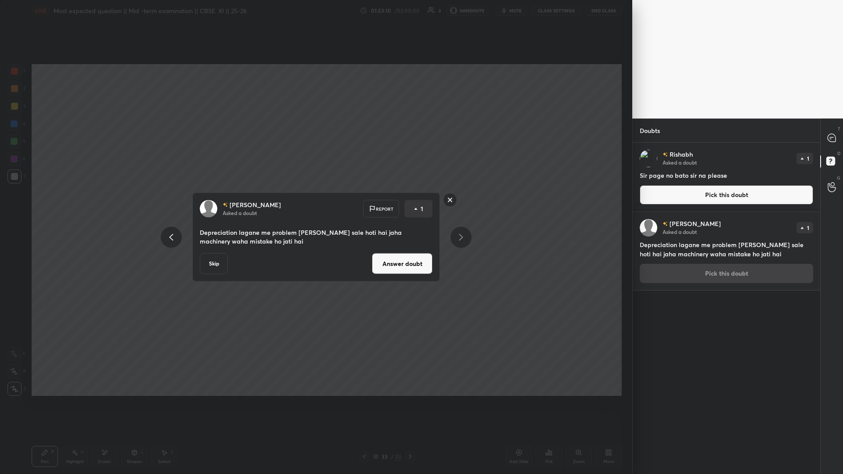
click at [315, 206] on div "Skip Answer doubt" at bounding box center [316, 263] width 233 height 21
click at [315, 206] on button "Answer doubt" at bounding box center [402, 263] width 61 height 21
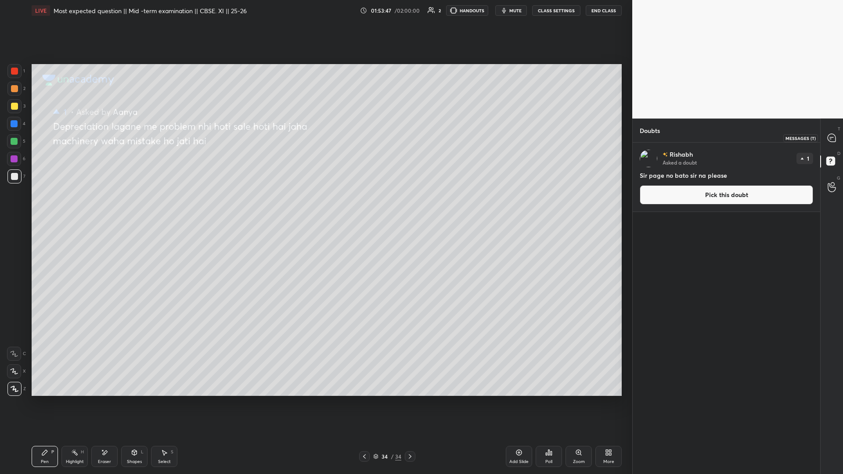
click at [315, 137] on icon at bounding box center [832, 138] width 8 height 8
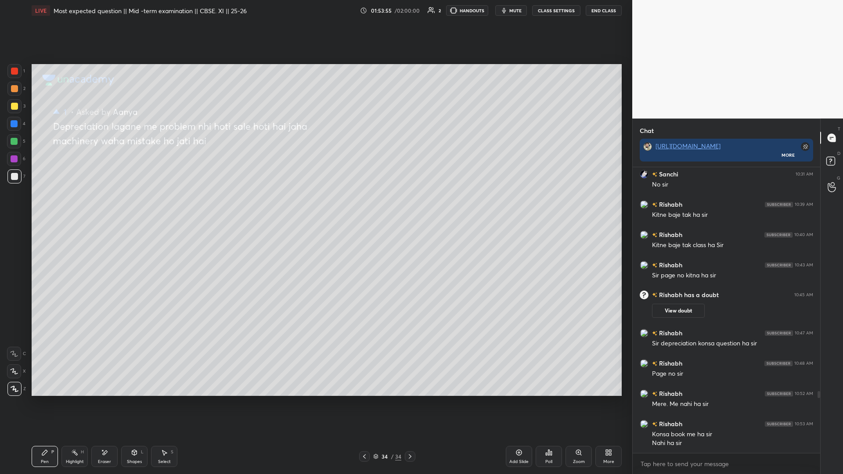
scroll to position [3, 3]
click at [315, 157] on rect at bounding box center [831, 161] width 8 height 8
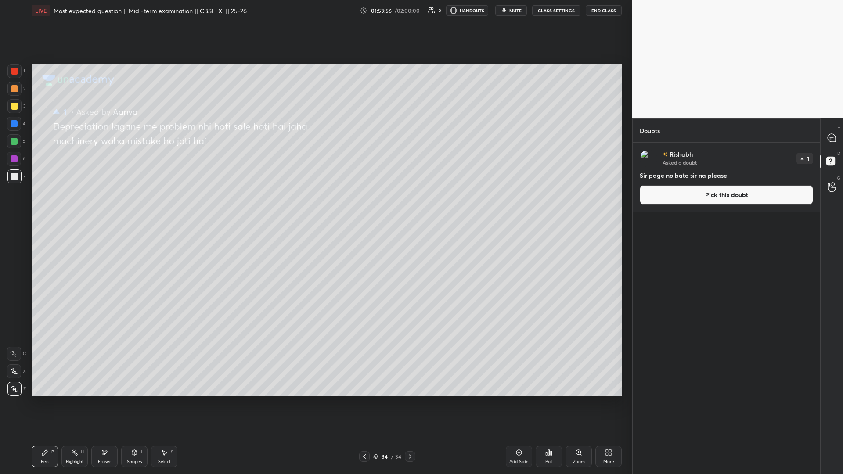
click at [315, 195] on button "Pick this doubt" at bounding box center [726, 194] width 173 height 19
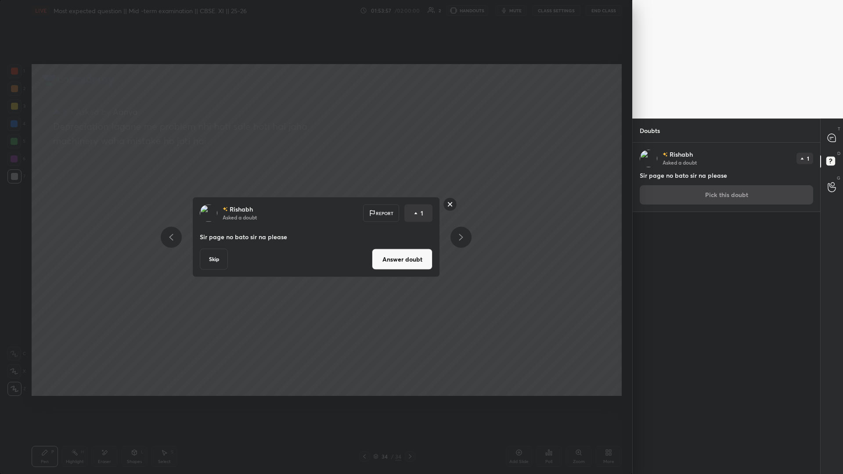
click at [315, 206] on button "Answer doubt" at bounding box center [402, 259] width 61 height 21
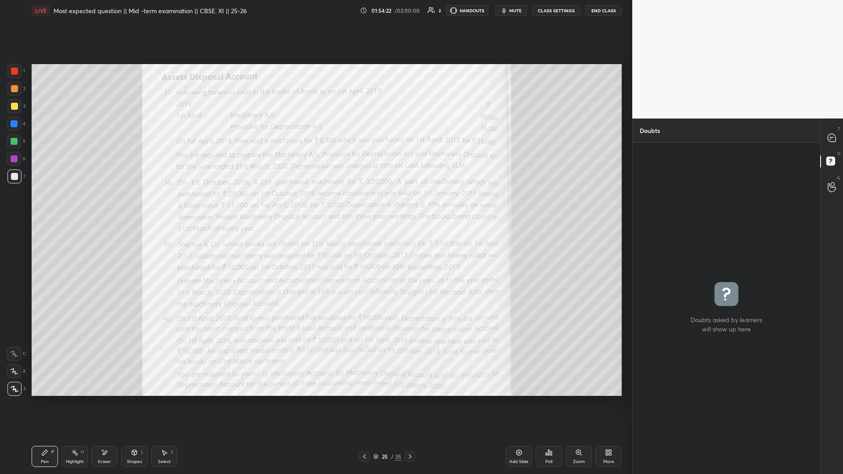
click at [15, 76] on div at bounding box center [14, 71] width 14 height 14
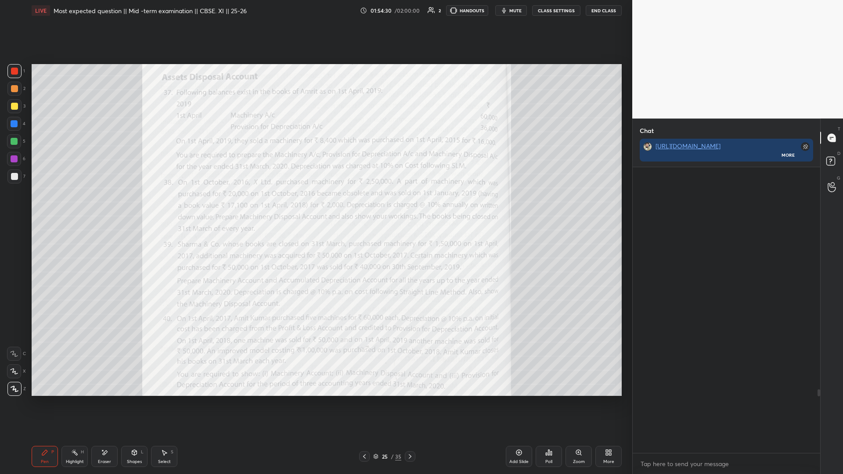
scroll to position [283, 185]
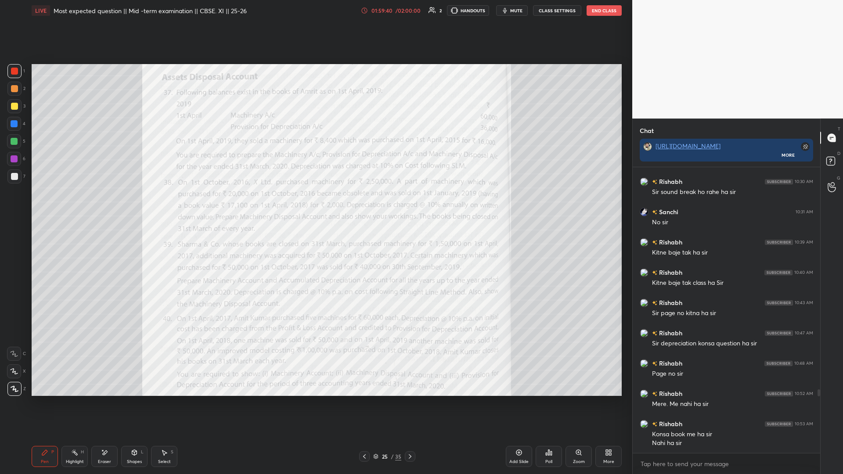
click at [315, 15] on button "End Class" at bounding box center [604, 10] width 35 height 11
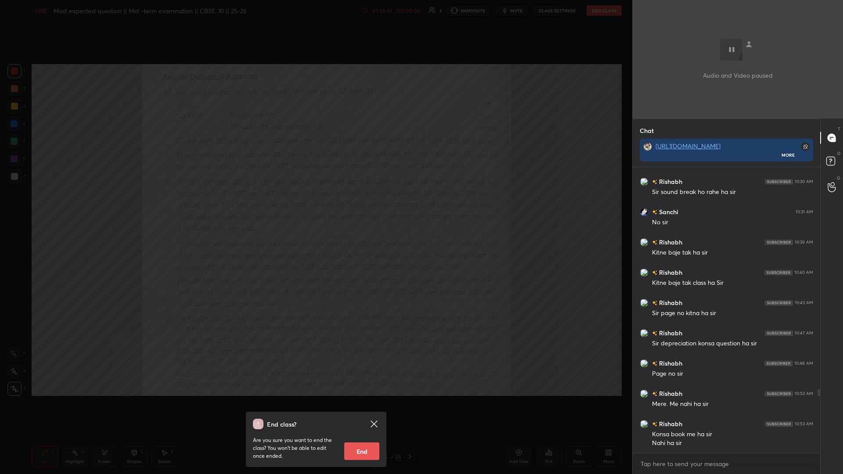
click at [315, 206] on button "End" at bounding box center [361, 452] width 35 height 18
type textarea "x"
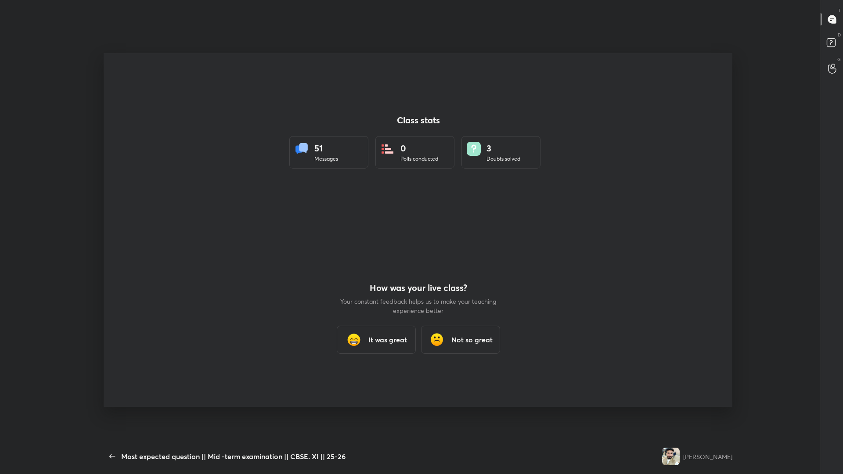
scroll to position [0, 0]
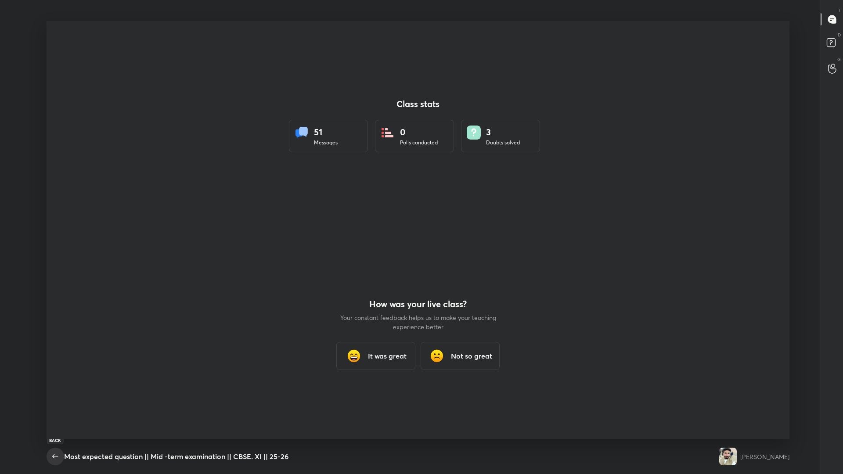
click at [53, 206] on icon "button" at bounding box center [55, 456] width 11 height 11
